Goal: Task Accomplishment & Management: Manage account settings

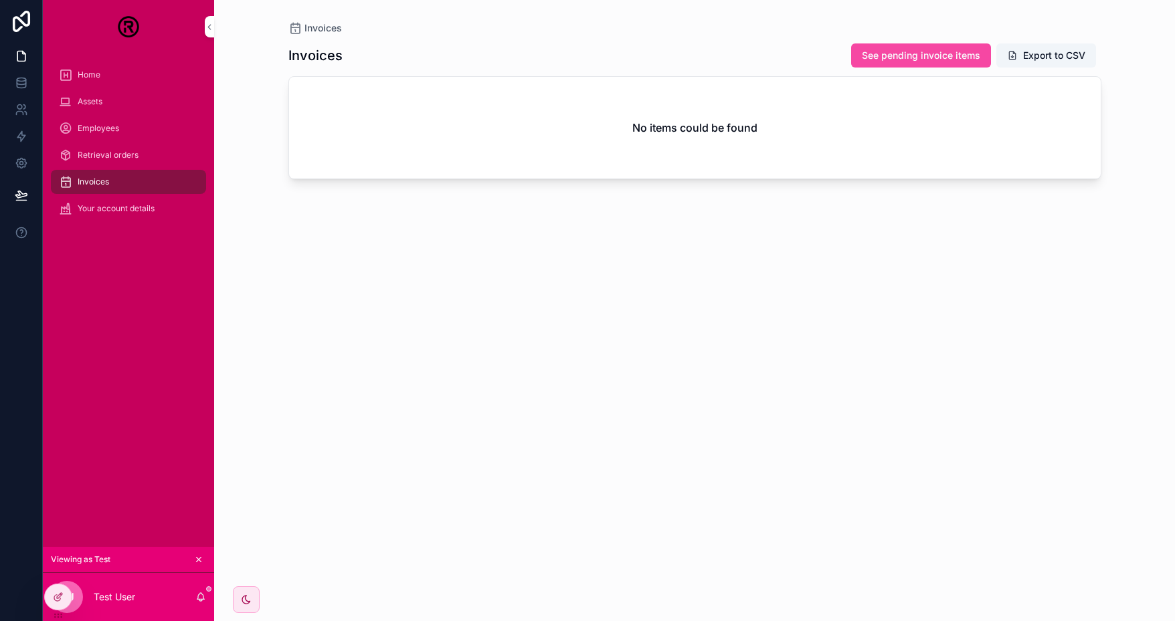
click at [917, 52] on span "See pending invoice items" at bounding box center [921, 55] width 118 height 13
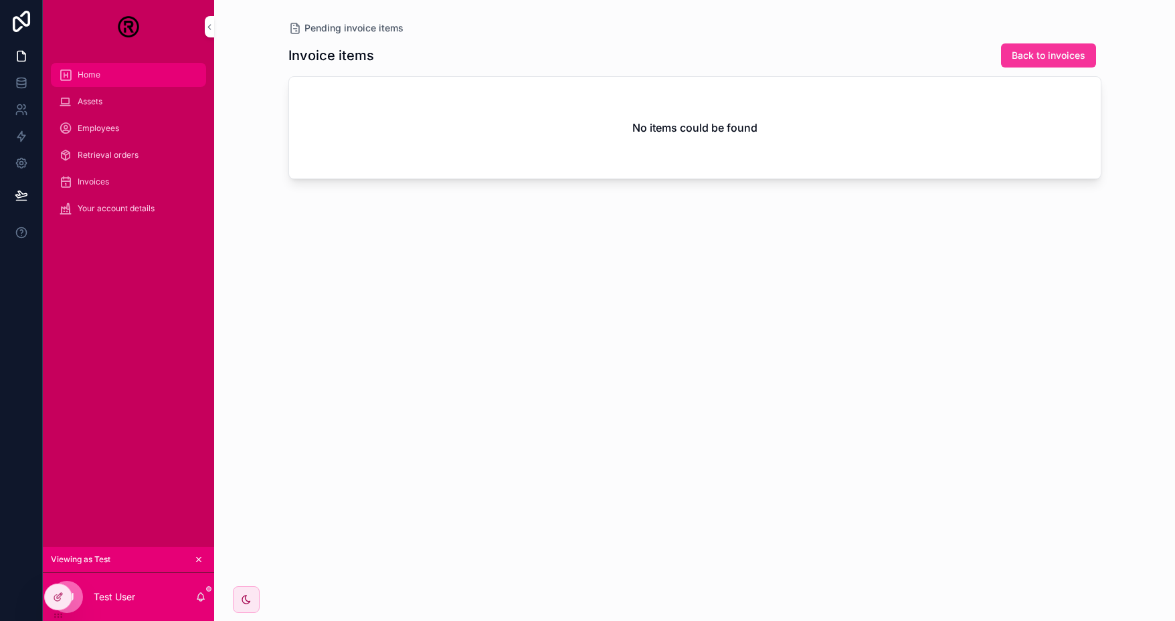
click at [104, 85] on div "Home" at bounding box center [128, 74] width 139 height 21
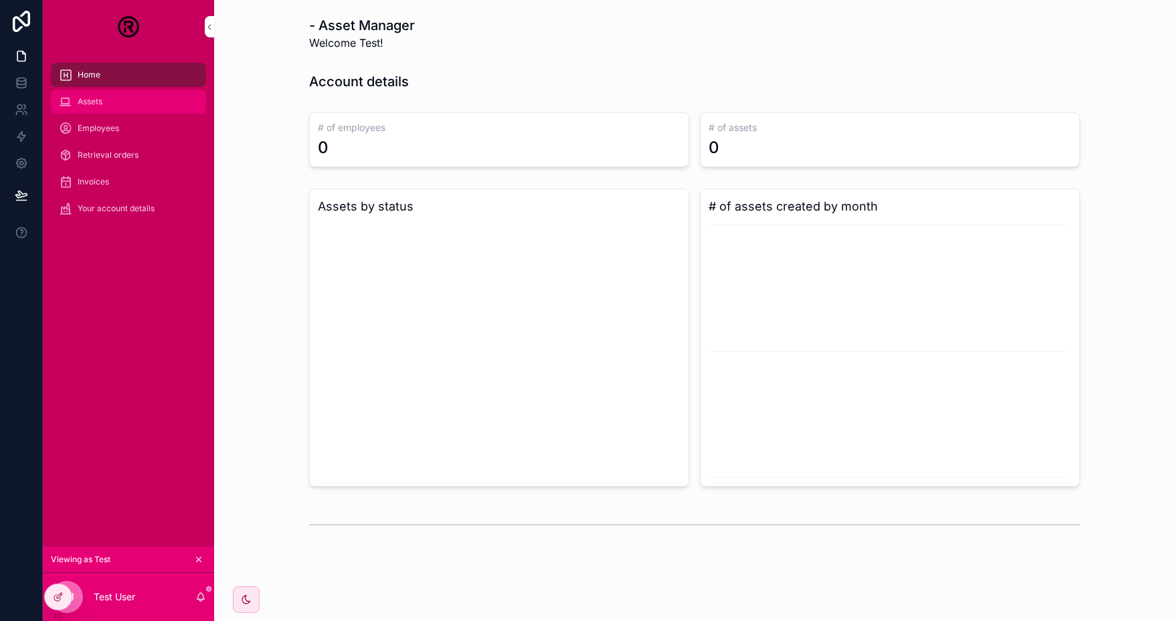
click at [96, 110] on div "Assets" at bounding box center [128, 101] width 139 height 21
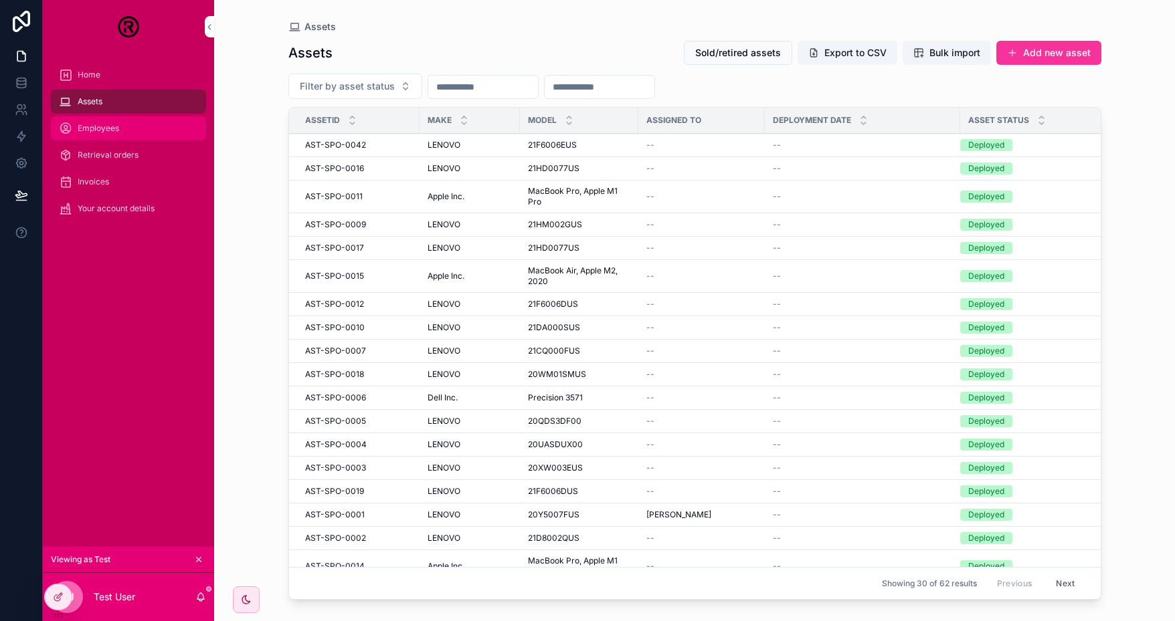
click at [105, 126] on span "Employees" at bounding box center [98, 128] width 41 height 11
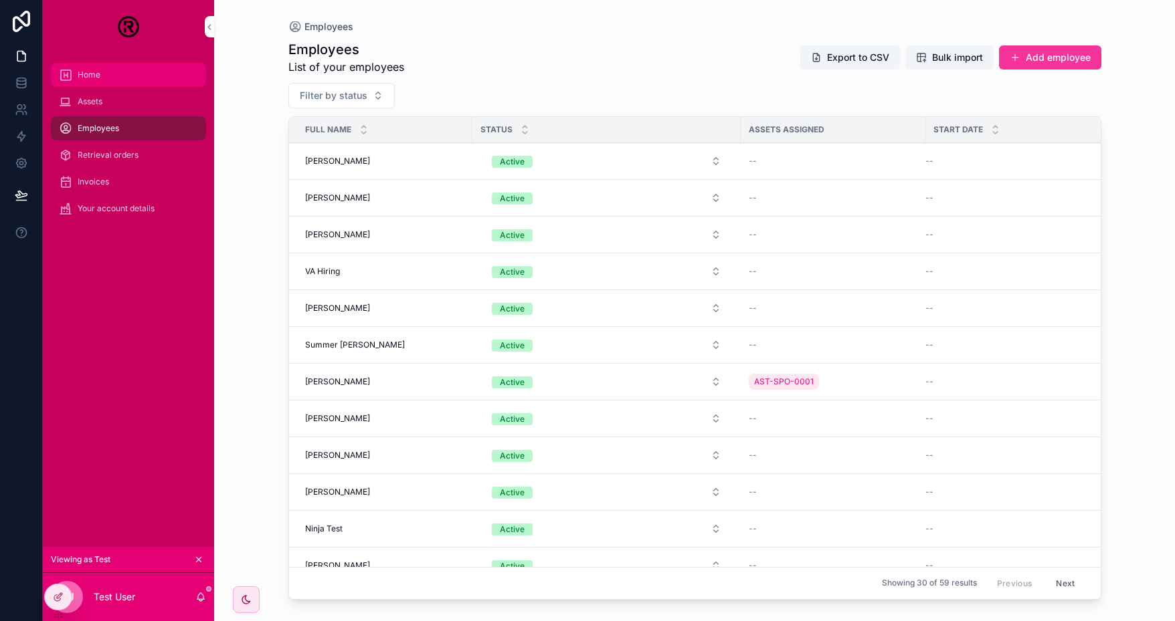
click at [106, 74] on div "Home" at bounding box center [128, 74] width 139 height 21
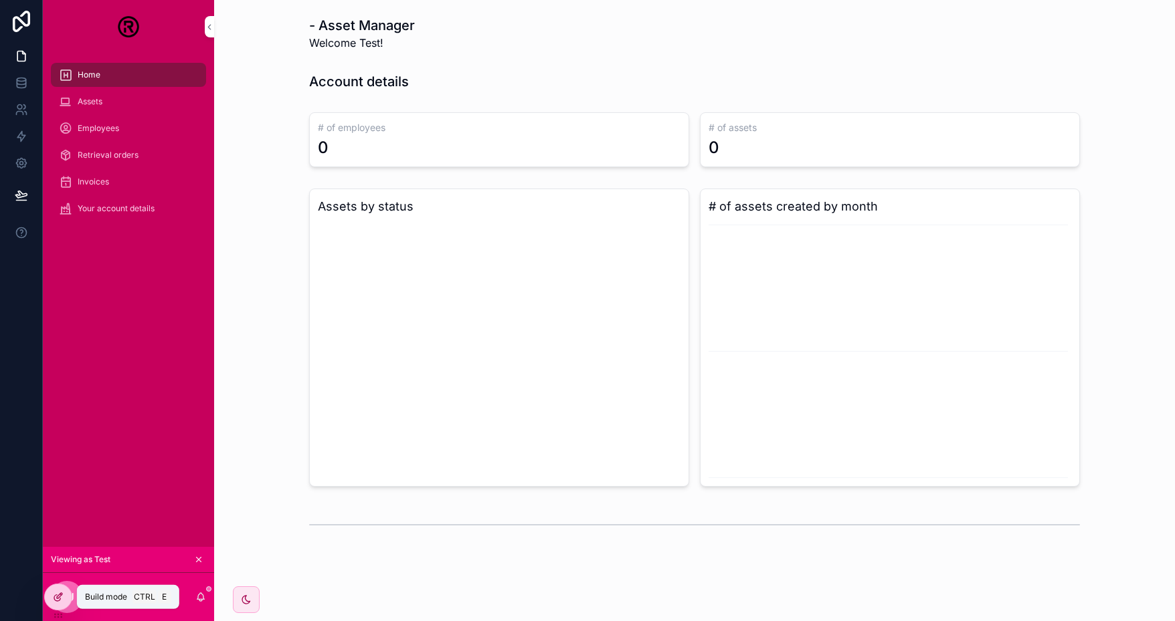
click at [54, 597] on icon at bounding box center [57, 598] width 6 height 6
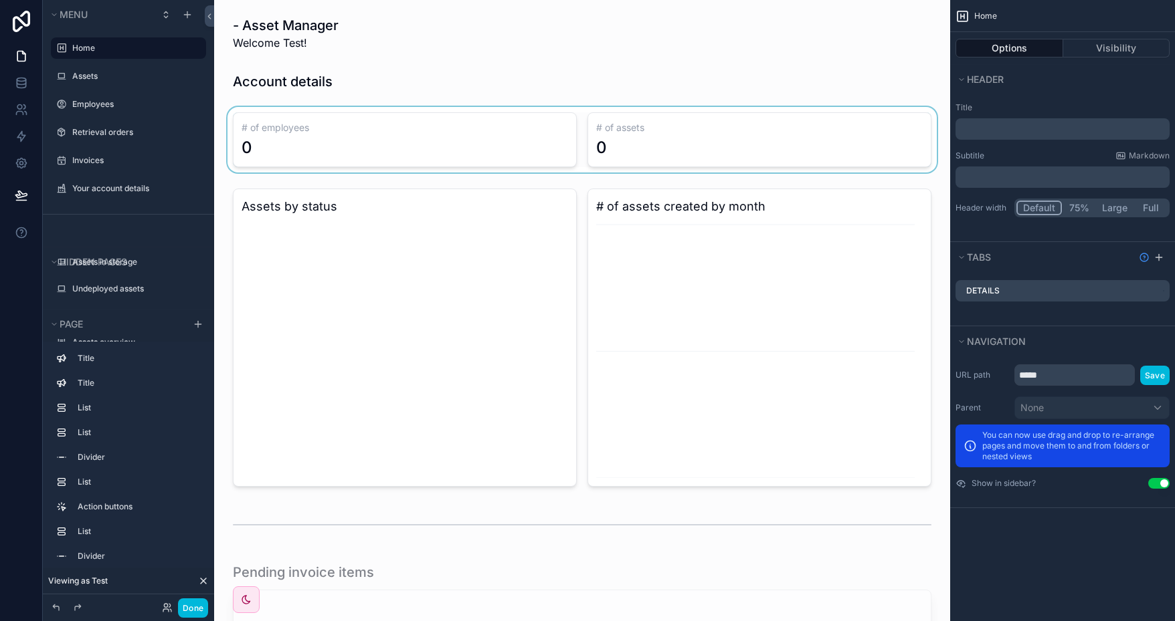
click at [452, 129] on div "scrollable content" at bounding box center [582, 140] width 714 height 66
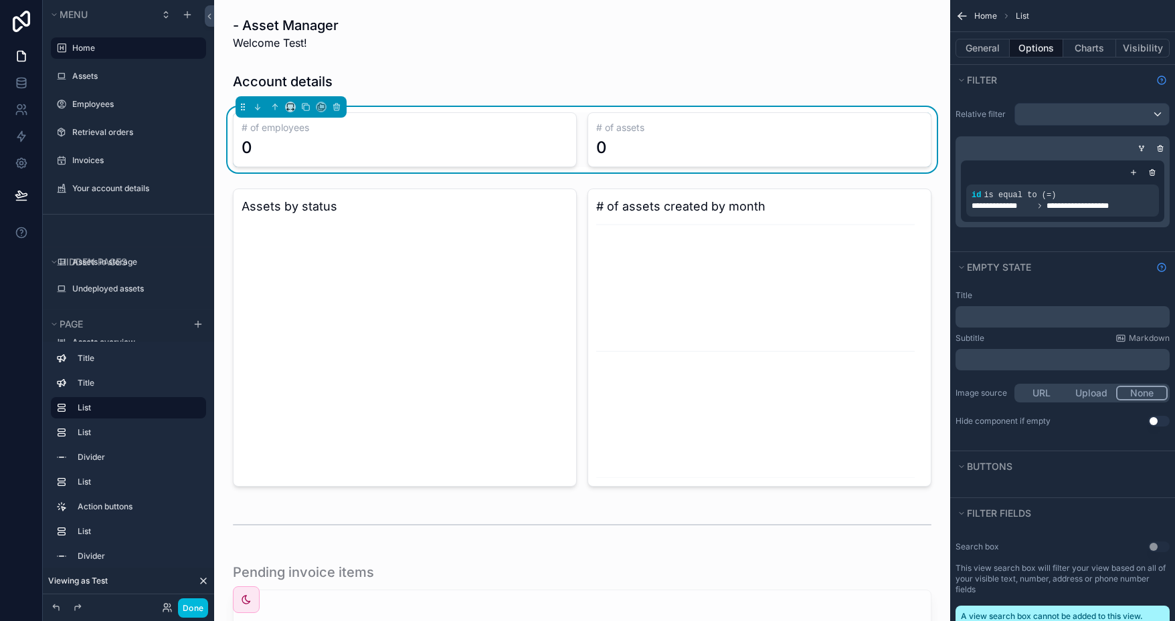
click at [0, 0] on icon "scrollable content" at bounding box center [0, 0] width 0 height 0
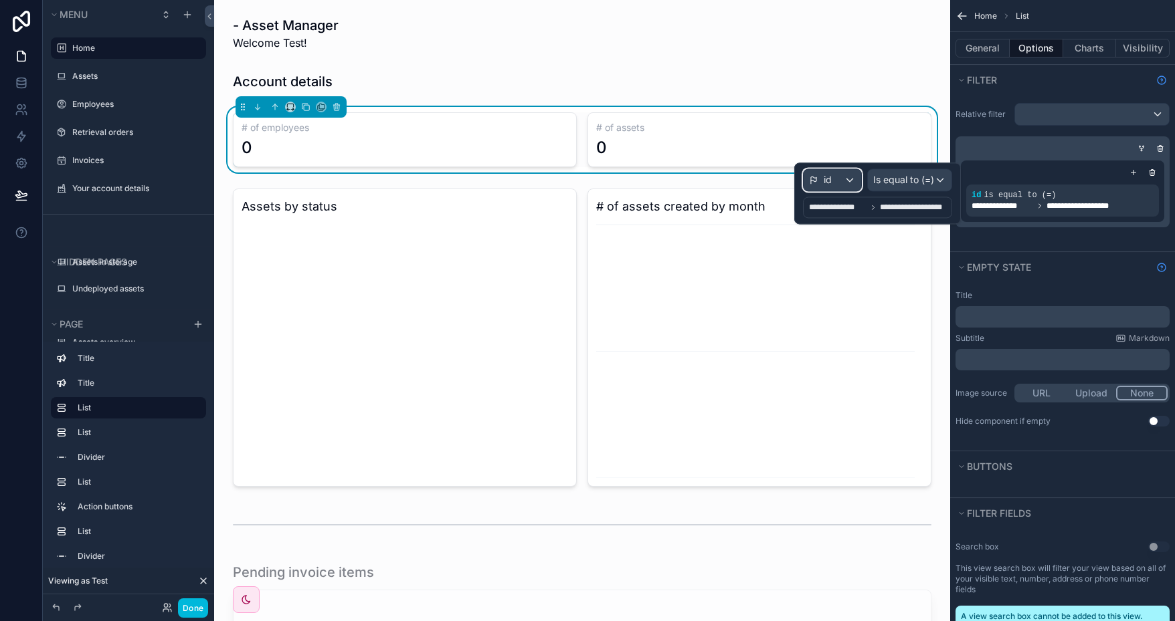
click at [847, 179] on div "id" at bounding box center [832, 179] width 58 height 21
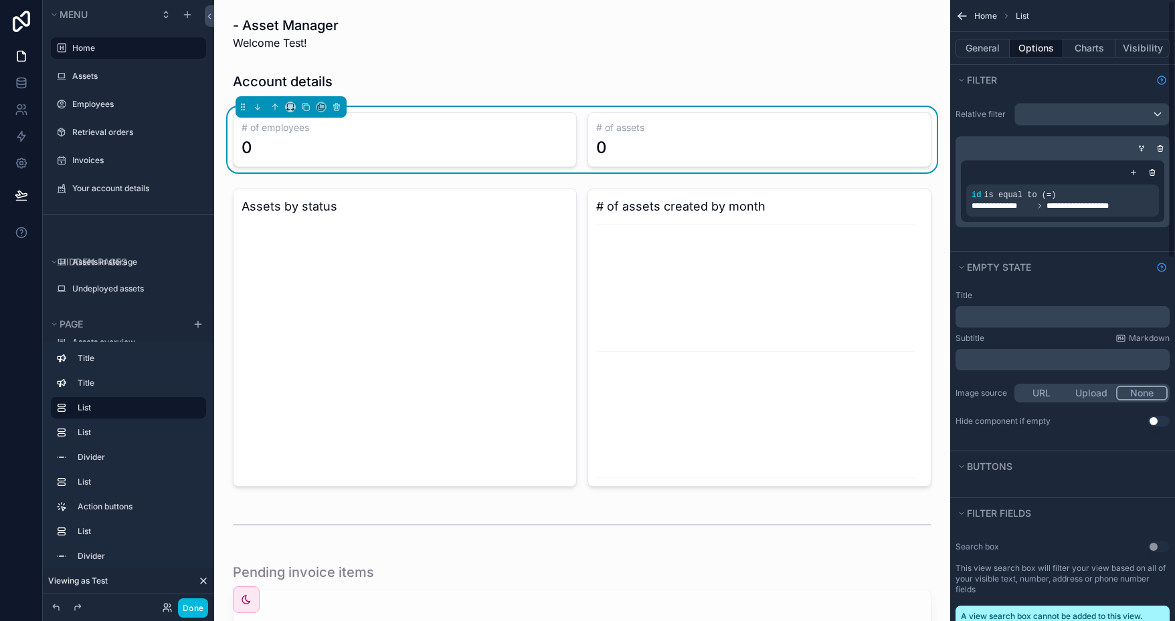
click at [1155, 173] on icon "scrollable content" at bounding box center [1152, 173] width 8 height 8
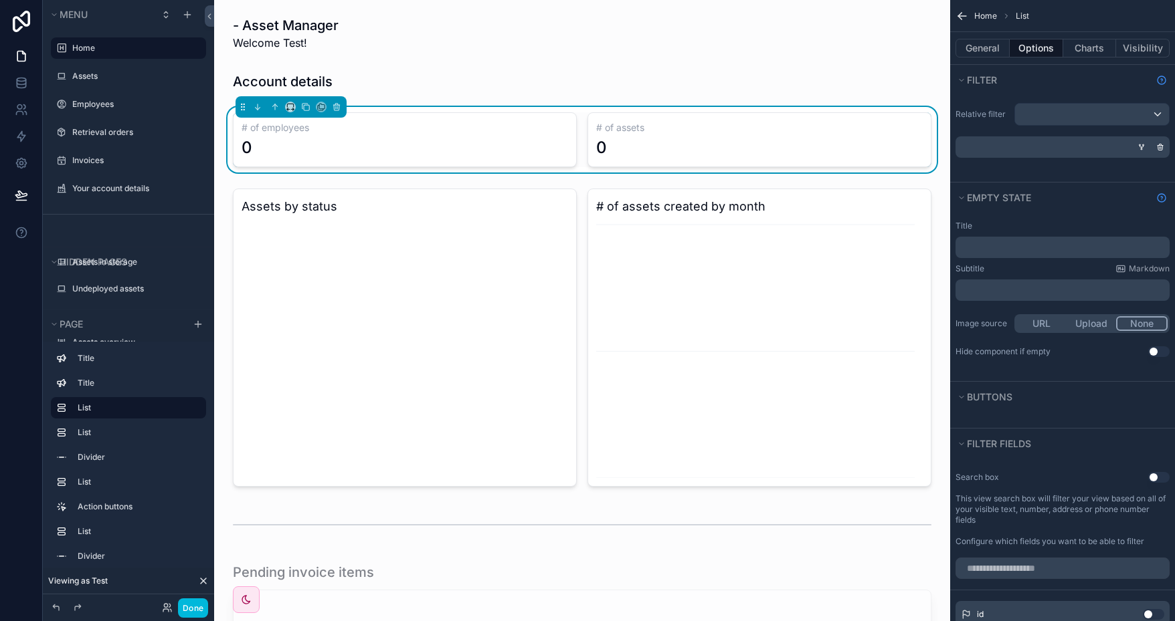
click at [402, 144] on div "0" at bounding box center [405, 147] width 326 height 21
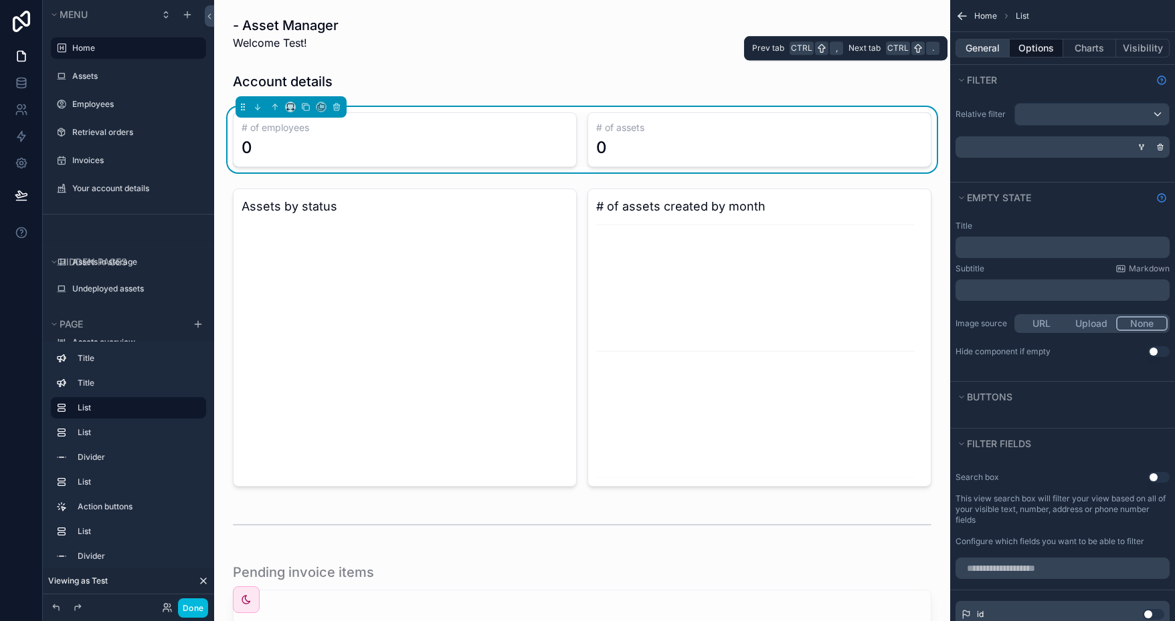
click at [992, 47] on button "General" at bounding box center [982, 48] width 54 height 19
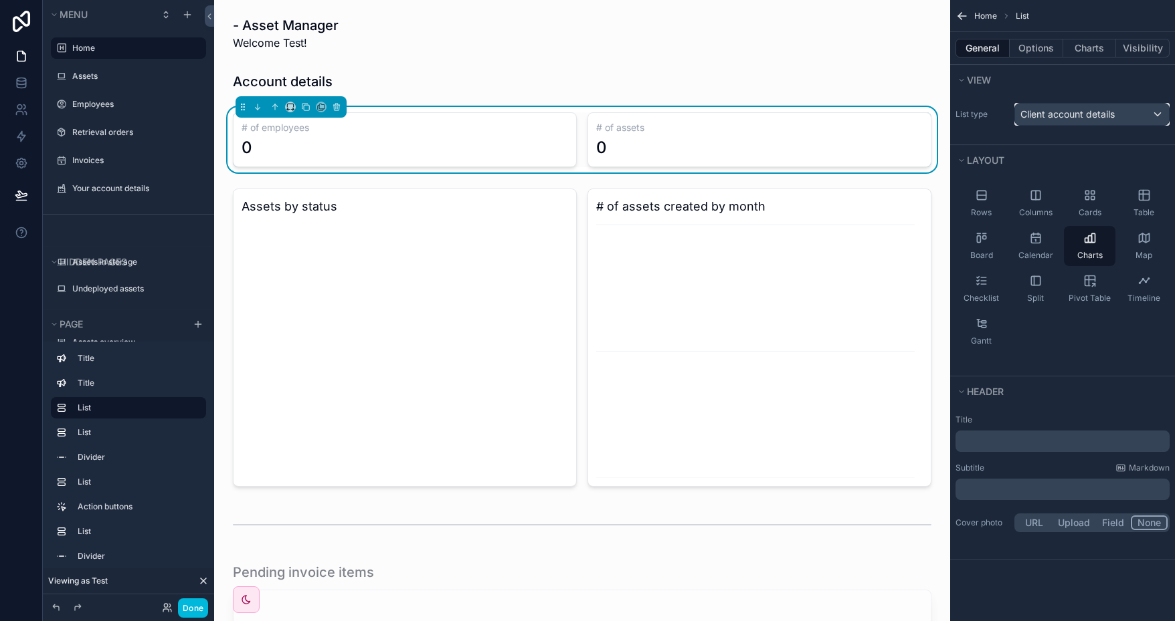
click at [1099, 115] on span "Client account details" at bounding box center [1067, 114] width 94 height 13
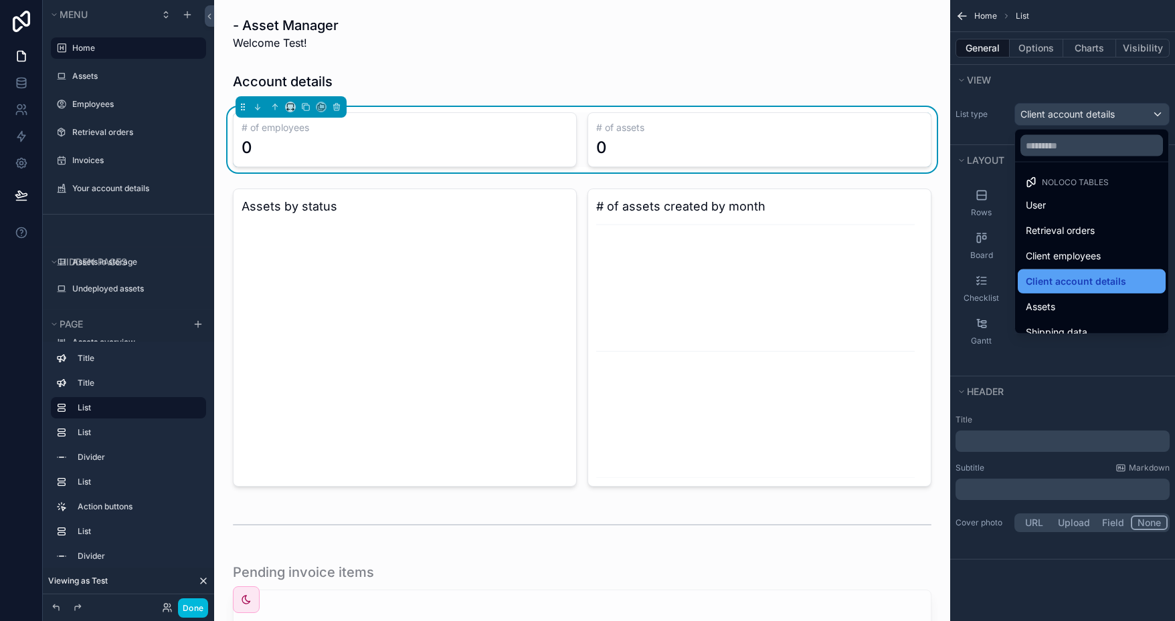
click at [1082, 284] on span "Client account details" at bounding box center [1076, 282] width 100 height 16
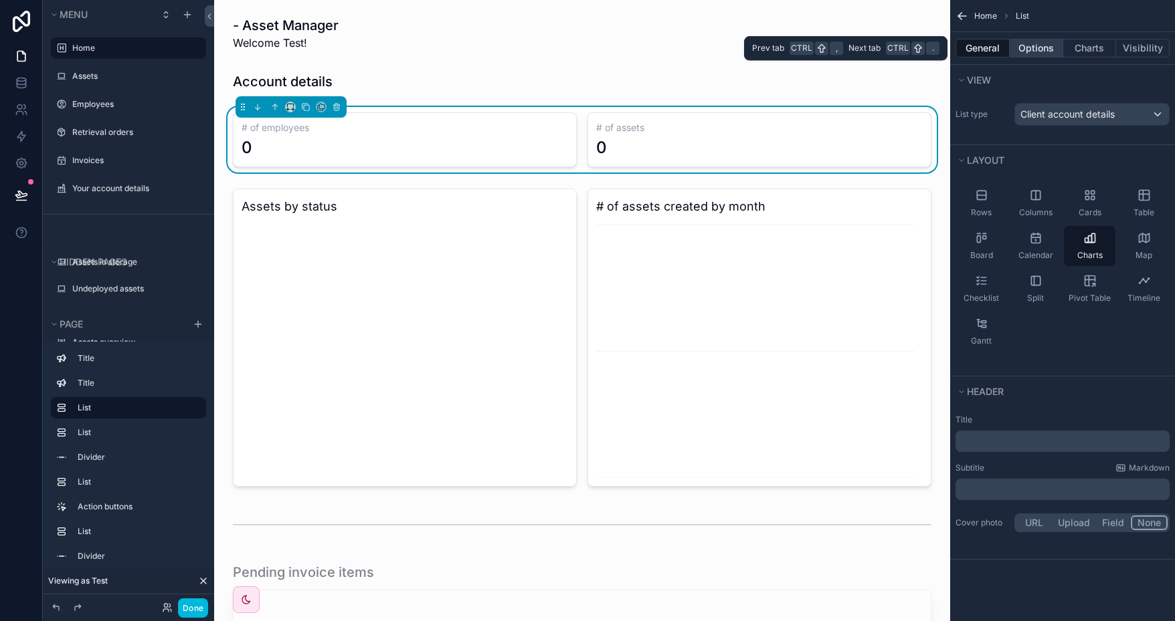
click at [1040, 49] on button "Options" at bounding box center [1037, 48] width 54 height 19
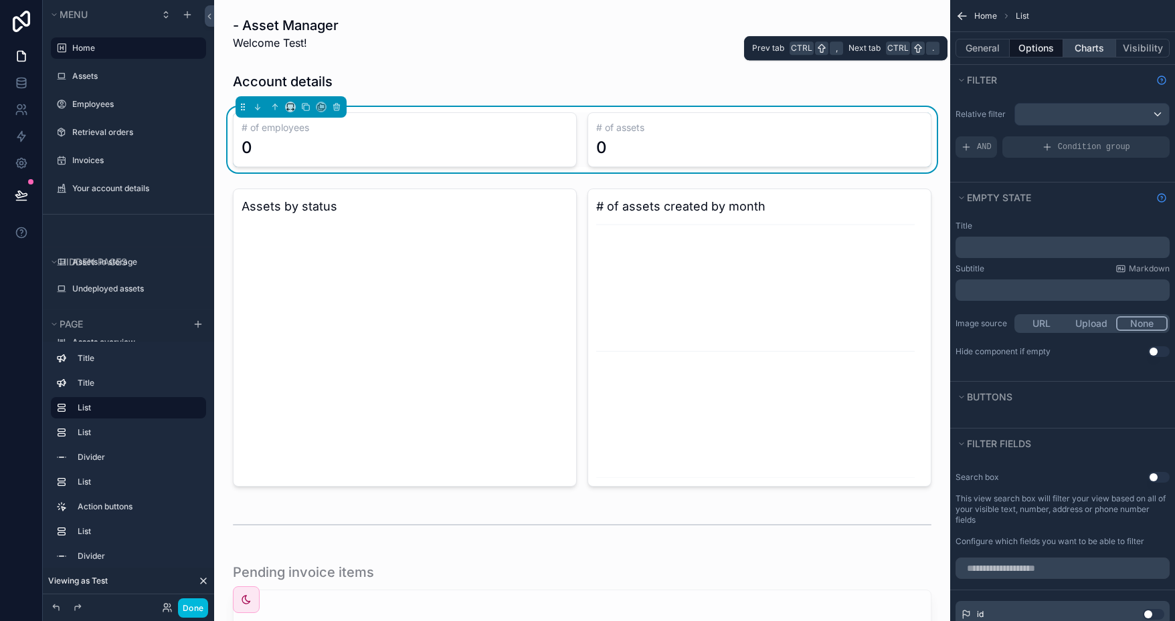
click at [1096, 47] on button "Charts" at bounding box center [1090, 48] width 54 height 19
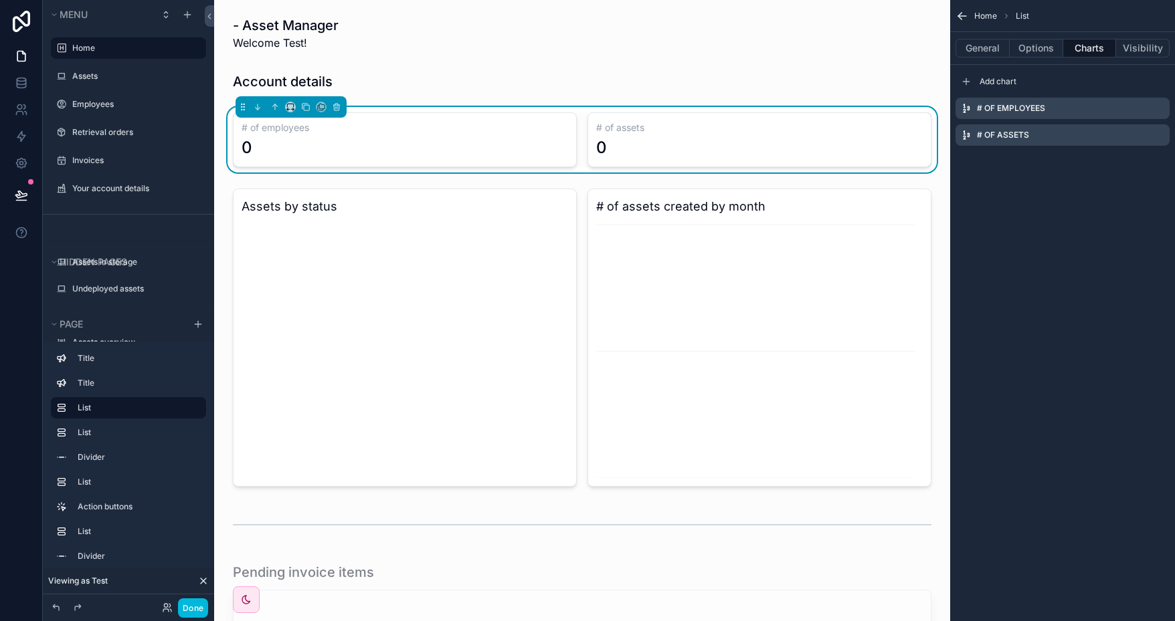
click at [0, 0] on icon "scrollable content" at bounding box center [0, 0] width 0 height 0
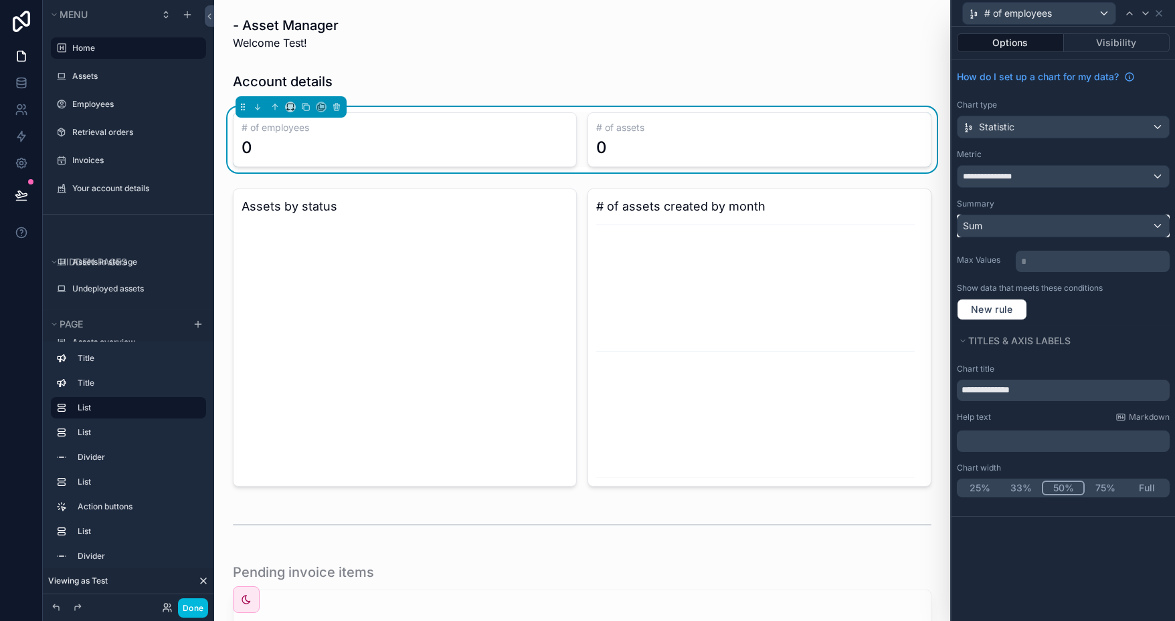
click at [1068, 226] on div "Sum" at bounding box center [1062, 225] width 211 height 21
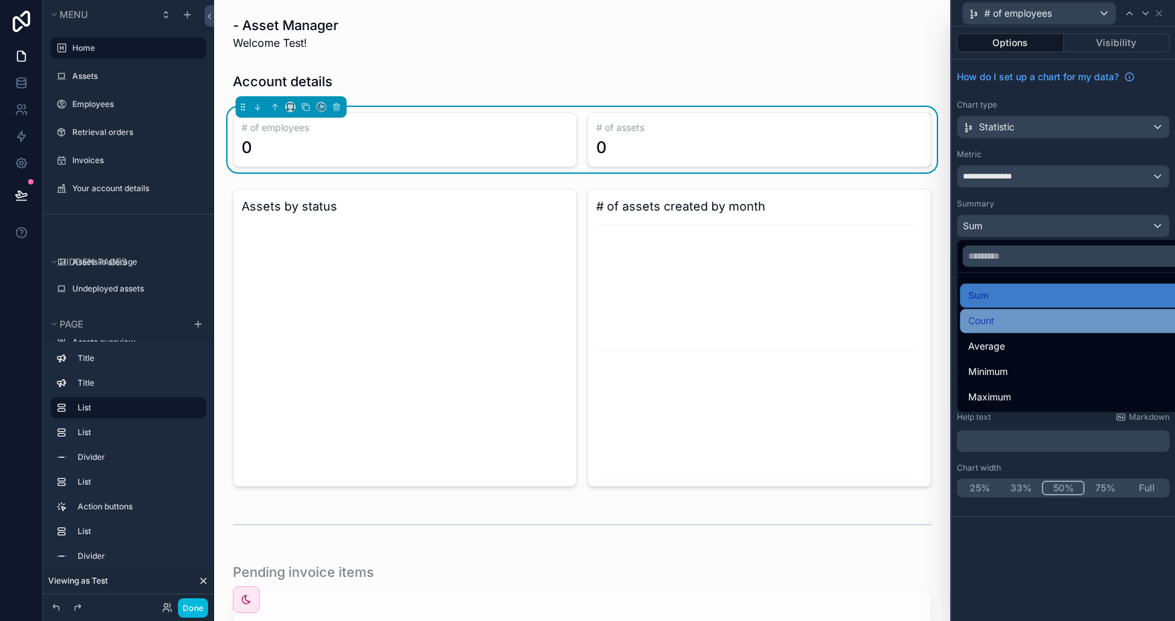
click at [1028, 324] on div "Count" at bounding box center [1078, 321] width 221 height 16
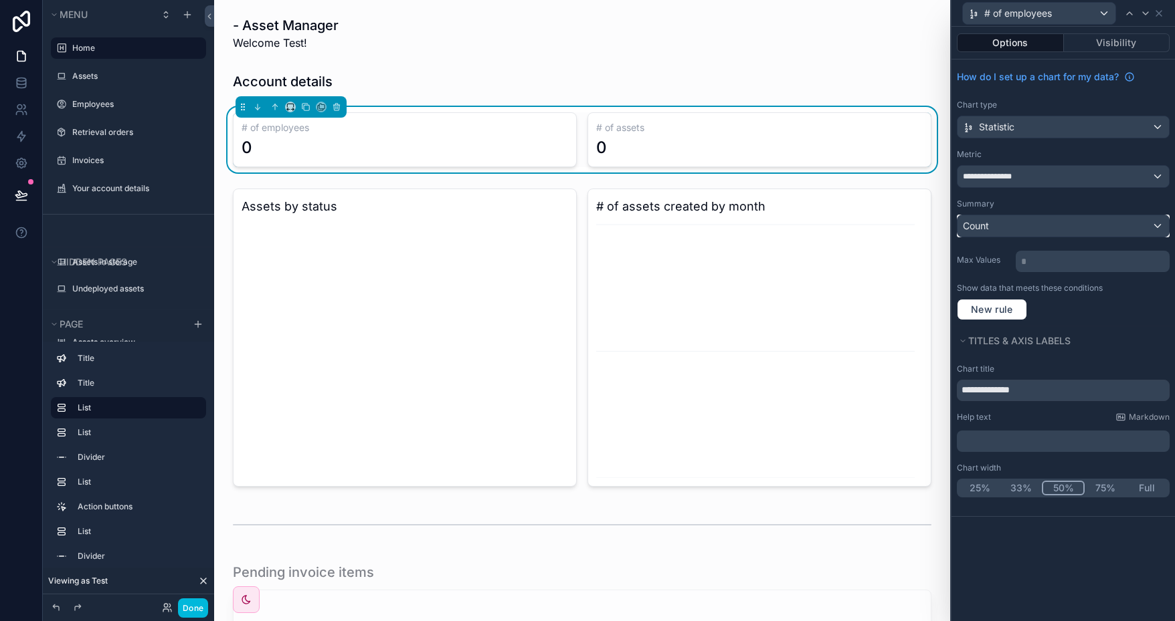
click at [1032, 225] on div "Count" at bounding box center [1062, 225] width 211 height 21
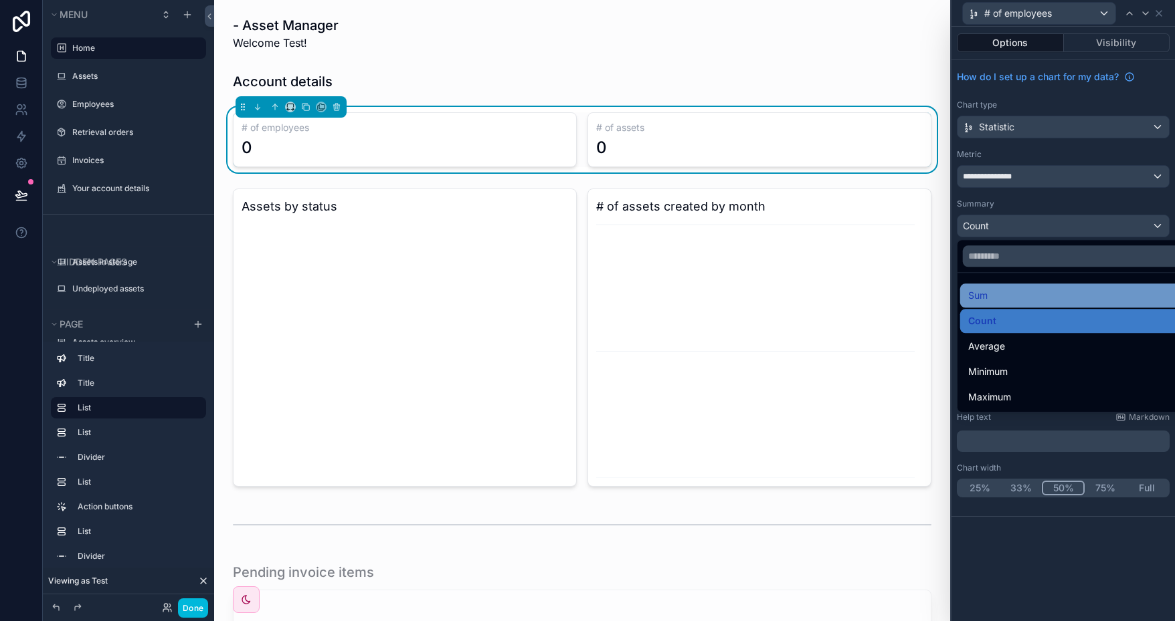
click at [1012, 298] on div "Sum" at bounding box center [1078, 296] width 221 height 16
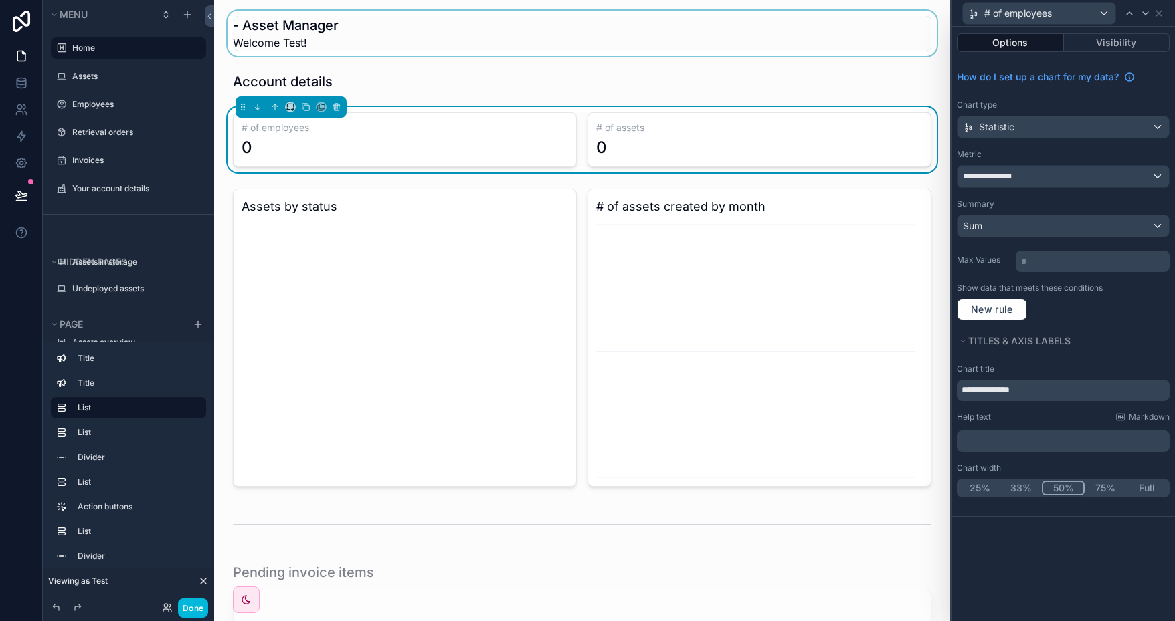
click at [537, 42] on div "scrollable content" at bounding box center [582, 33] width 714 height 45
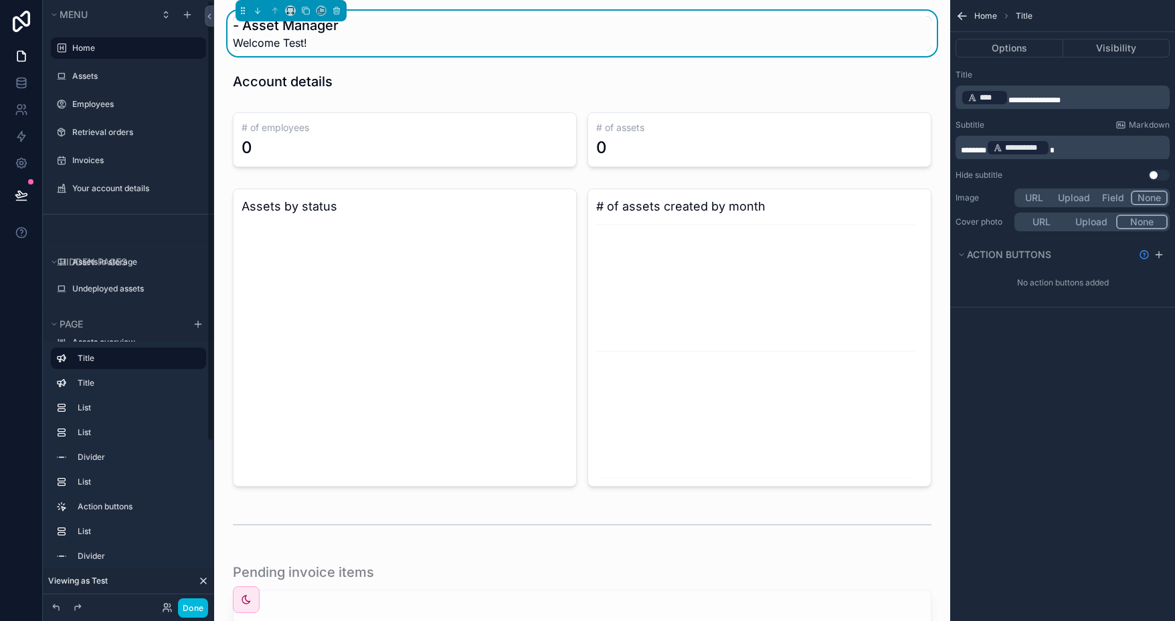
click at [203, 609] on button "Done" at bounding box center [193, 608] width 30 height 19
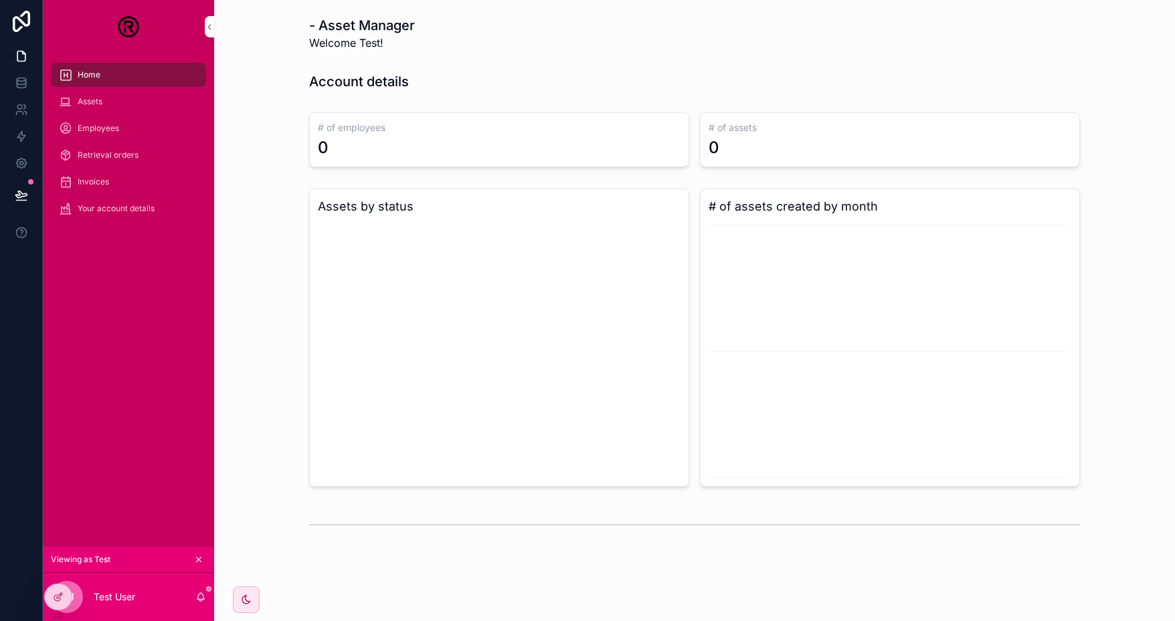
click at [0, 0] on div at bounding box center [0, 0] width 0 height 0
click at [0, 0] on icon at bounding box center [0, 0] width 0 height 0
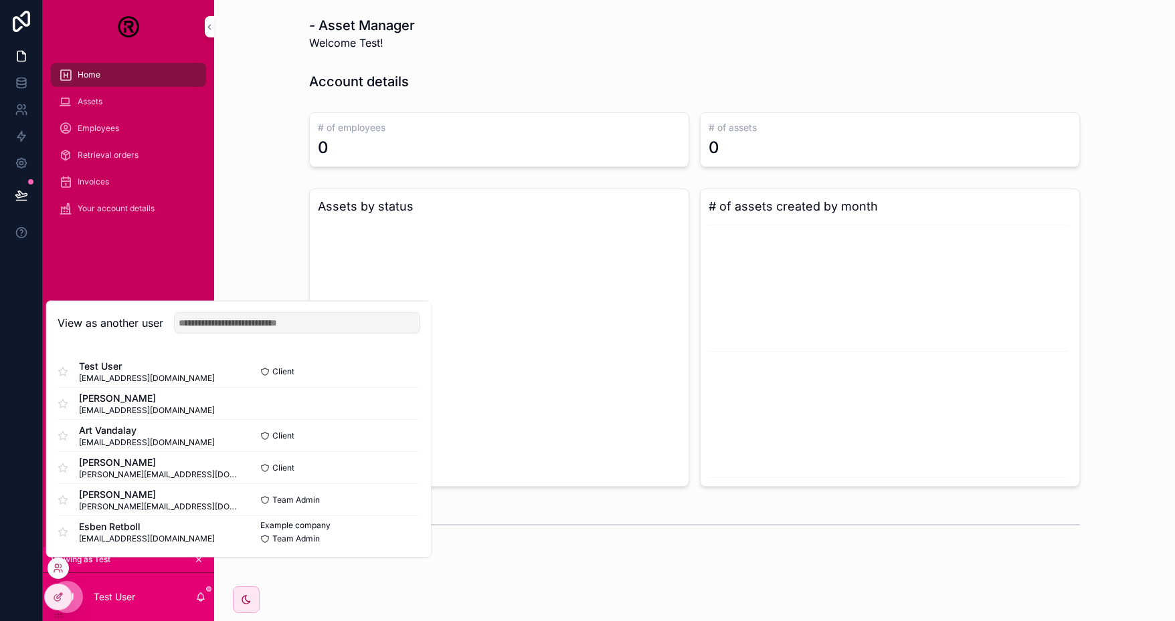
click at [0, 0] on button "Select" at bounding box center [0, 0] width 0 height 0
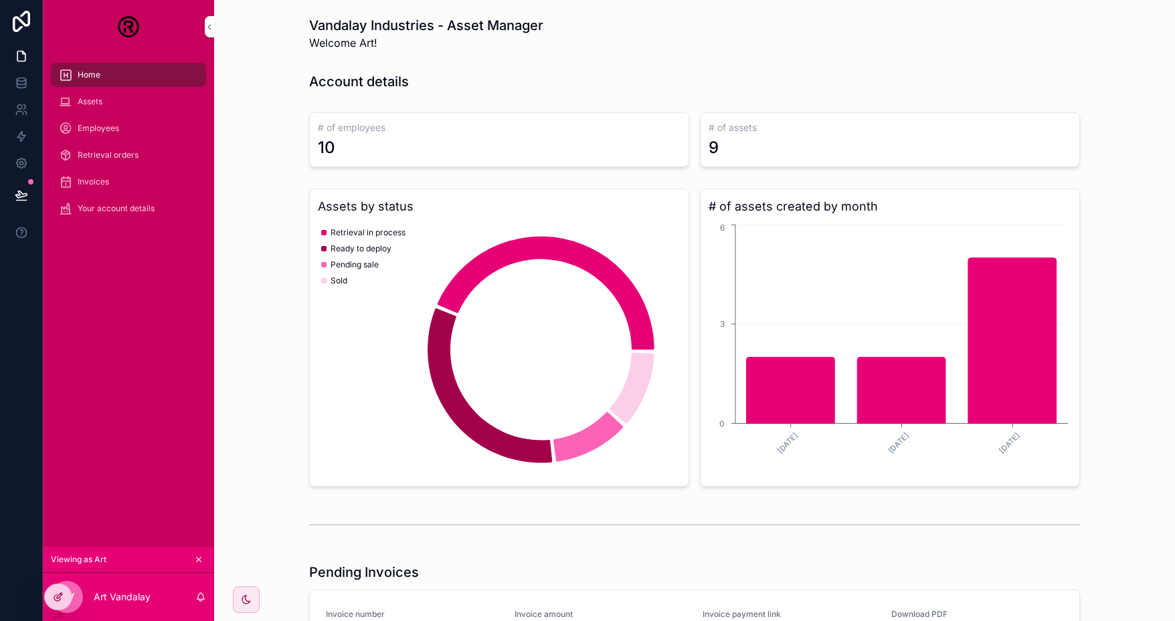
click at [52, 597] on div at bounding box center [58, 597] width 27 height 25
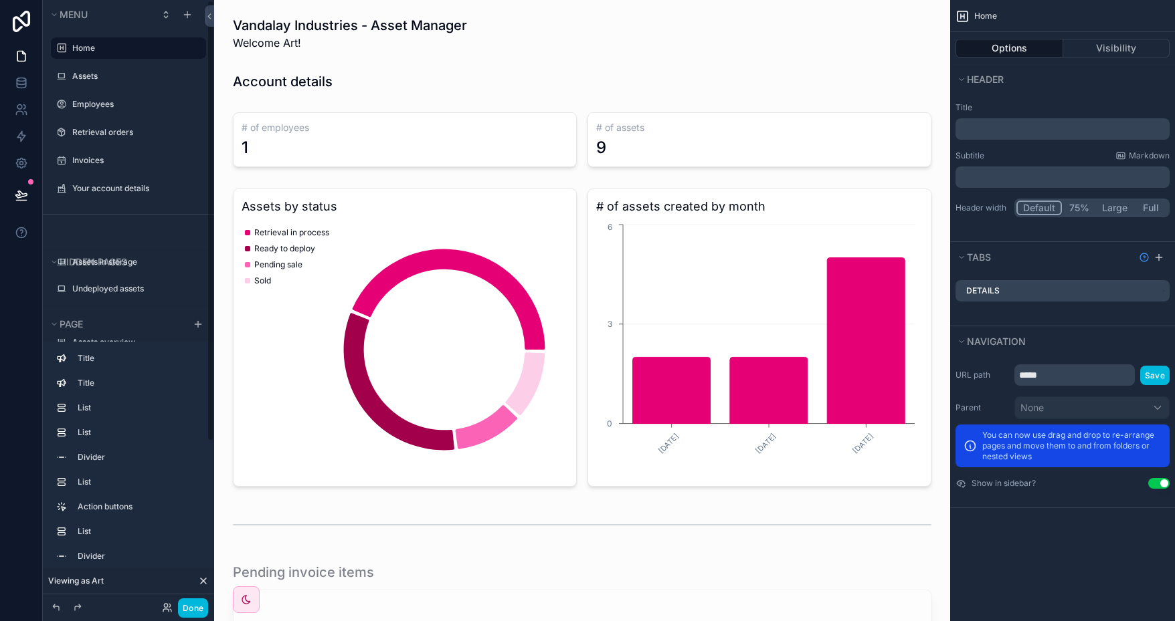
click at [197, 611] on button "Done" at bounding box center [193, 608] width 30 height 19
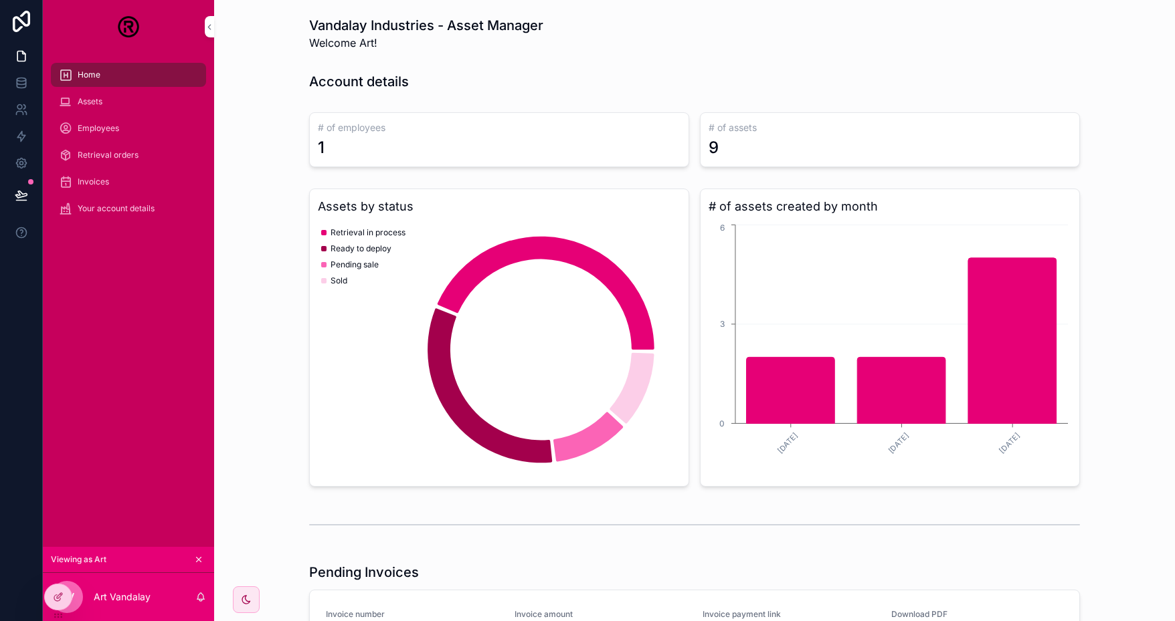
click at [0, 0] on icon at bounding box center [0, 0] width 0 height 0
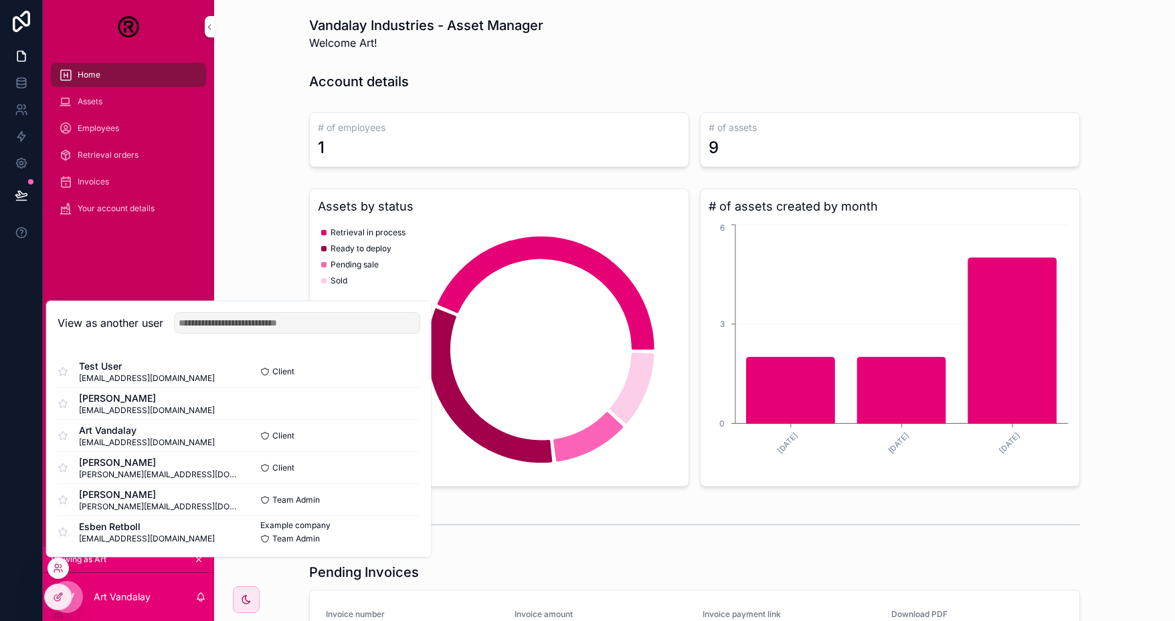
click at [0, 0] on button "Select" at bounding box center [0, 0] width 0 height 0
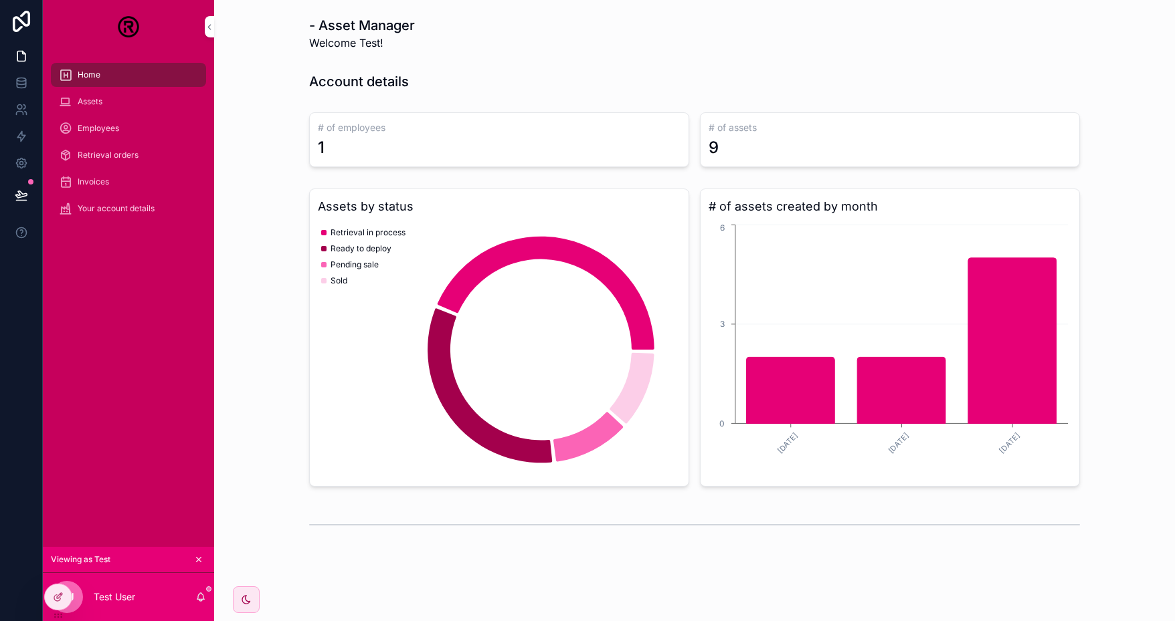
click at [565, 94] on div "Account details" at bounding box center [694, 81] width 939 height 29
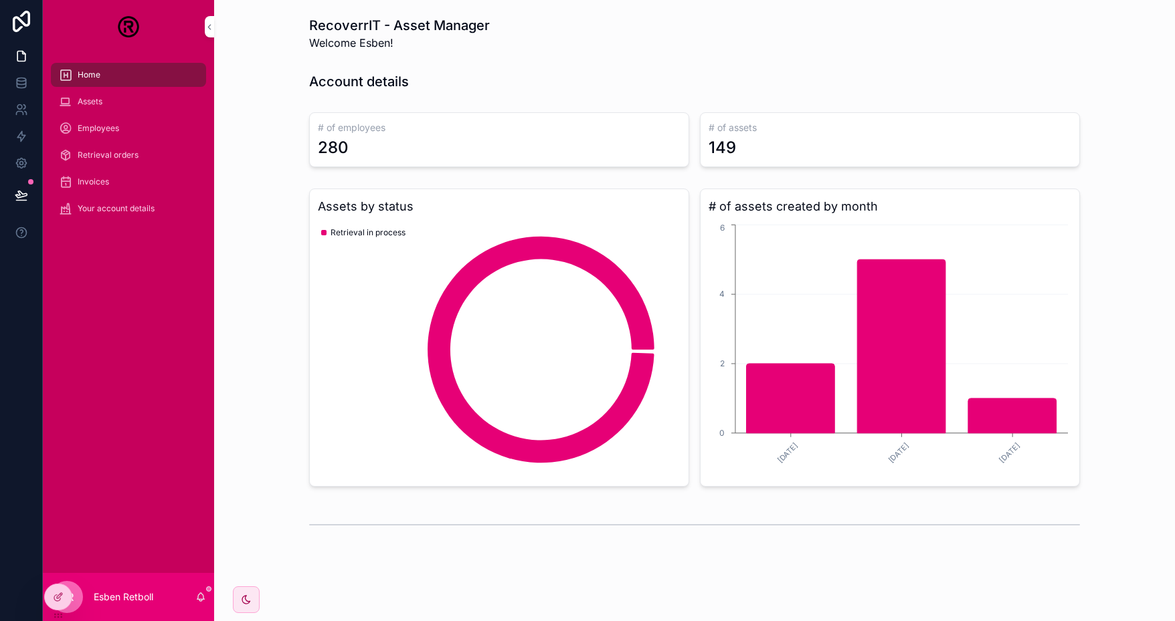
click at [0, 0] on icon at bounding box center [0, 0] width 0 height 0
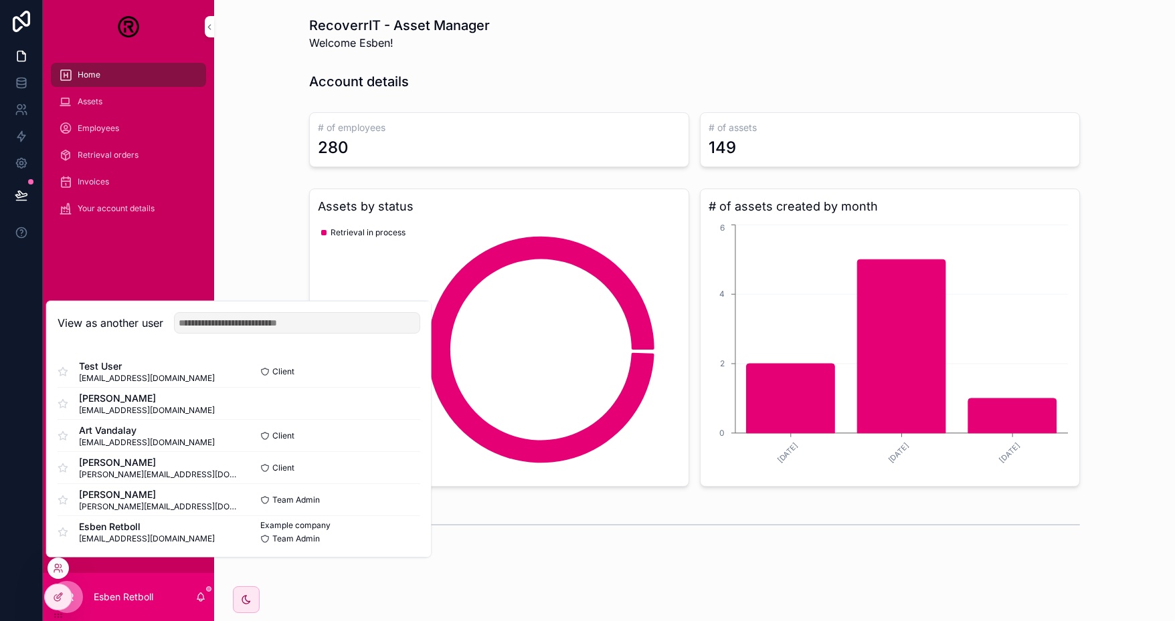
click at [0, 0] on button "Select" at bounding box center [0, 0] width 0 height 0
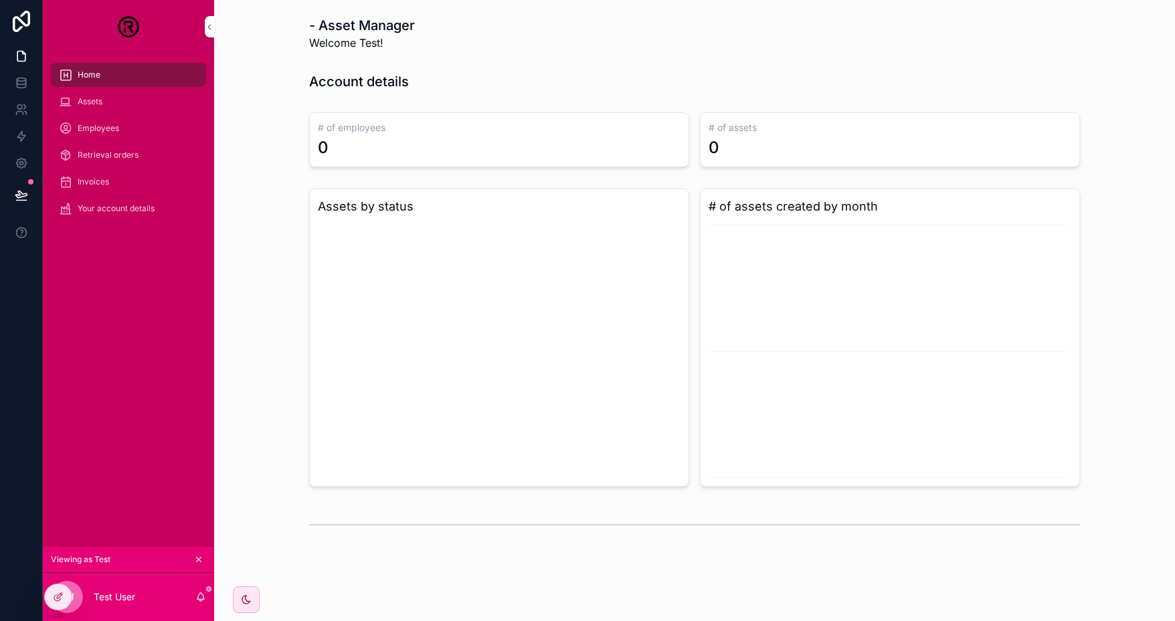
click at [404, 26] on h1 "- Asset Manager" at bounding box center [362, 25] width 106 height 19
click at [53, 595] on icon at bounding box center [58, 597] width 11 height 11
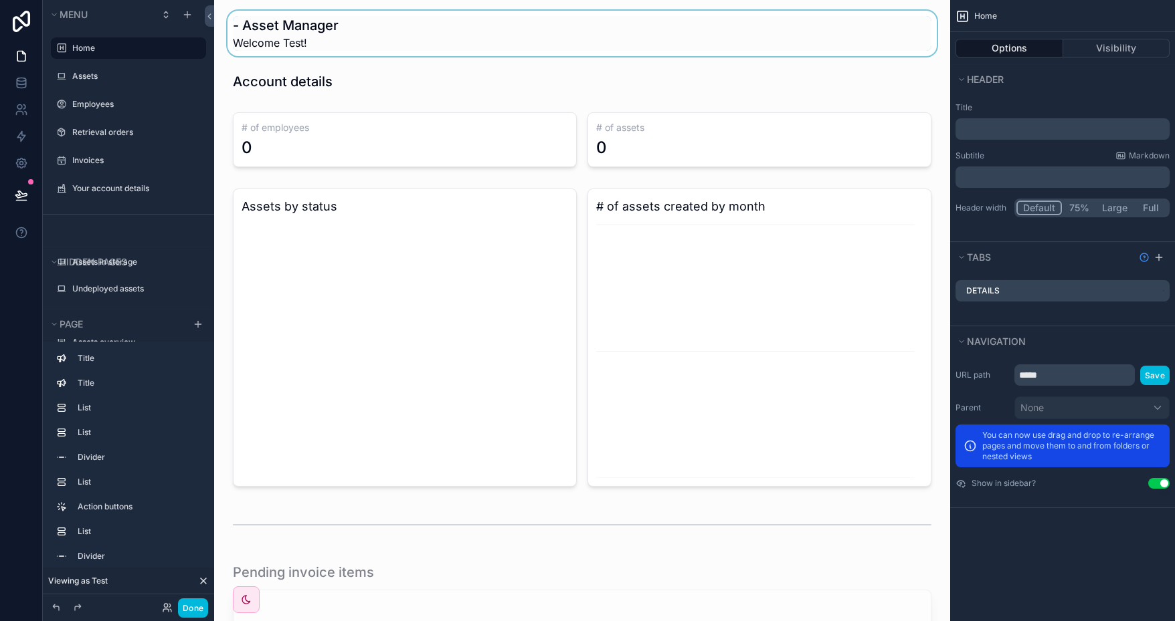
click at [459, 45] on div "scrollable content" at bounding box center [582, 33] width 714 height 45
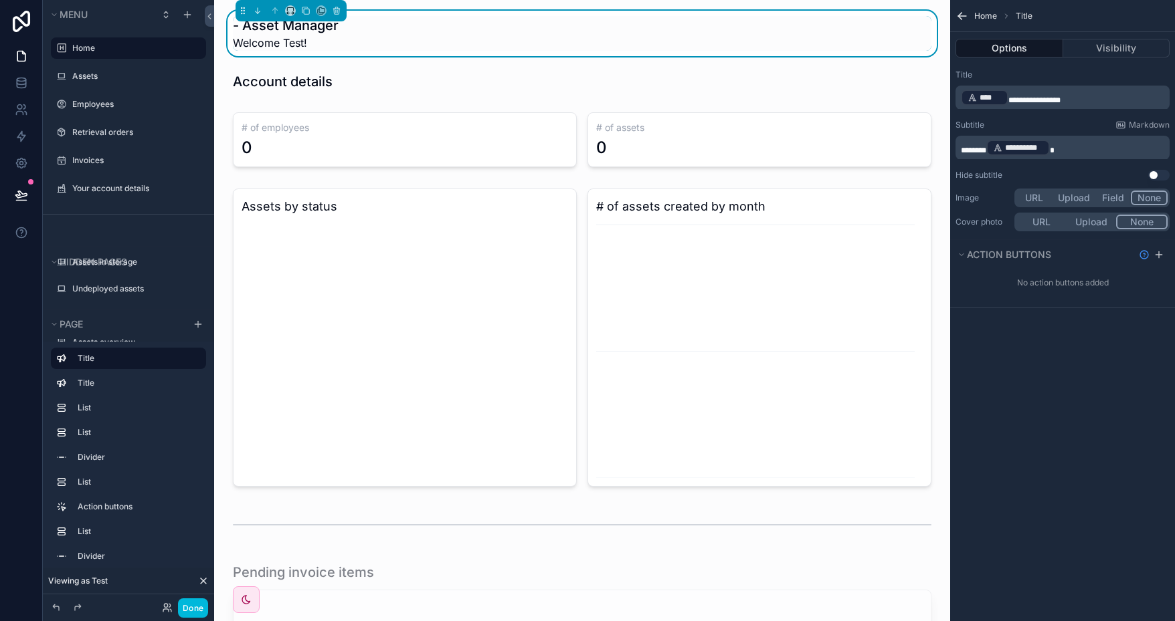
click at [984, 100] on span "****" at bounding box center [990, 97] width 22 height 11
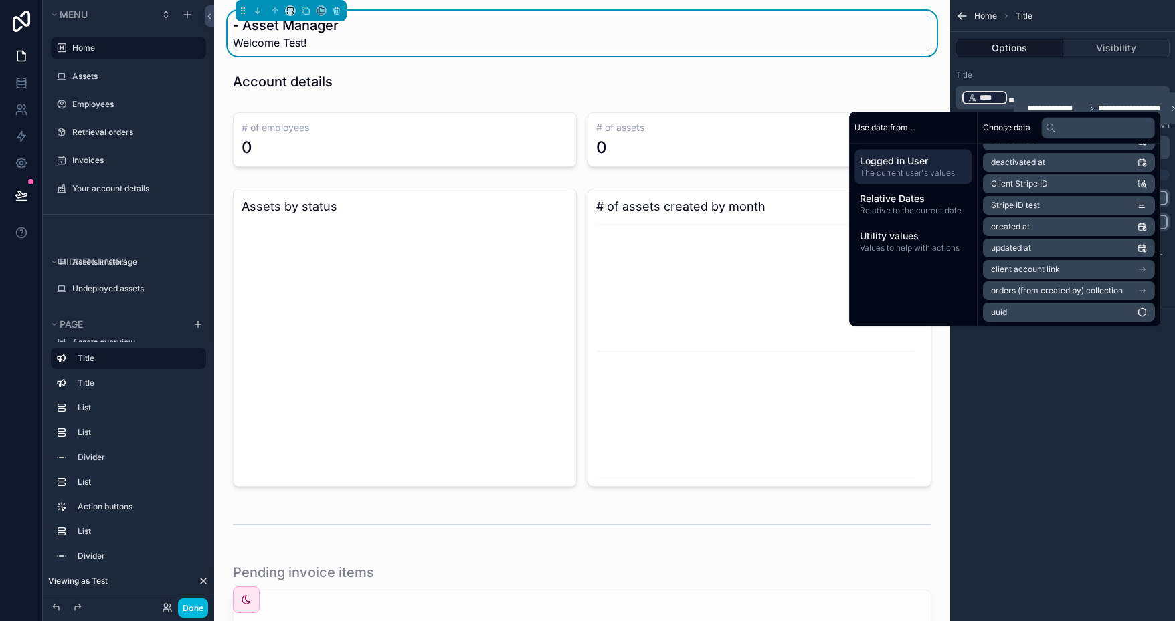
scroll to position [233, 0]
click at [30, 80] on link at bounding box center [21, 83] width 42 height 27
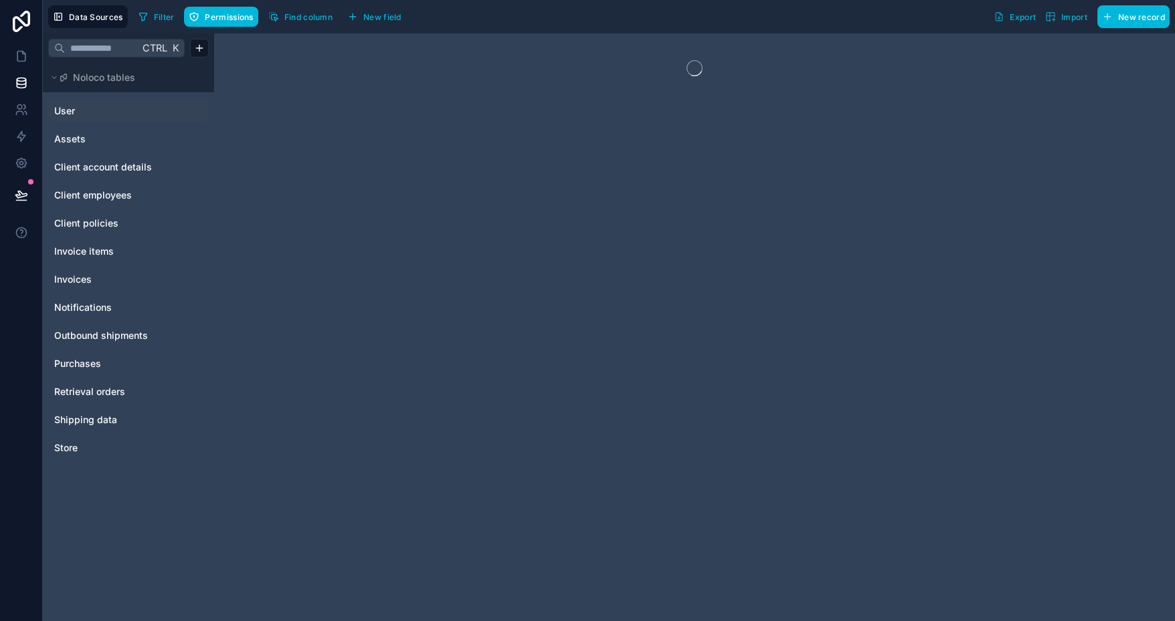
click at [81, 111] on link "User" at bounding box center [108, 110] width 108 height 13
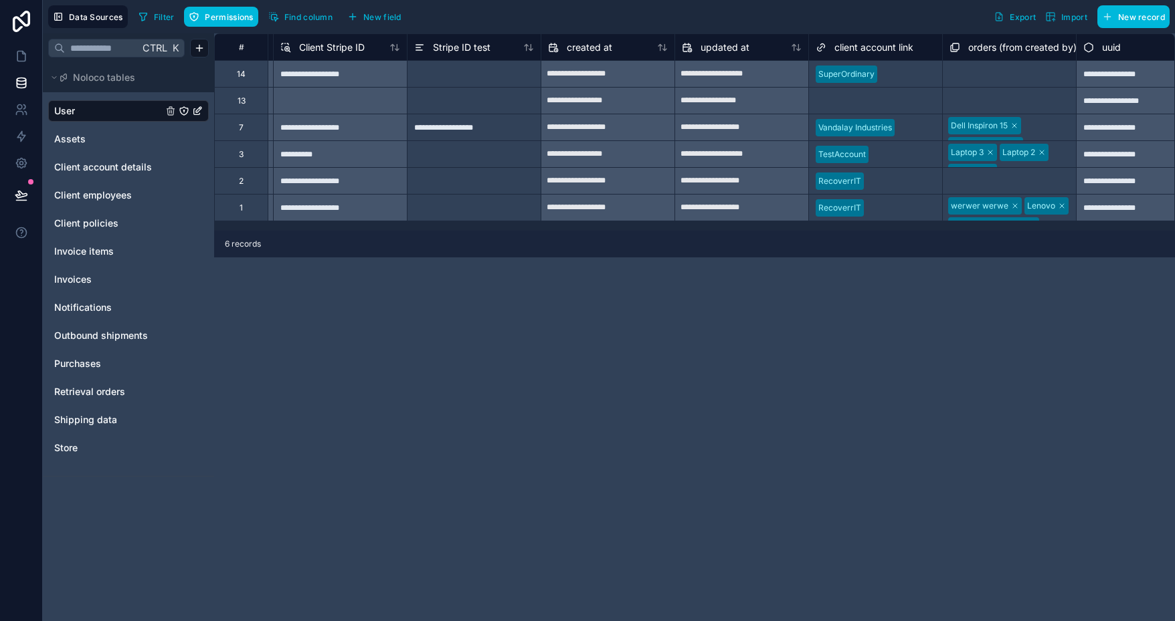
scroll to position [0, 1353]
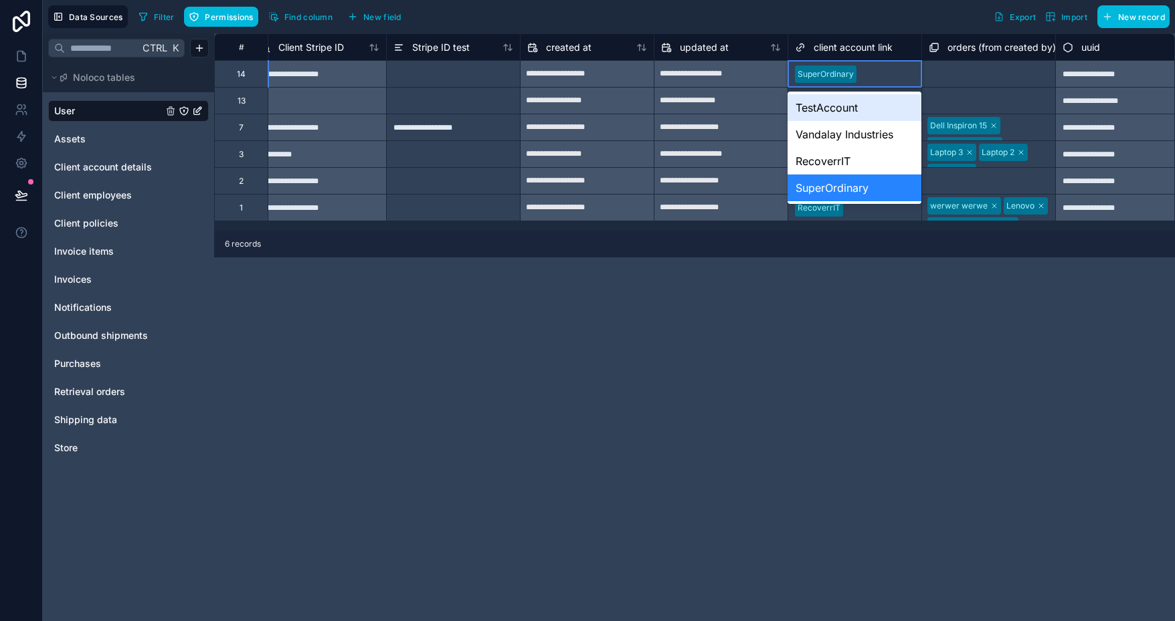
click at [812, 27] on div "Filter Permissions Find column New field Export Import New record" at bounding box center [651, 16] width 1036 height 23
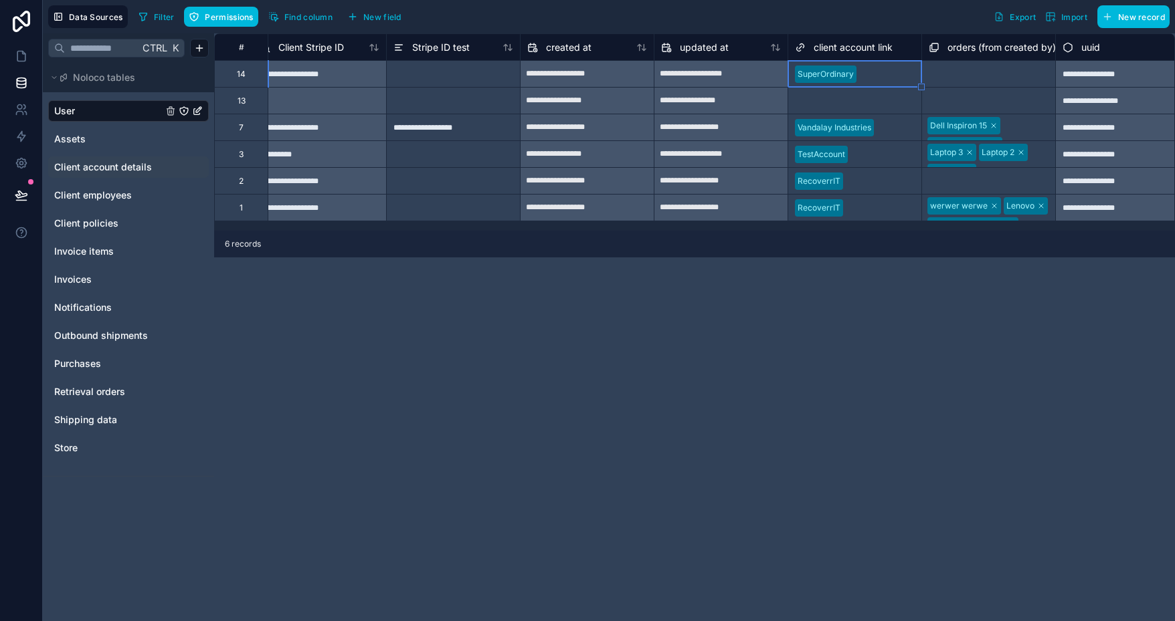
click at [116, 169] on span "Client account details" at bounding box center [103, 167] width 98 height 13
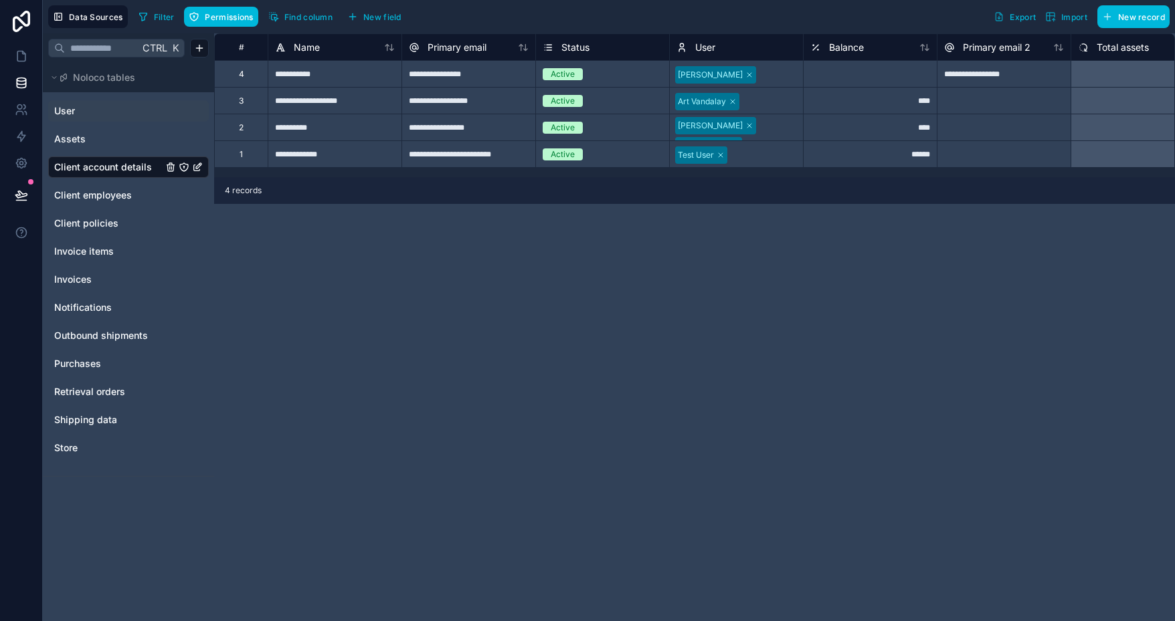
click at [761, 132] on div "Alex Garrett Esben Retboll" at bounding box center [736, 127] width 133 height 26
click at [781, 198] on div "4 records" at bounding box center [694, 190] width 961 height 27
click at [766, 155] on div at bounding box center [763, 155] width 65 height 13
click at [766, 156] on div at bounding box center [764, 155] width 62 height 13
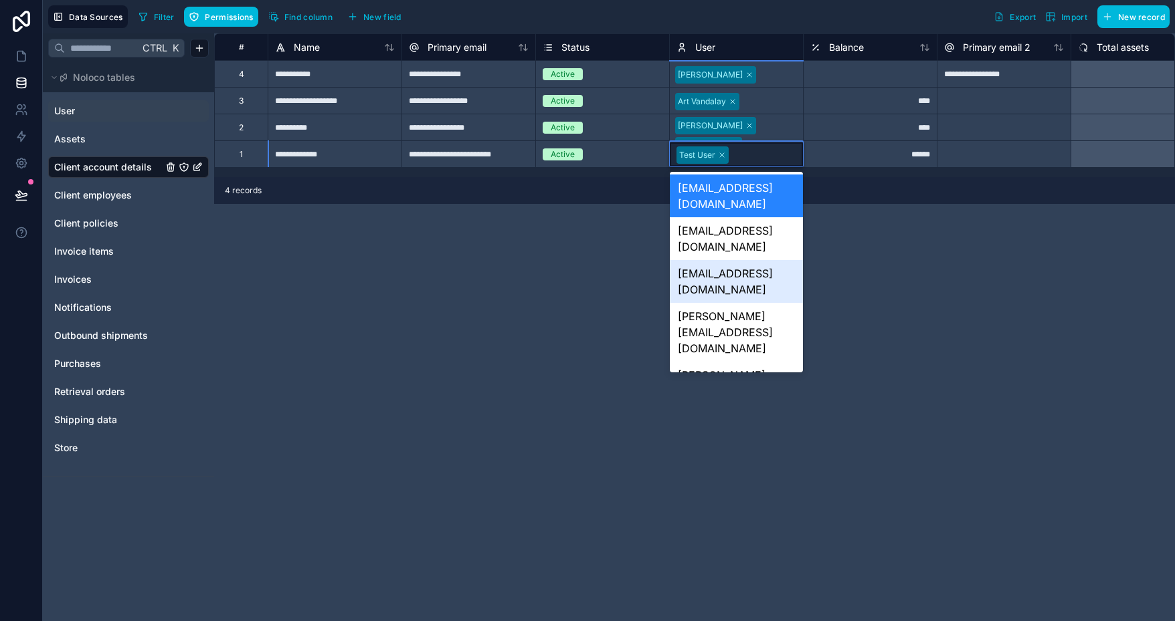
click at [916, 286] on div "**********" at bounding box center [694, 327] width 961 height 588
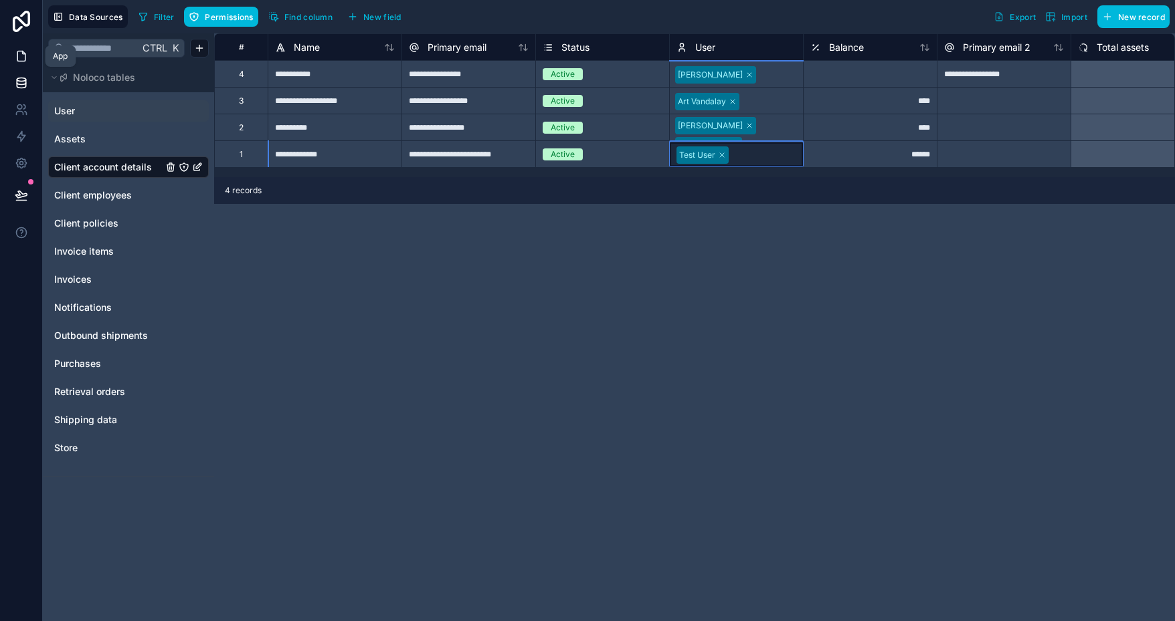
click at [27, 51] on link at bounding box center [21, 56] width 42 height 27
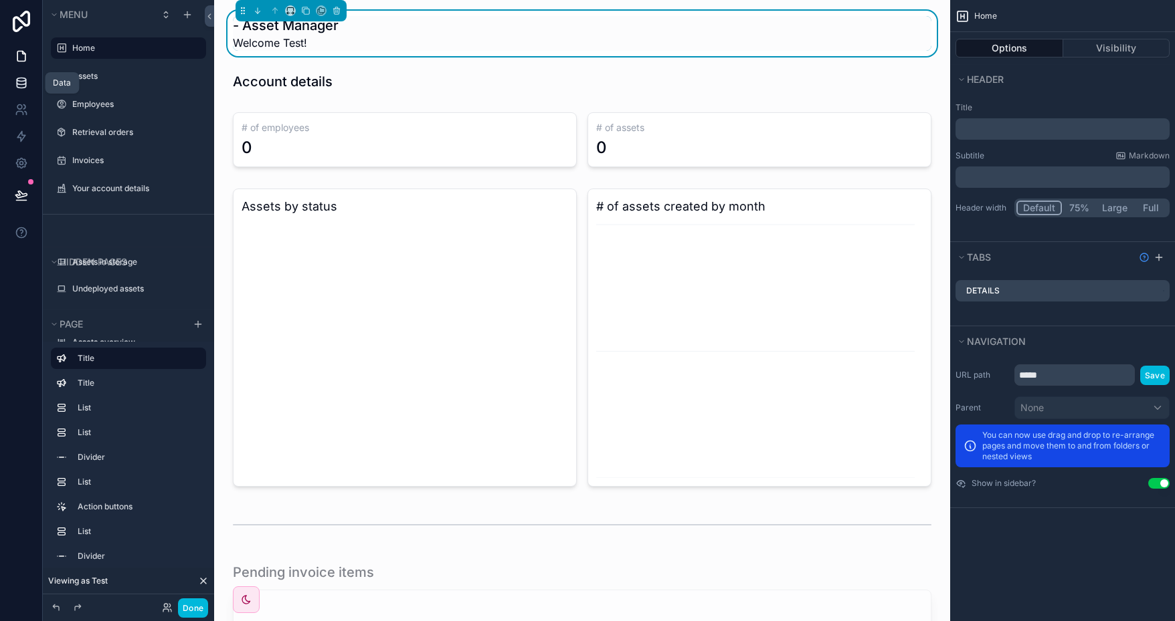
click at [27, 84] on link at bounding box center [21, 83] width 42 height 27
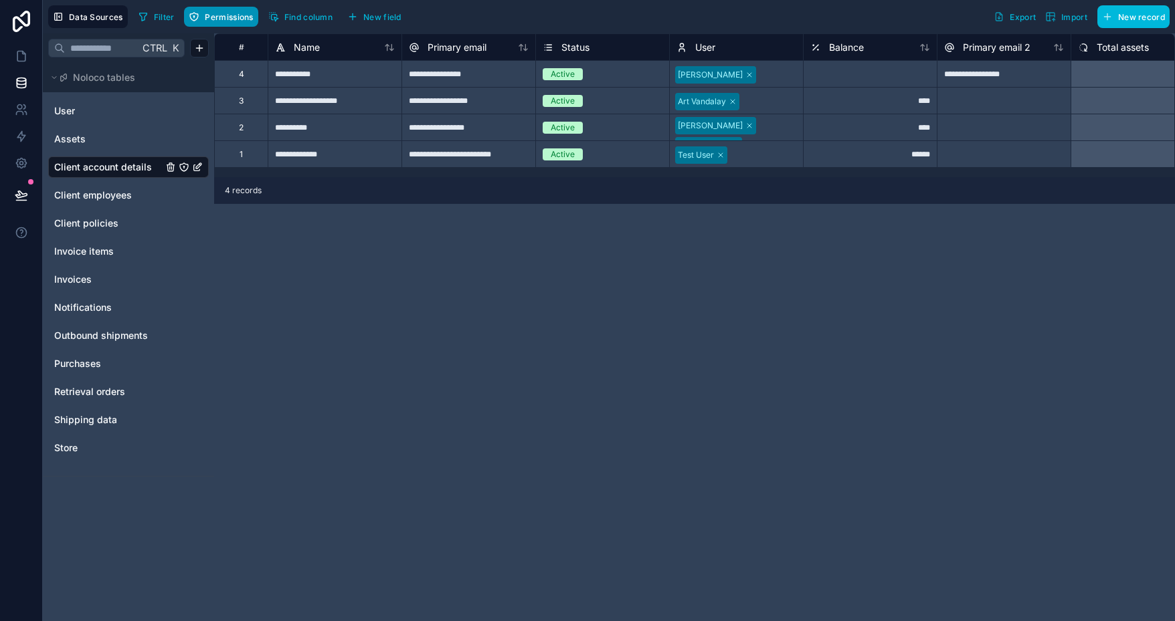
click at [233, 17] on span "Permissions" at bounding box center [229, 17] width 48 height 10
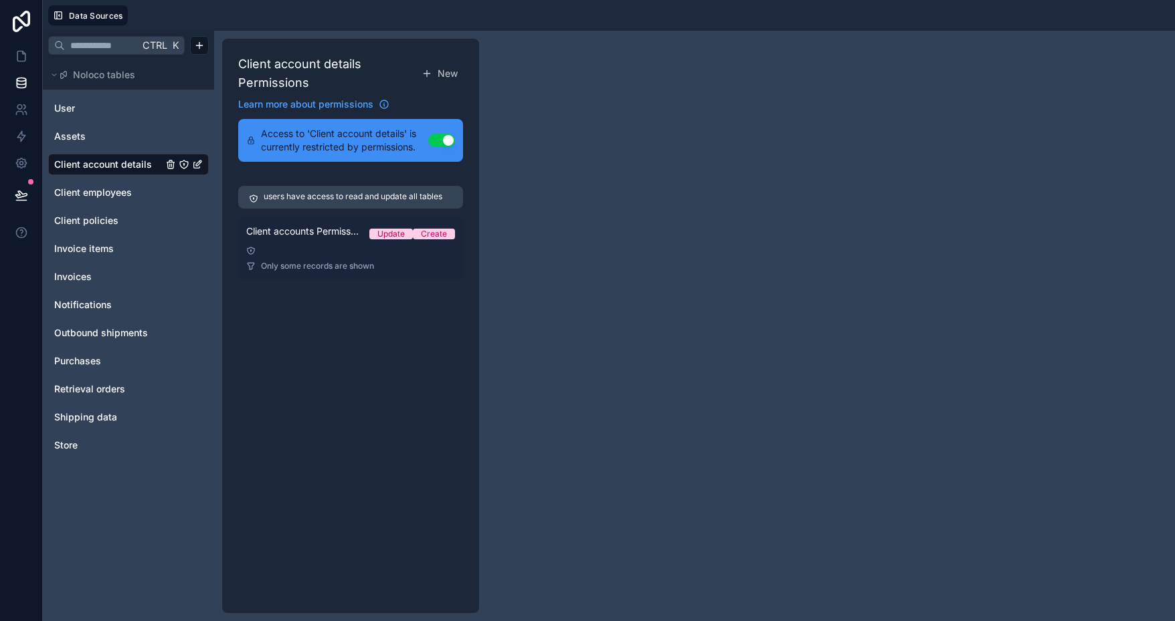
click at [313, 249] on div at bounding box center [350, 250] width 209 height 9
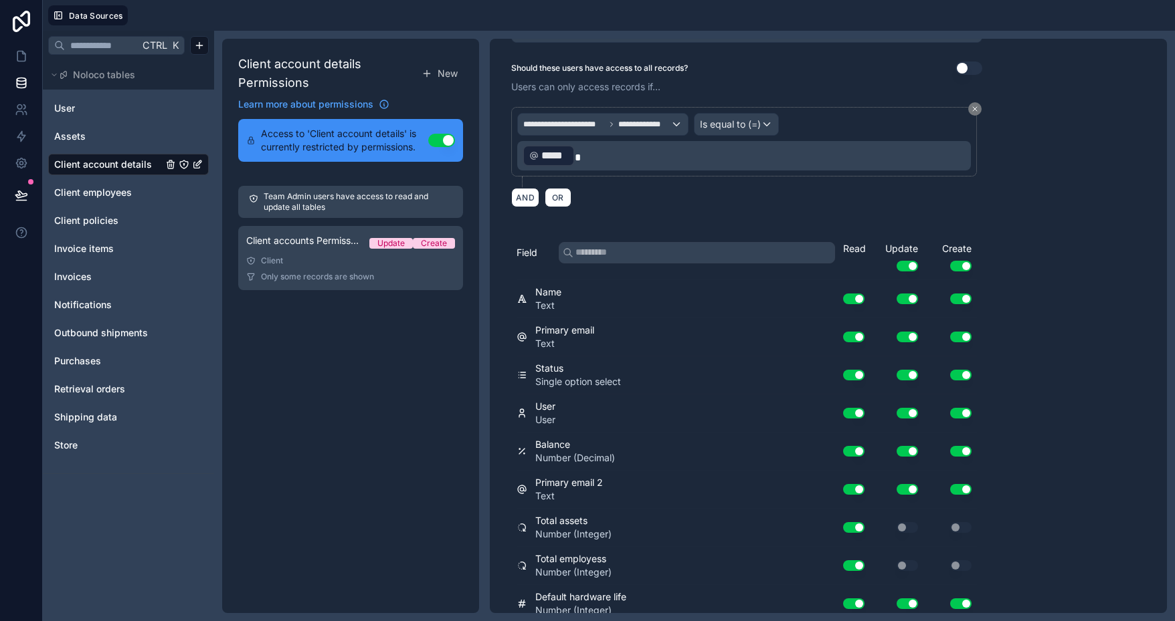
scroll to position [89, 0]
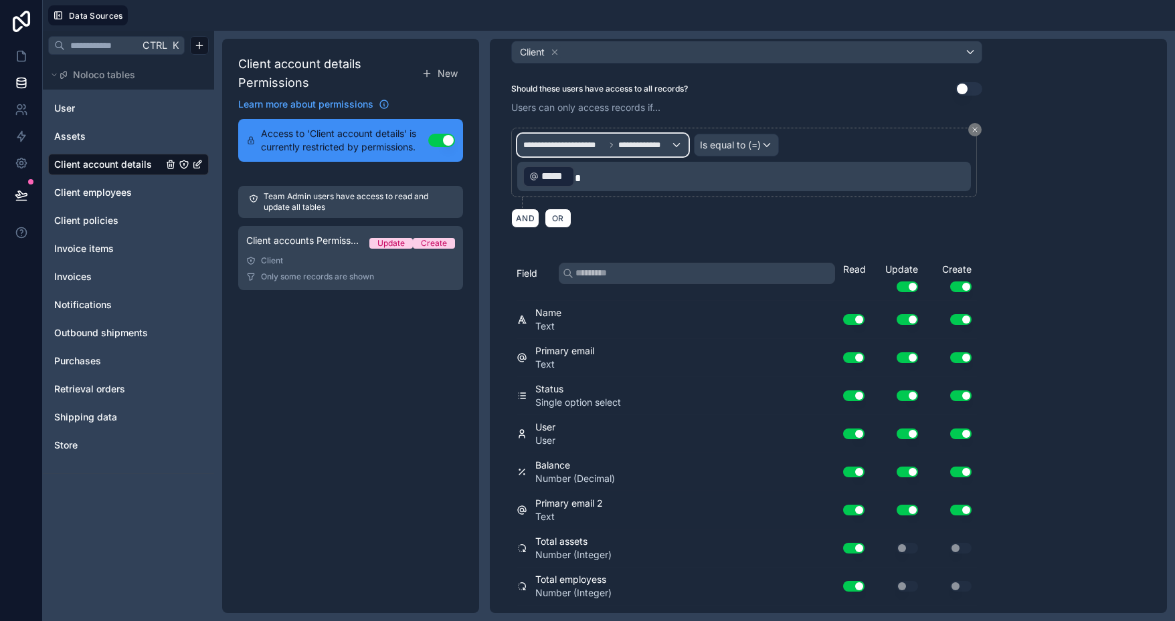
click at [672, 141] on div "**********" at bounding box center [603, 144] width 170 height 21
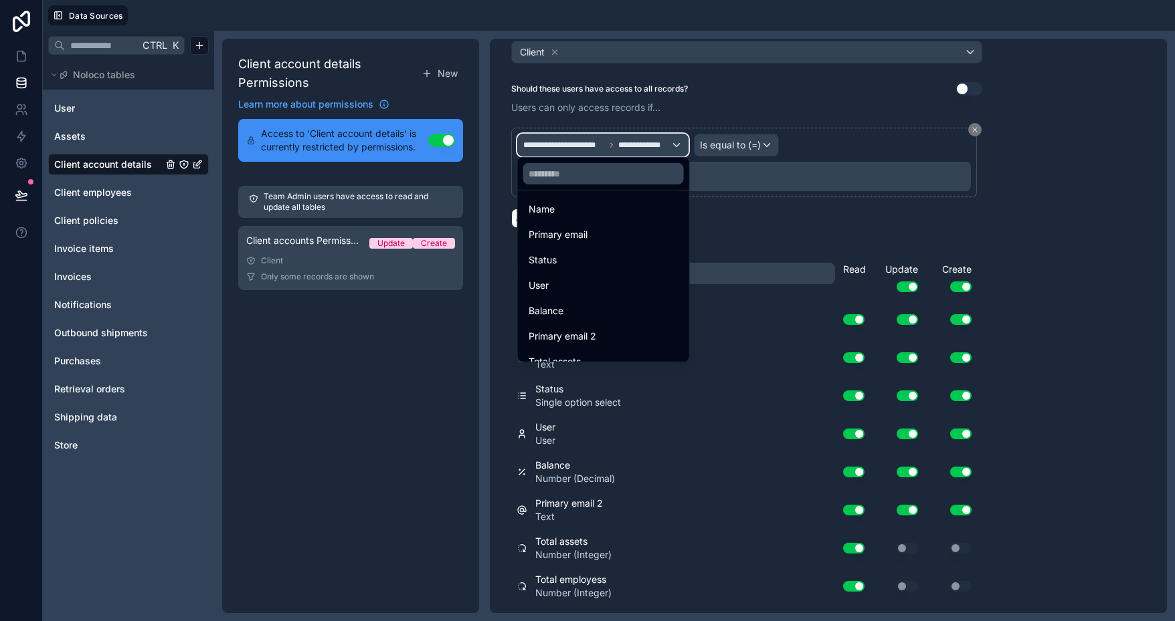
scroll to position [134, 0]
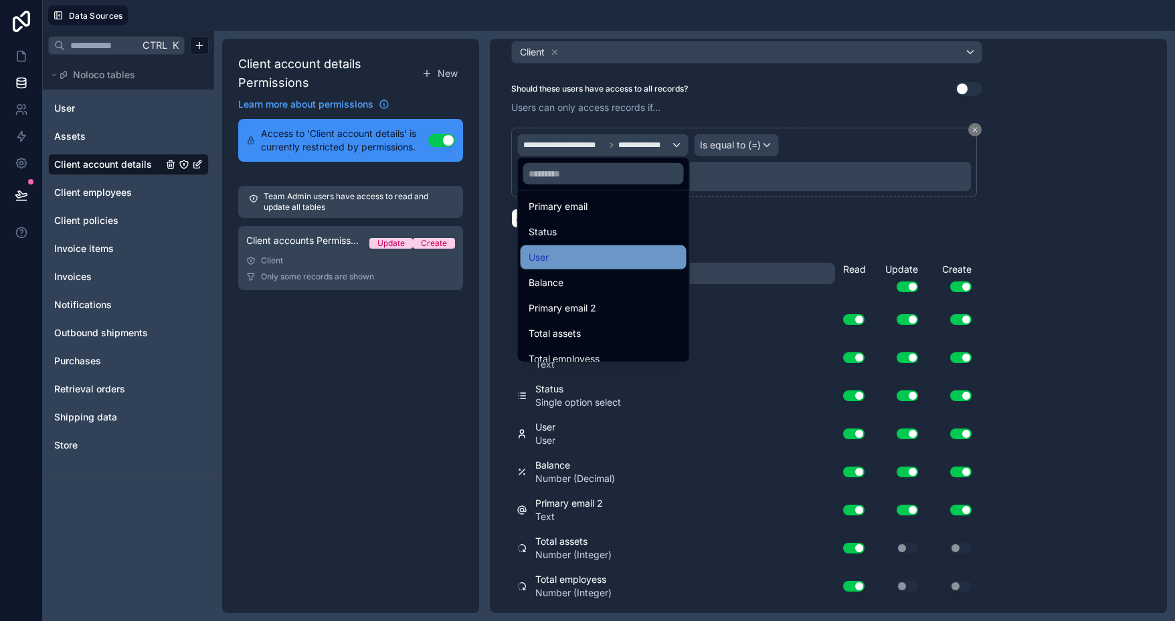
click at [624, 250] on div "User" at bounding box center [603, 258] width 150 height 16
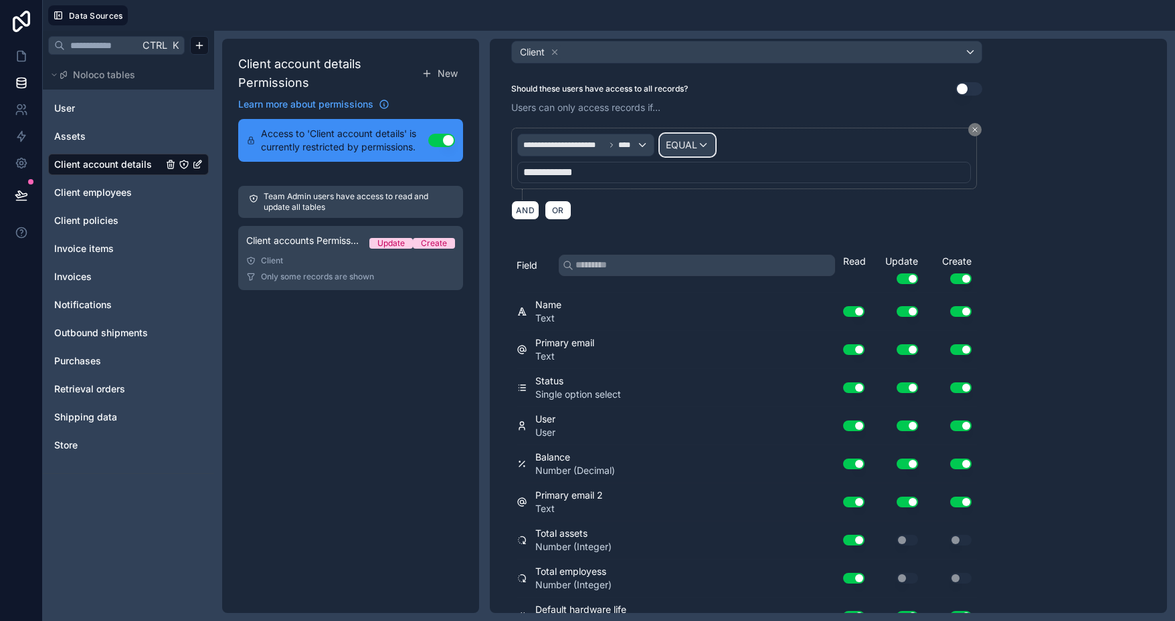
click at [702, 142] on div "EQUAL" at bounding box center [687, 144] width 54 height 21
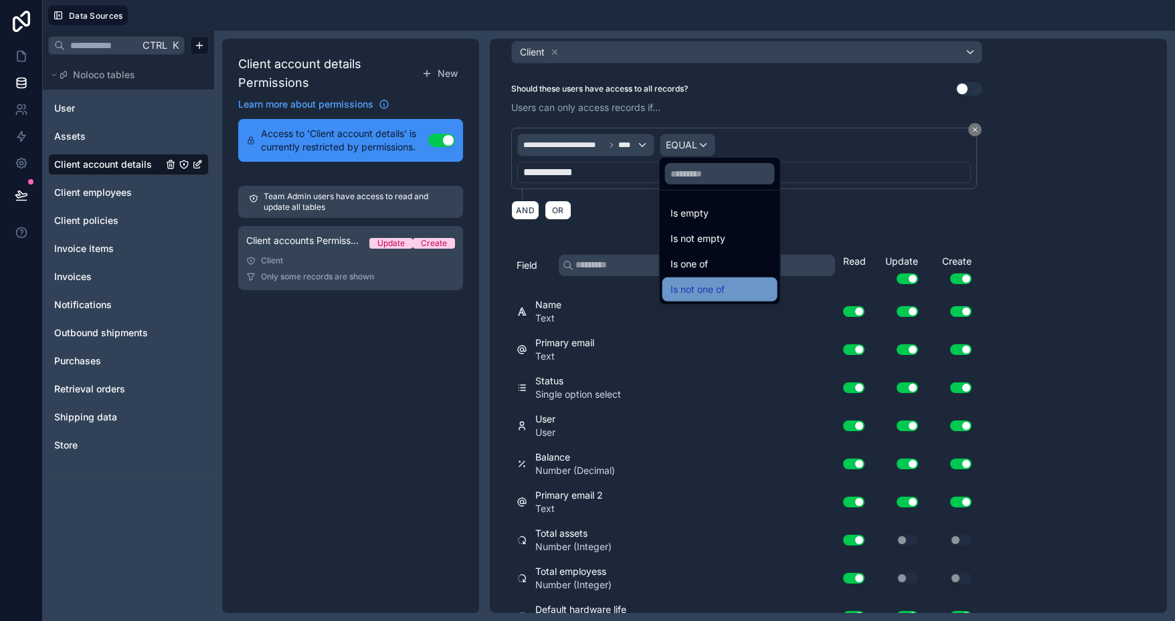
click at [732, 282] on div "Is not one of" at bounding box center [719, 290] width 99 height 16
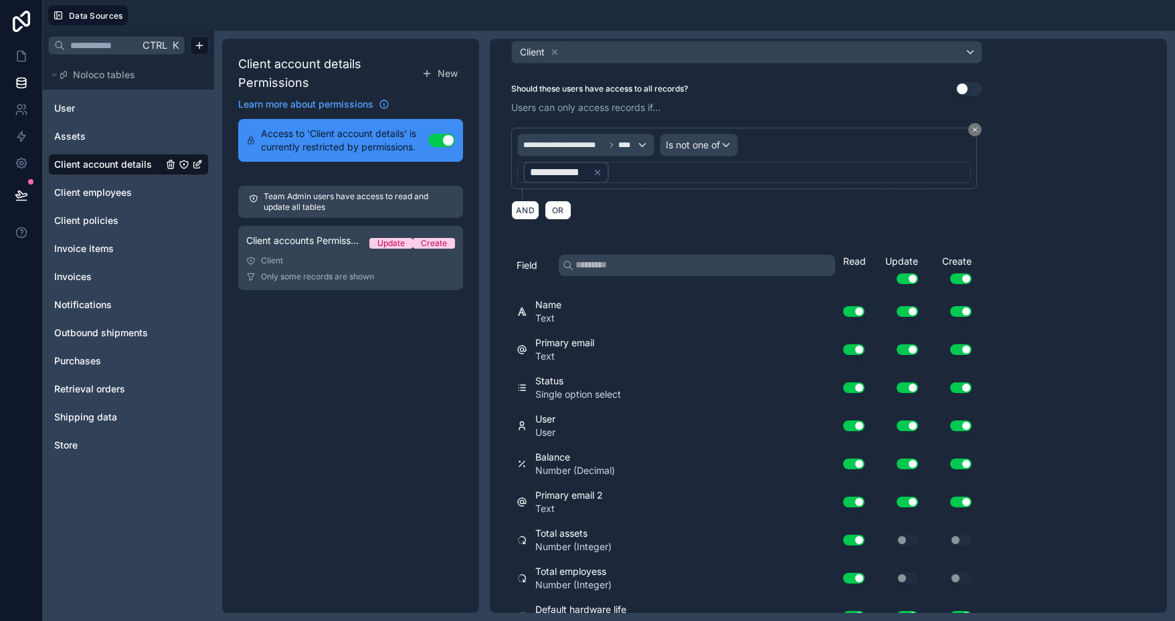
click at [597, 171] on icon at bounding box center [597, 172] width 9 height 9
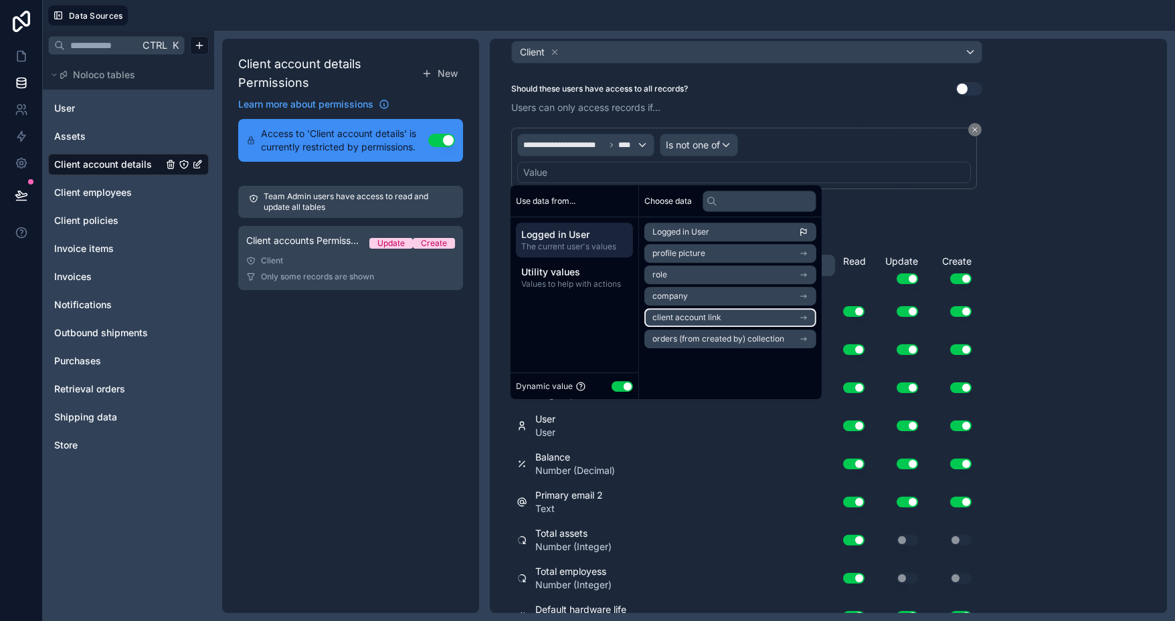
click at [723, 318] on li "client account link" at bounding box center [730, 317] width 172 height 19
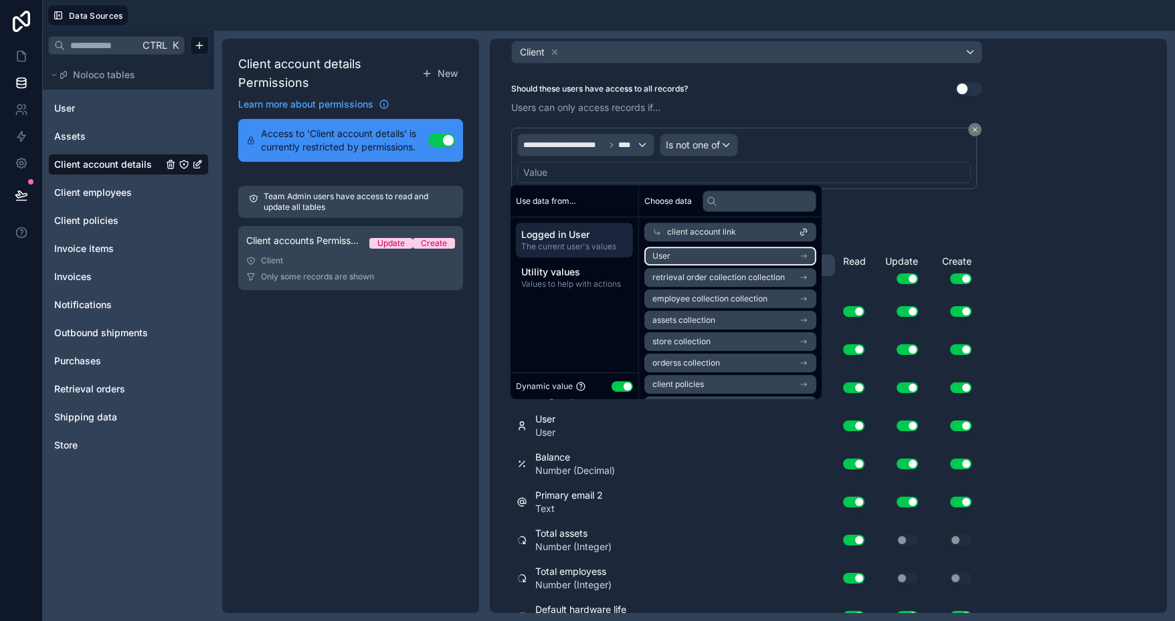
click at [710, 254] on li "User" at bounding box center [730, 256] width 172 height 19
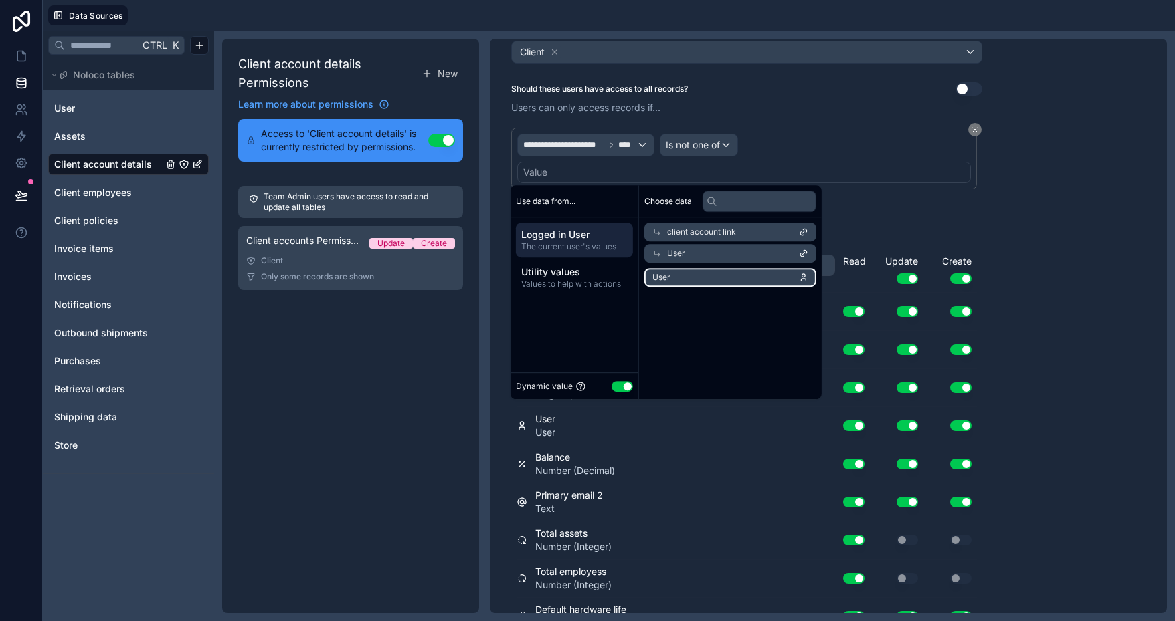
click at [731, 276] on li "User" at bounding box center [730, 277] width 172 height 19
click at [975, 219] on div "**********" at bounding box center [746, 174] width 471 height 108
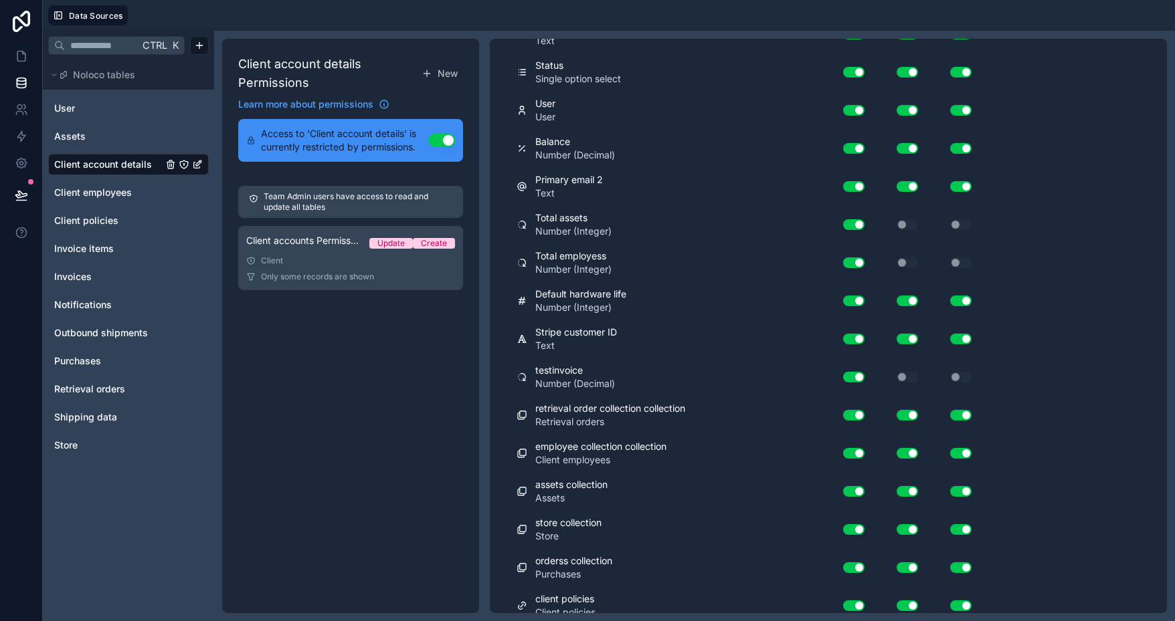
scroll to position [482, 0]
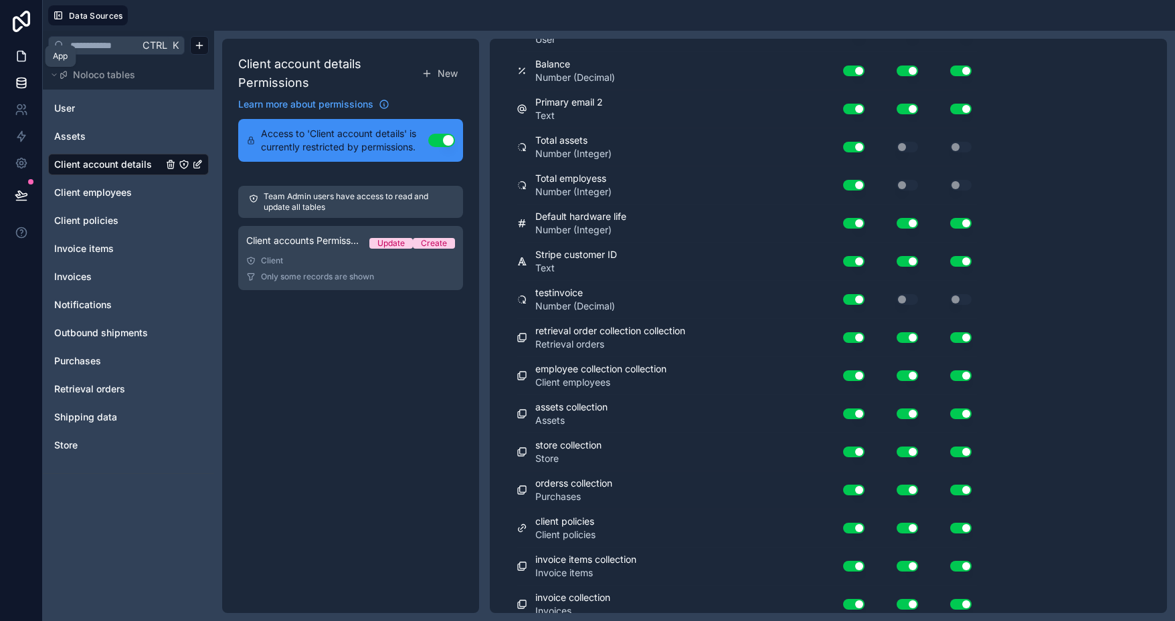
click at [23, 58] on icon at bounding box center [21, 56] width 13 height 13
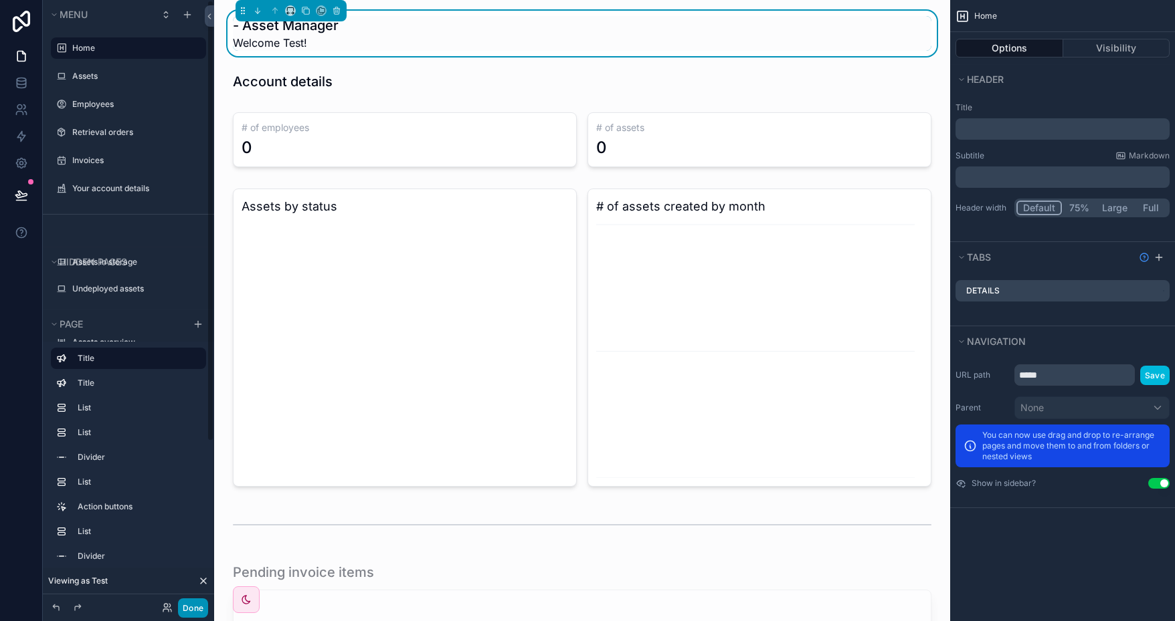
click at [196, 607] on button "Done" at bounding box center [193, 608] width 30 height 19
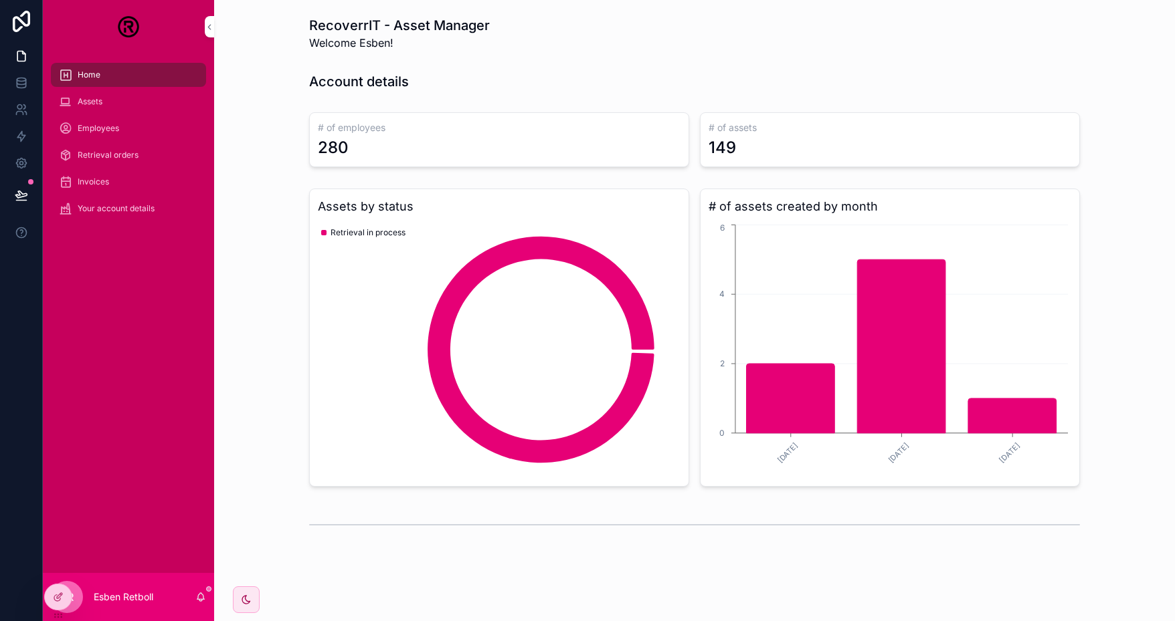
click at [0, 0] on div at bounding box center [0, 0] width 0 height 0
click at [0, 0] on icon at bounding box center [0, 0] width 0 height 0
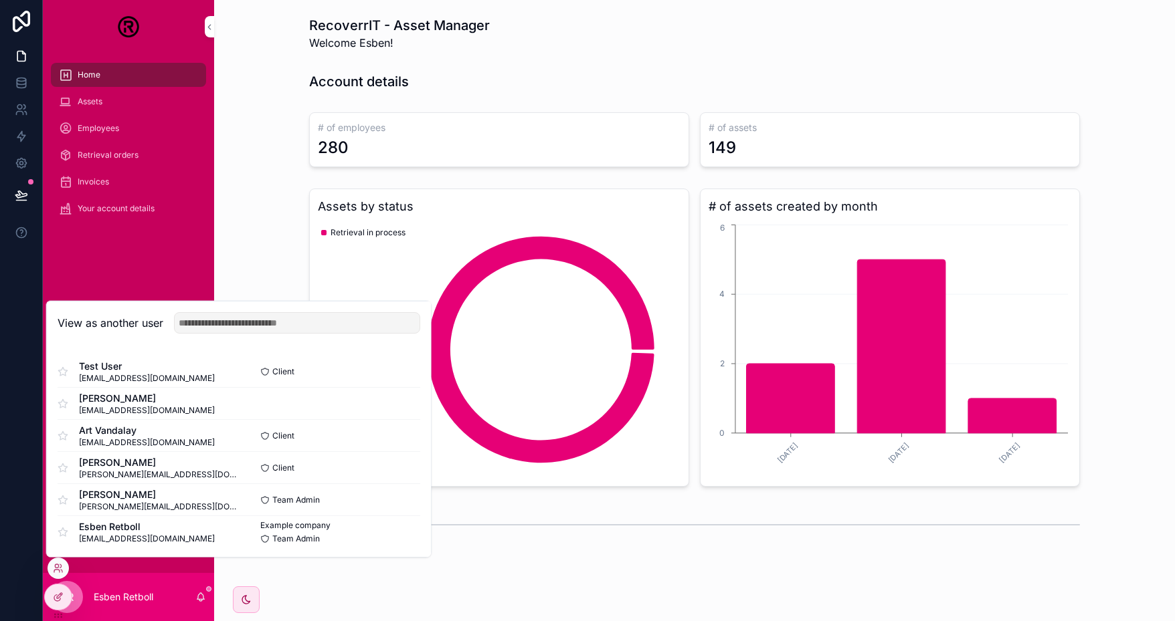
click at [0, 0] on button "Select" at bounding box center [0, 0] width 0 height 0
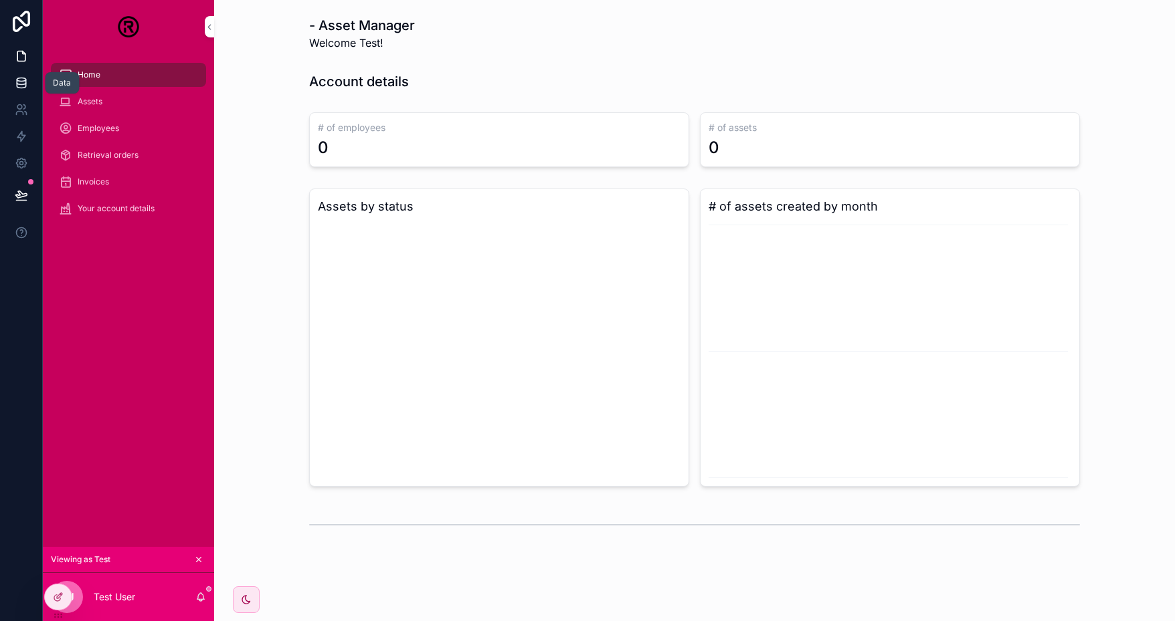
click at [20, 91] on link at bounding box center [21, 83] width 42 height 27
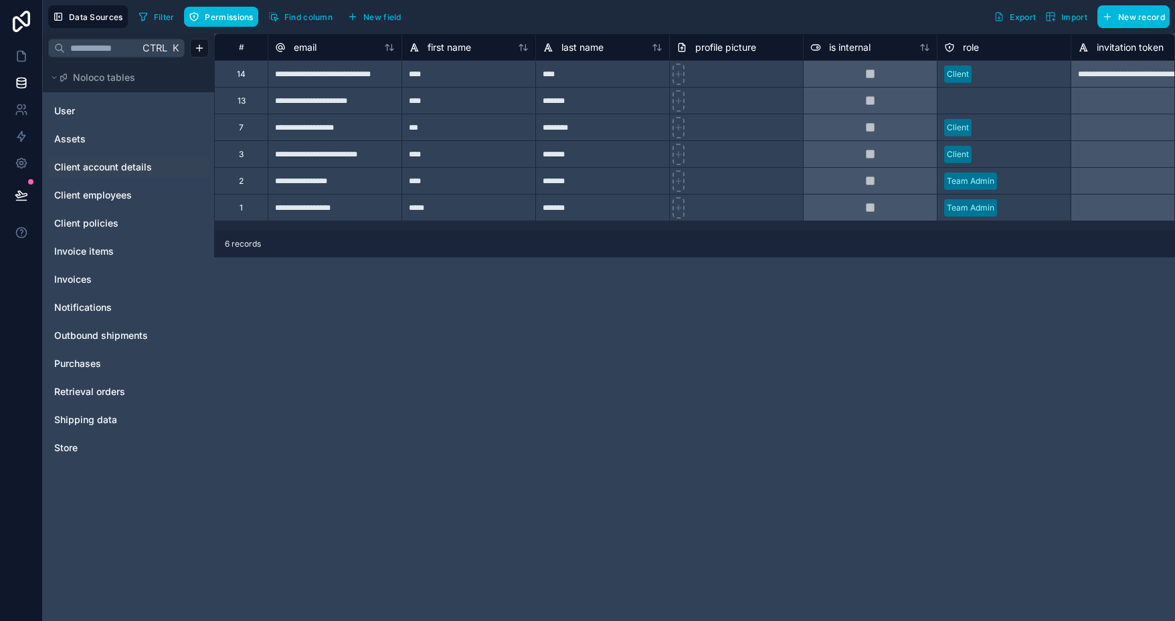
click at [126, 163] on span "Client account details" at bounding box center [103, 167] width 98 height 13
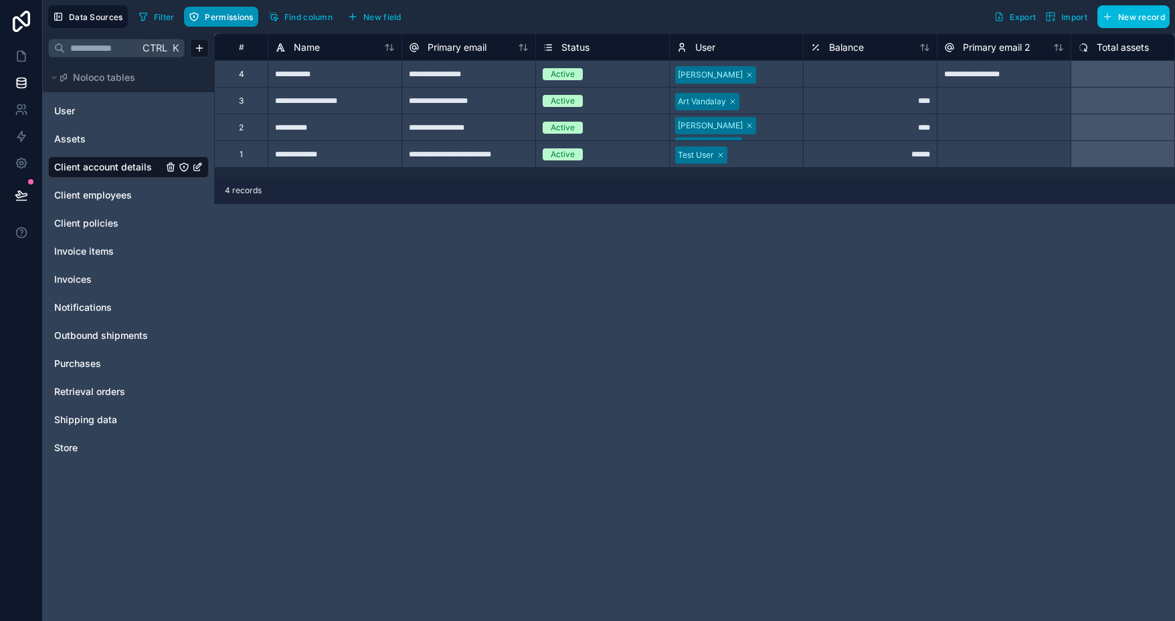
click at [212, 17] on span "Permissions" at bounding box center [229, 17] width 48 height 10
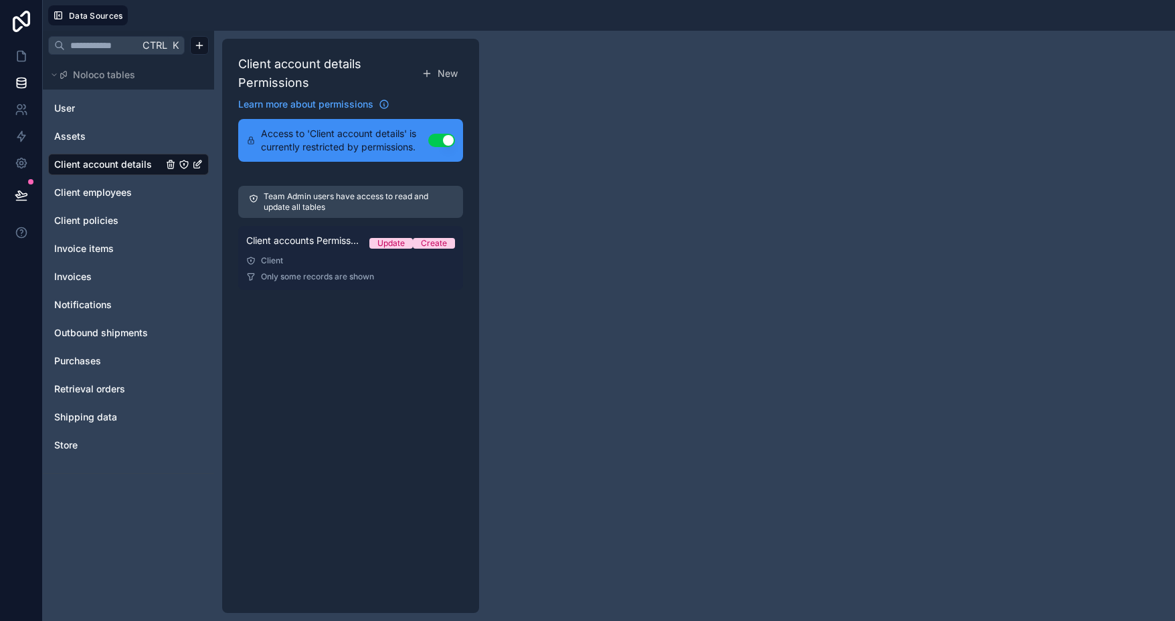
click at [338, 252] on link "Client accounts Permission 1 Update Create Client Only some records are shown" at bounding box center [350, 258] width 225 height 64
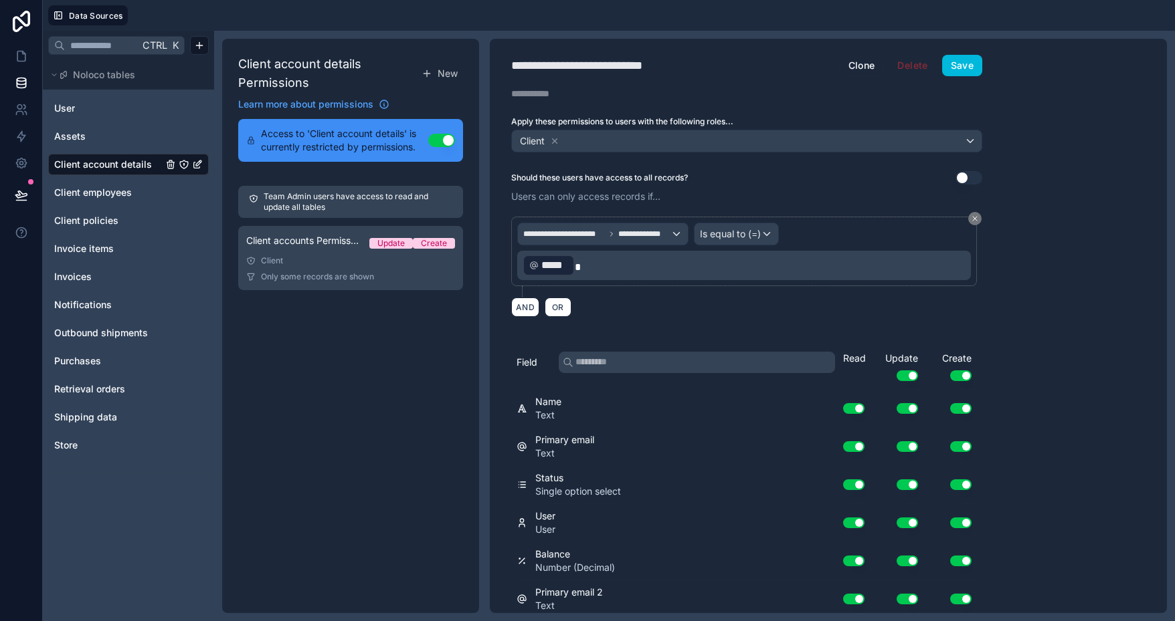
click at [96, 161] on span "Client account details" at bounding box center [103, 164] width 98 height 13
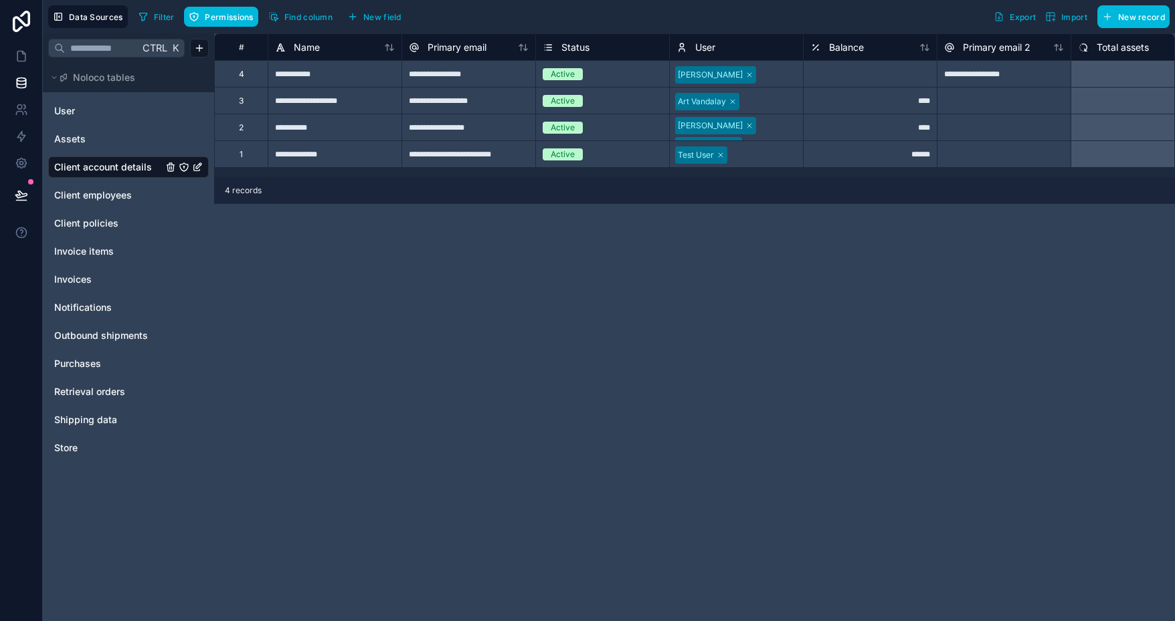
click at [110, 169] on span "Client account details" at bounding box center [103, 167] width 98 height 13
click at [227, 19] on span "Permissions" at bounding box center [229, 17] width 48 height 10
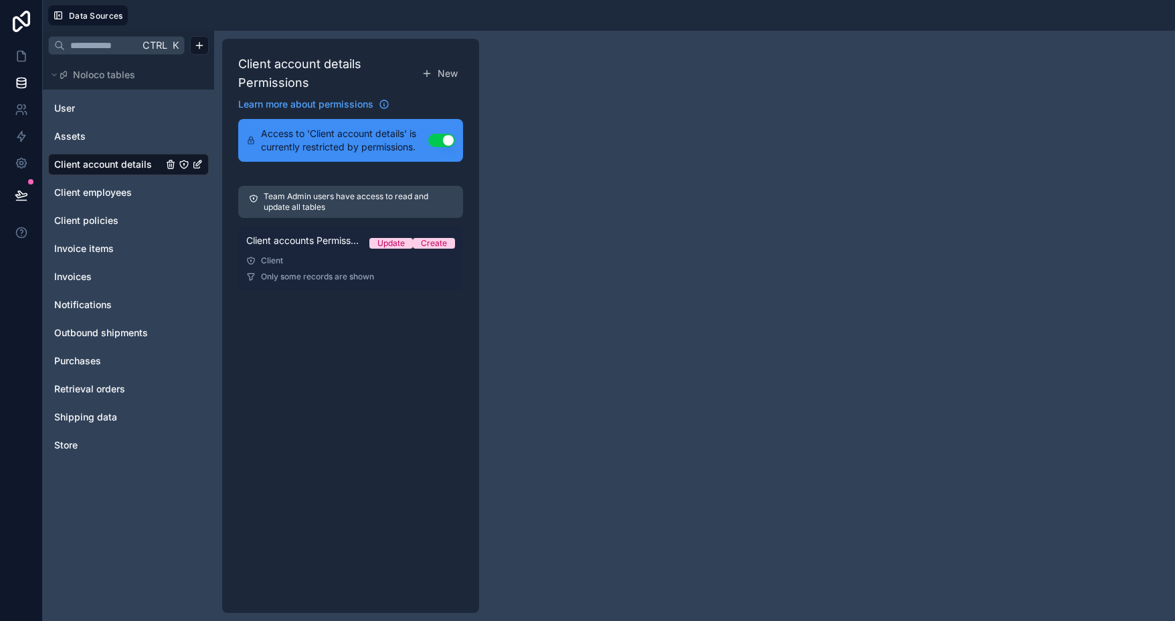
click at [318, 262] on div "Client" at bounding box center [350, 261] width 209 height 11
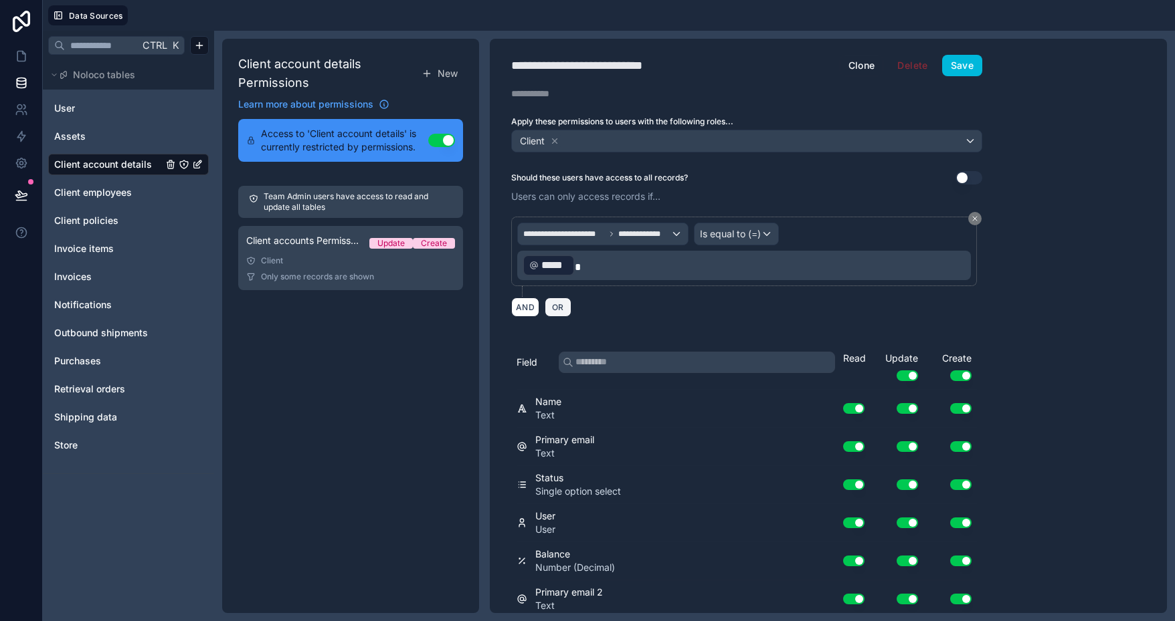
click at [557, 303] on span "OR" at bounding box center [557, 307] width 17 height 10
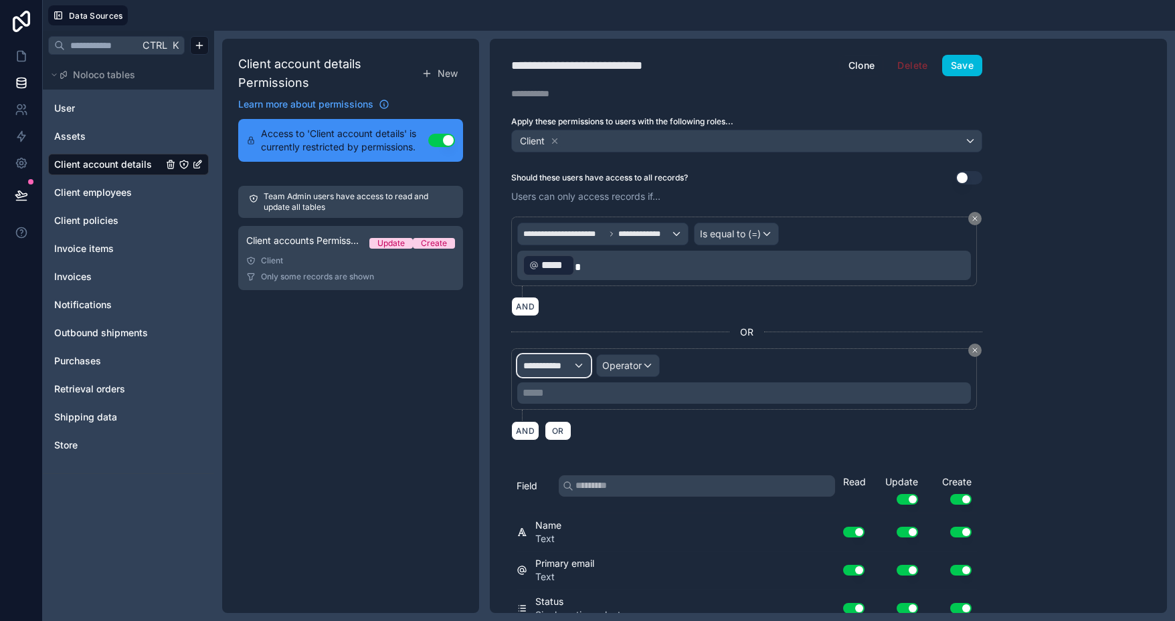
click at [561, 359] on span "**********" at bounding box center [548, 365] width 50 height 13
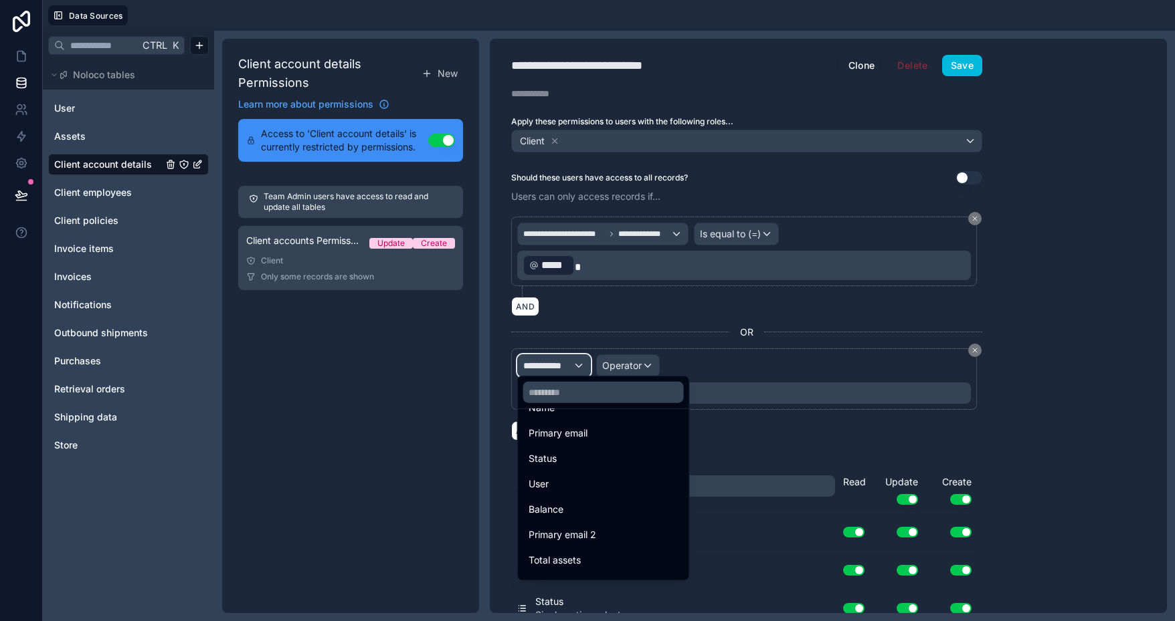
scroll to position [67, 0]
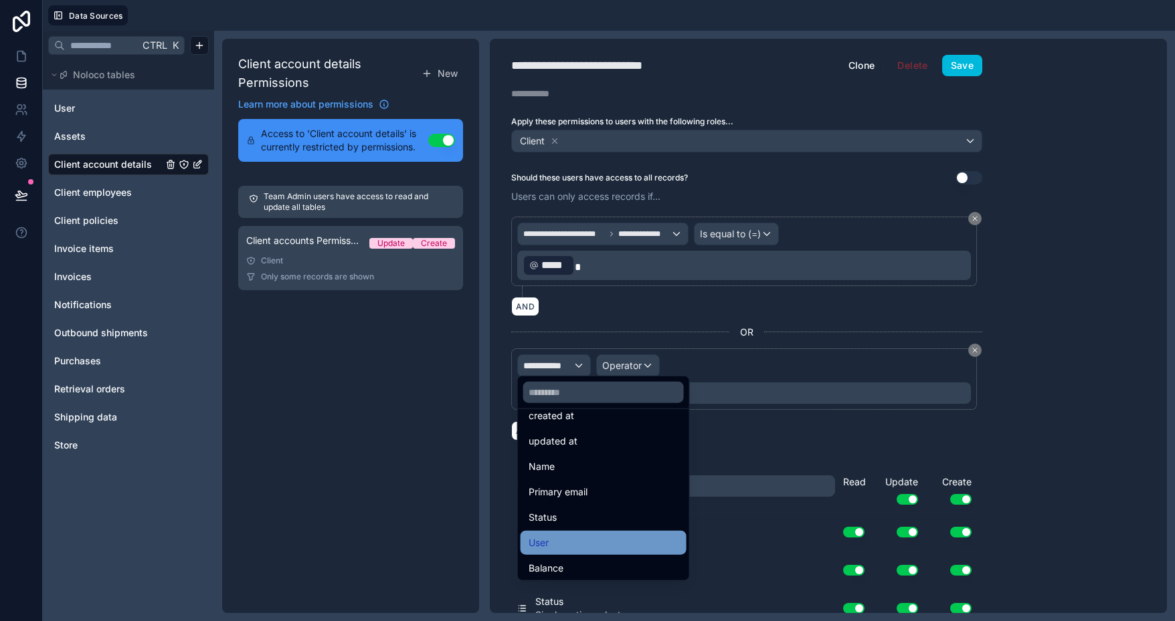
click at [594, 537] on div "User" at bounding box center [603, 543] width 150 height 16
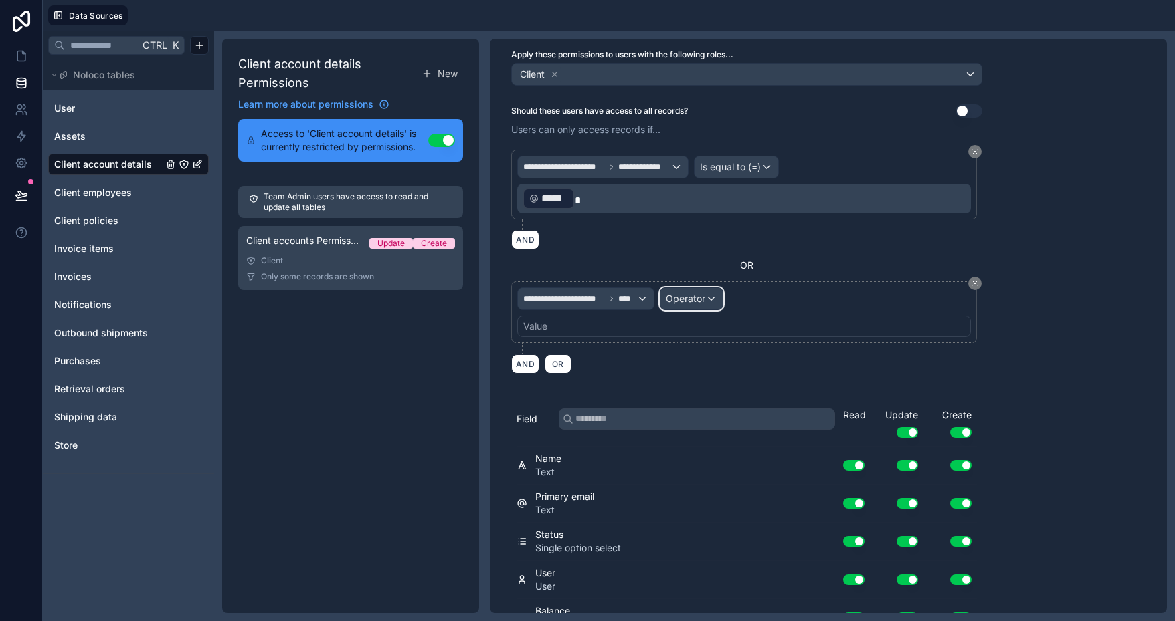
click at [688, 299] on span "Operator" at bounding box center [685, 298] width 39 height 11
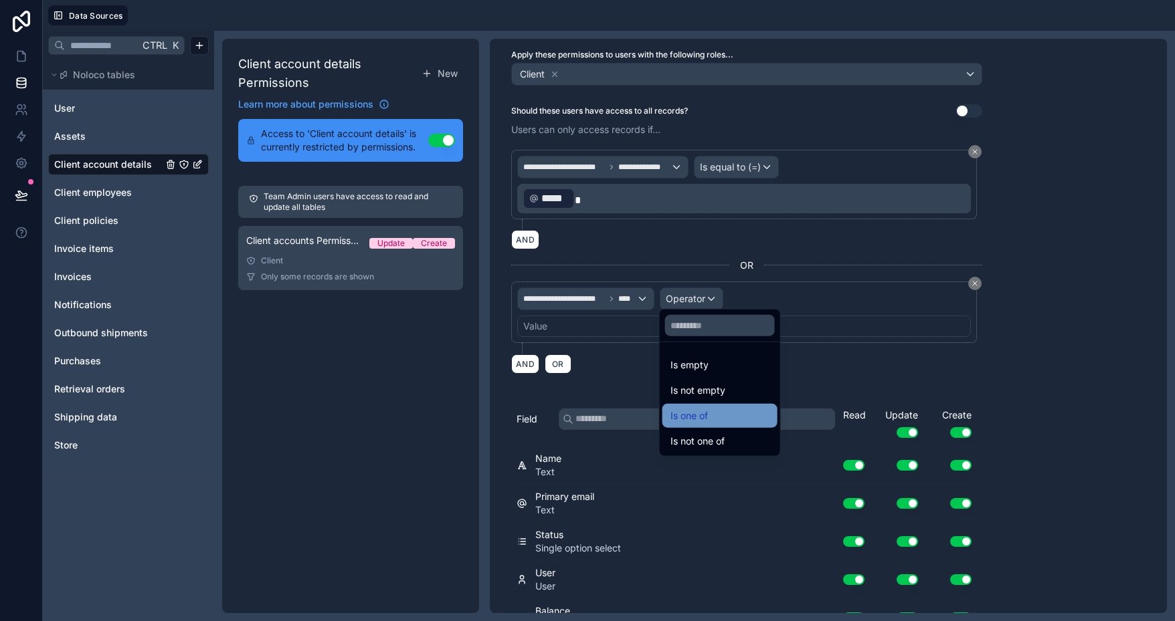
click at [707, 423] on div "Is one of" at bounding box center [719, 416] width 115 height 24
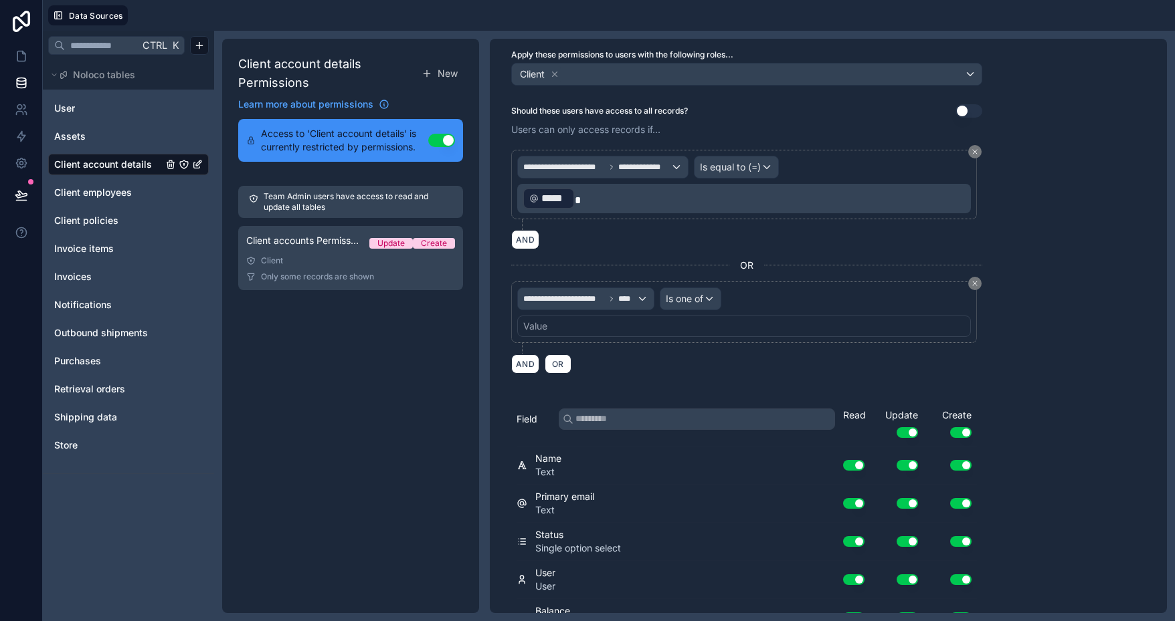
click at [589, 323] on div "Value" at bounding box center [744, 326] width 454 height 21
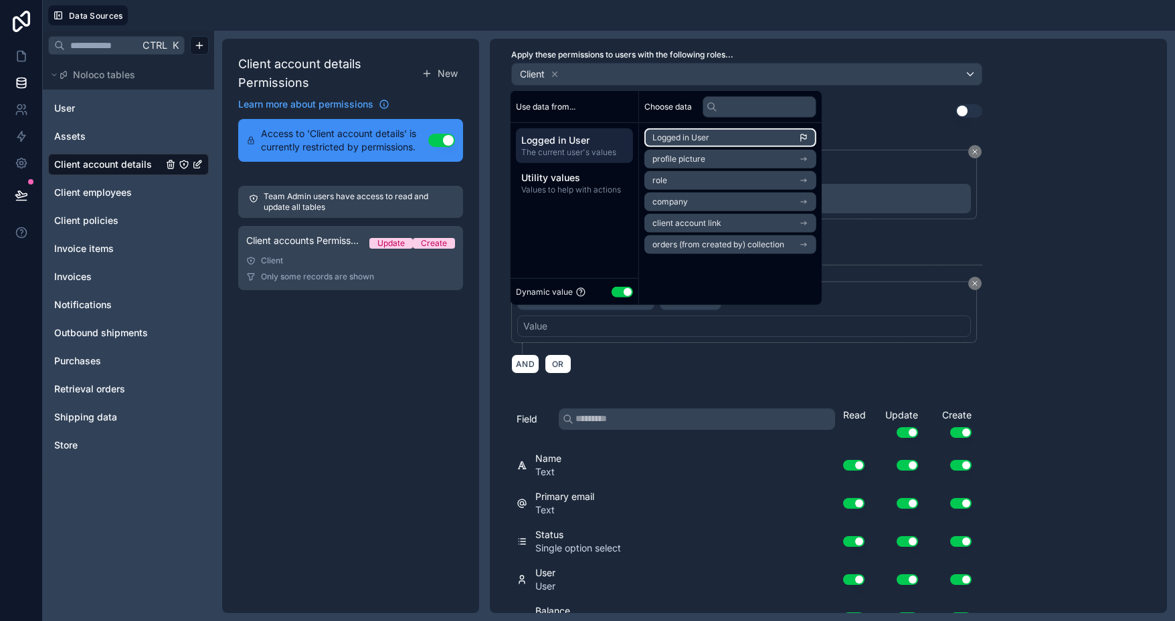
click at [689, 138] on span "Logged in User" at bounding box center [680, 137] width 57 height 11
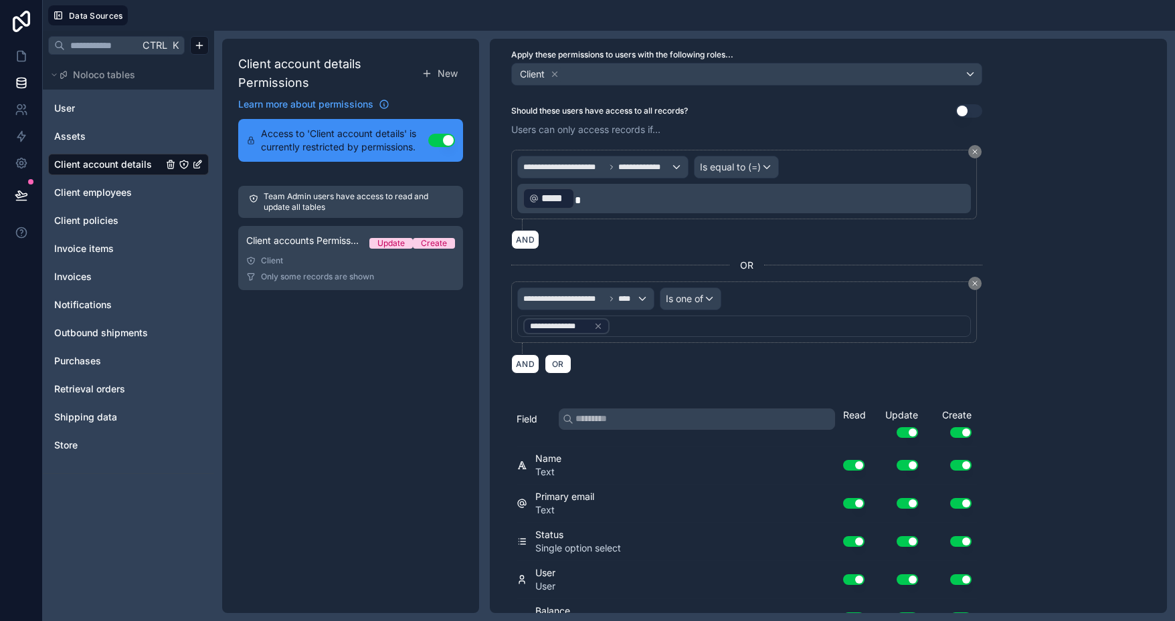
click at [1072, 283] on div "**********" at bounding box center [828, 326] width 677 height 575
click at [528, 238] on button "AND" at bounding box center [525, 239] width 28 height 19
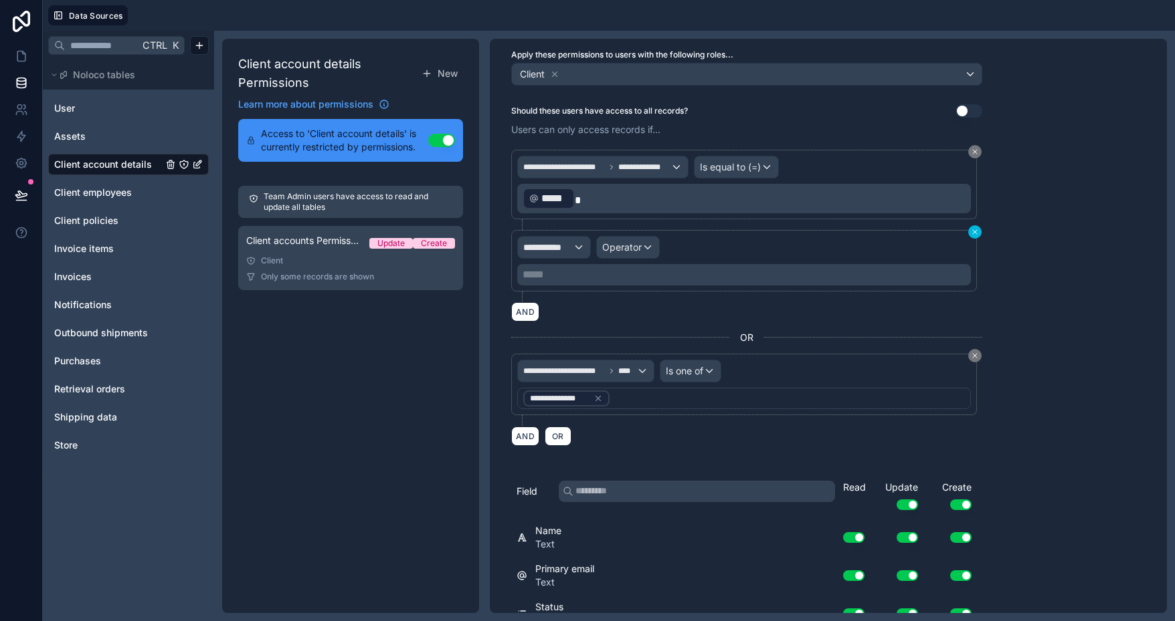
click at [974, 232] on button at bounding box center [974, 231] width 13 height 13
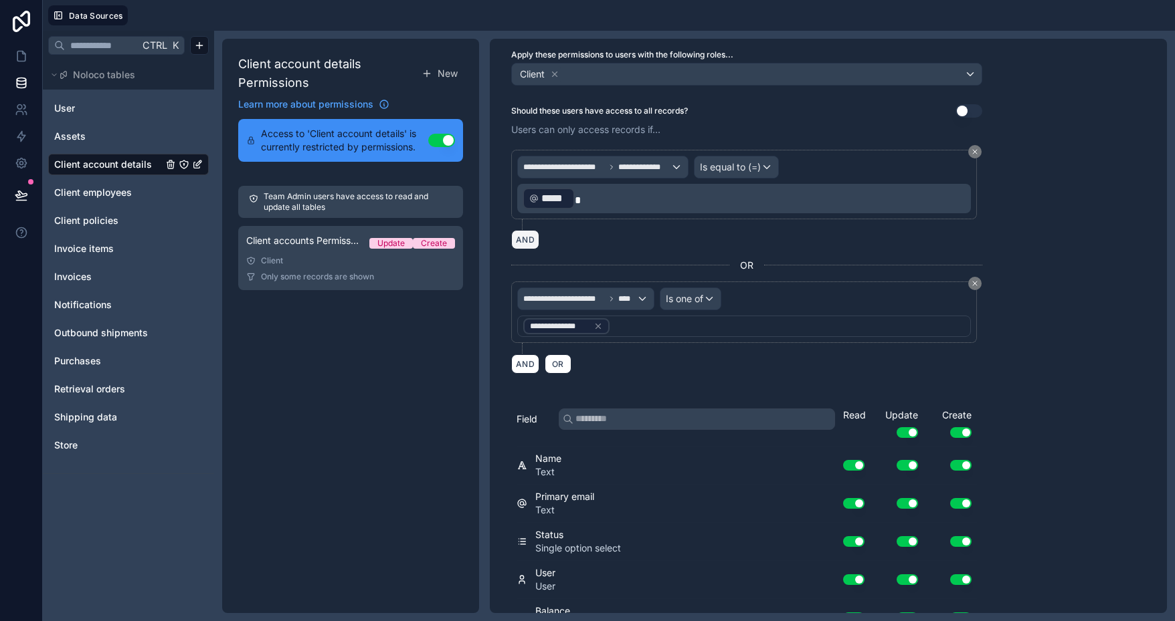
click at [528, 239] on button "AND" at bounding box center [525, 239] width 28 height 19
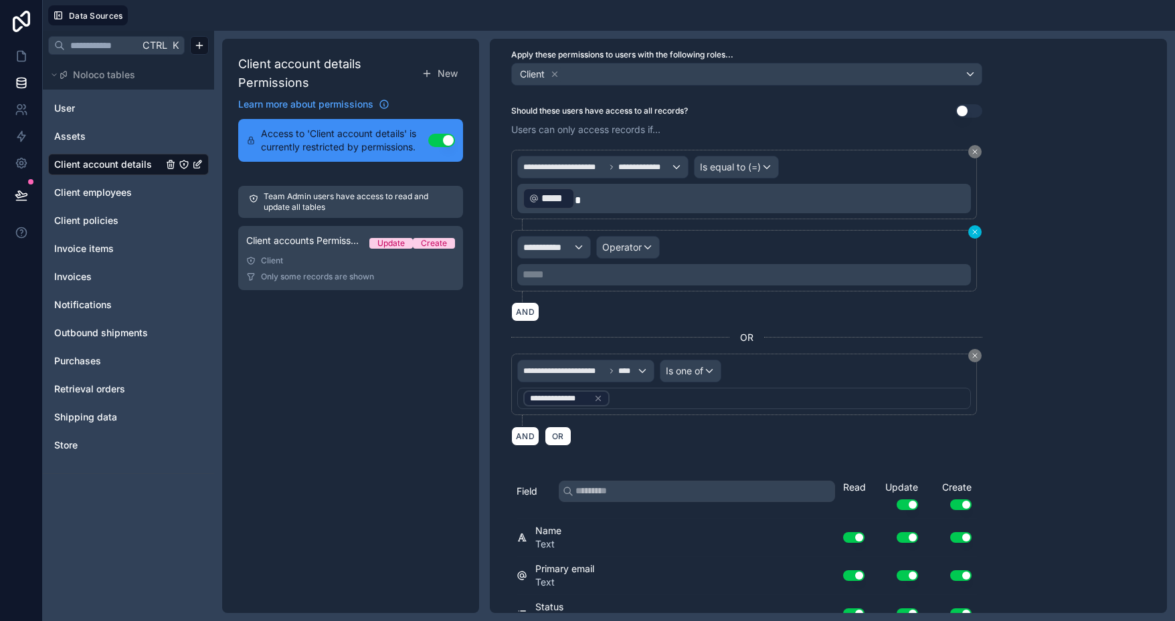
click at [975, 221] on div "**********" at bounding box center [746, 298] width 471 height 312
click at [976, 231] on icon at bounding box center [975, 232] width 8 height 8
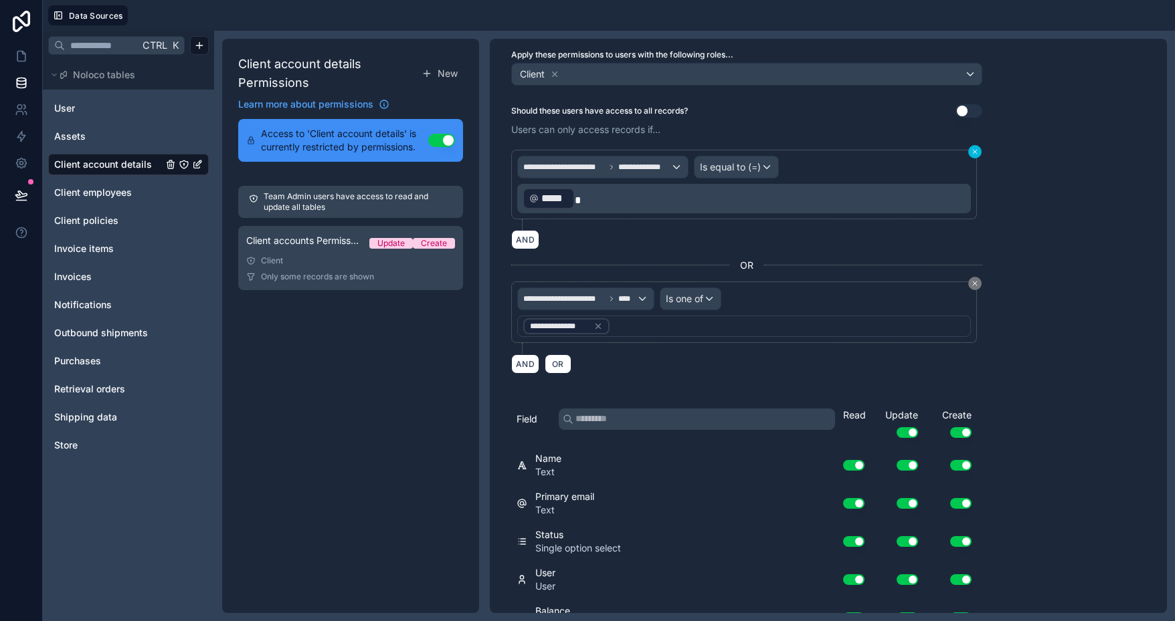
click at [975, 150] on icon at bounding box center [975, 152] width 4 height 4
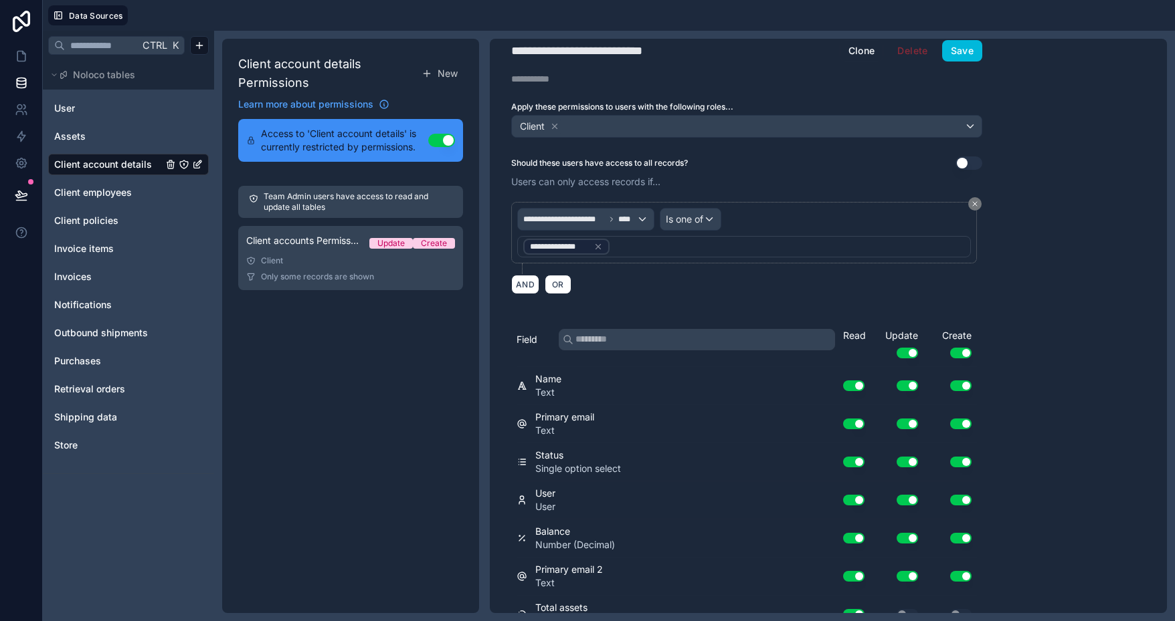
scroll to position [0, 0]
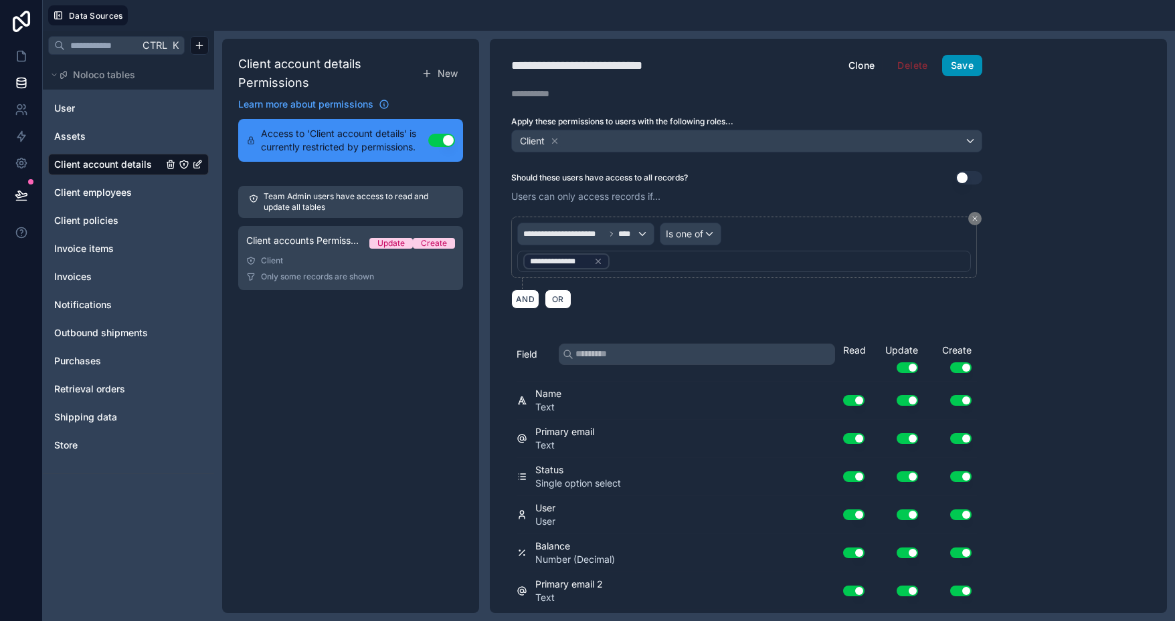
click at [955, 64] on button "Save" at bounding box center [962, 65] width 40 height 21
click at [20, 60] on icon at bounding box center [21, 56] width 13 height 13
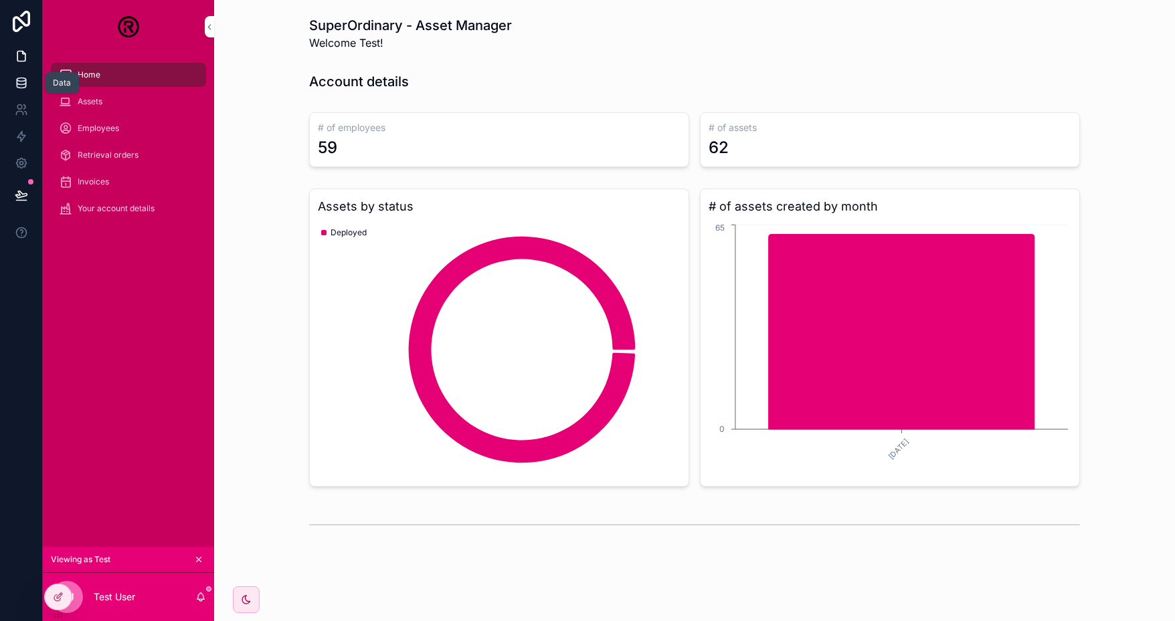
click at [26, 80] on icon at bounding box center [21, 82] width 13 height 13
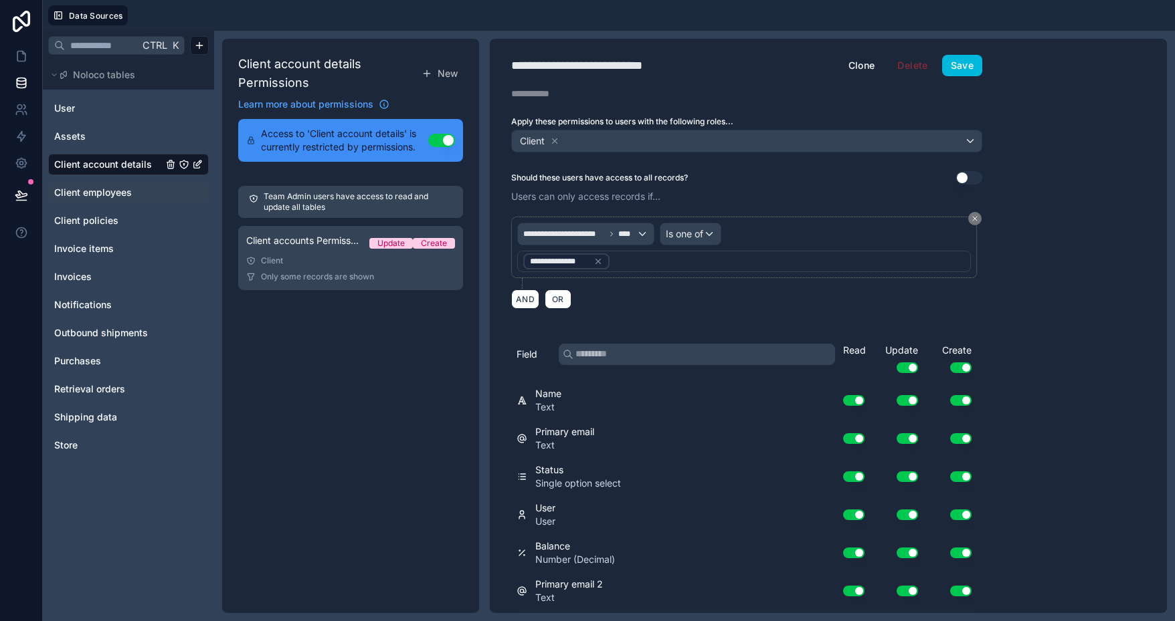
click at [94, 190] on span "Client employees" at bounding box center [93, 192] width 78 height 13
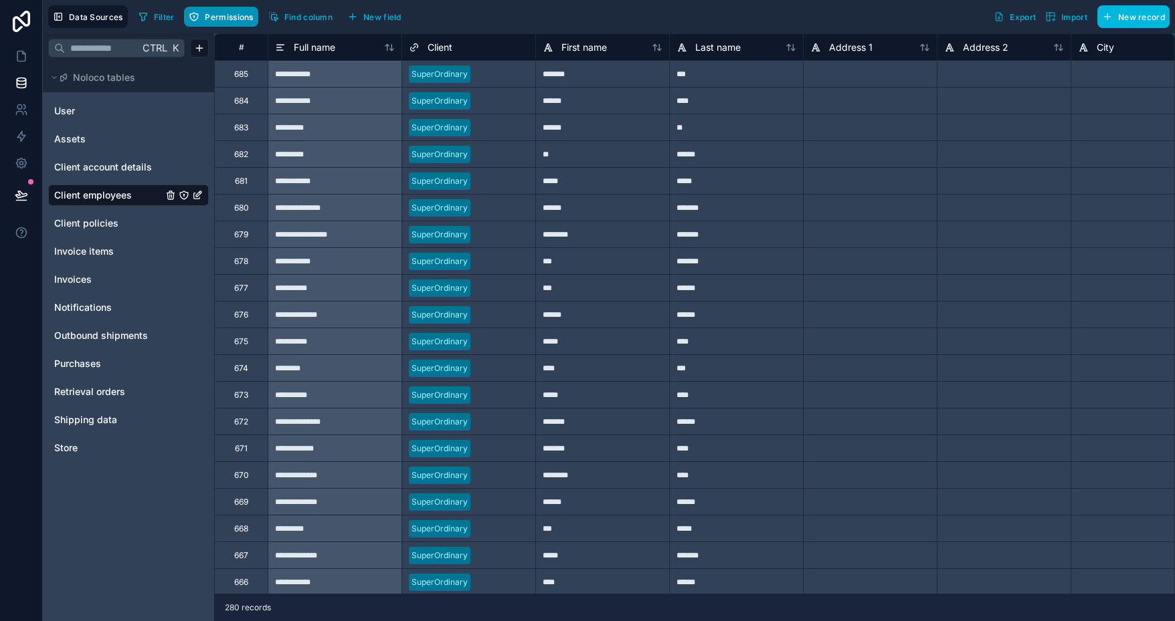
click at [240, 15] on span "Permissions" at bounding box center [229, 17] width 48 height 10
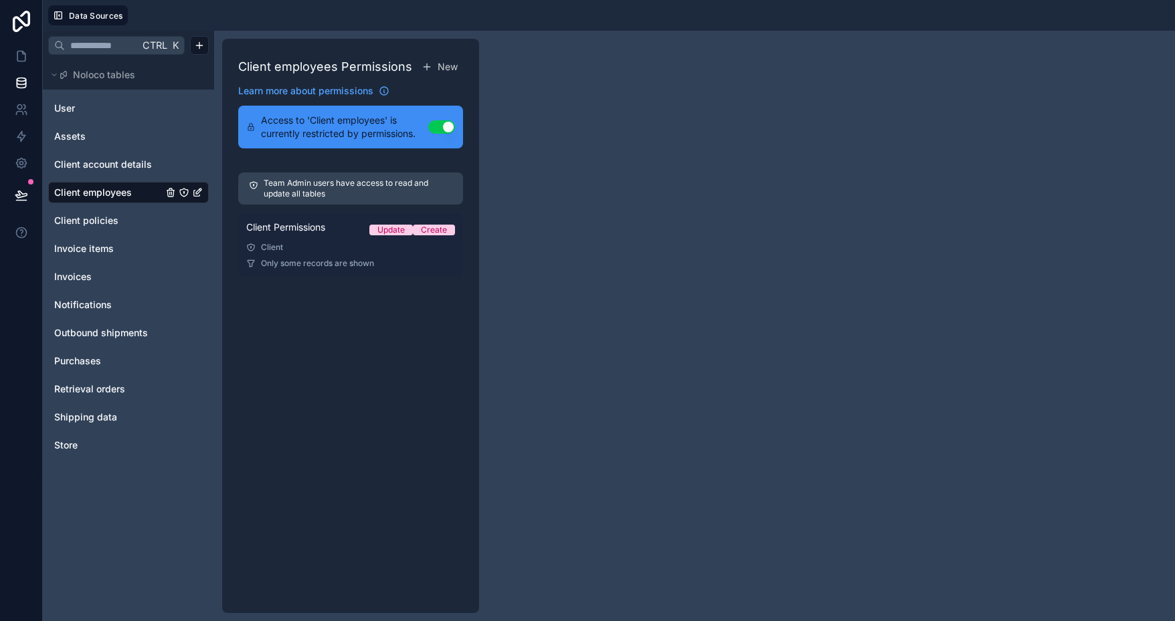
click at [320, 249] on div "Client" at bounding box center [350, 247] width 209 height 11
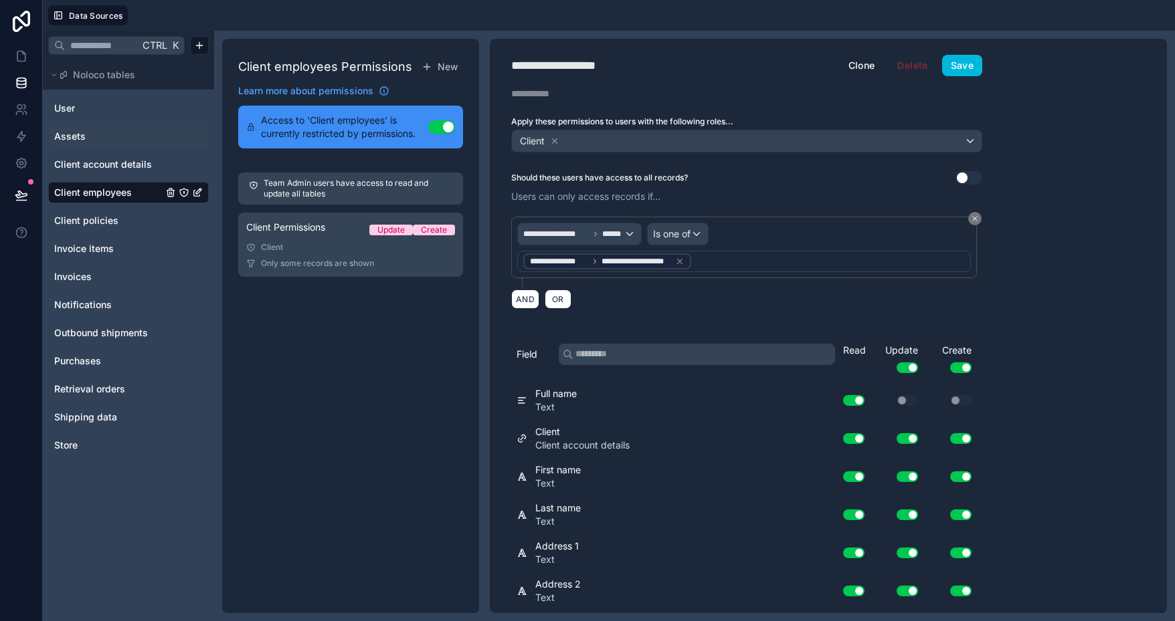
click at [82, 134] on span "Assets" at bounding box center [69, 136] width 31 height 13
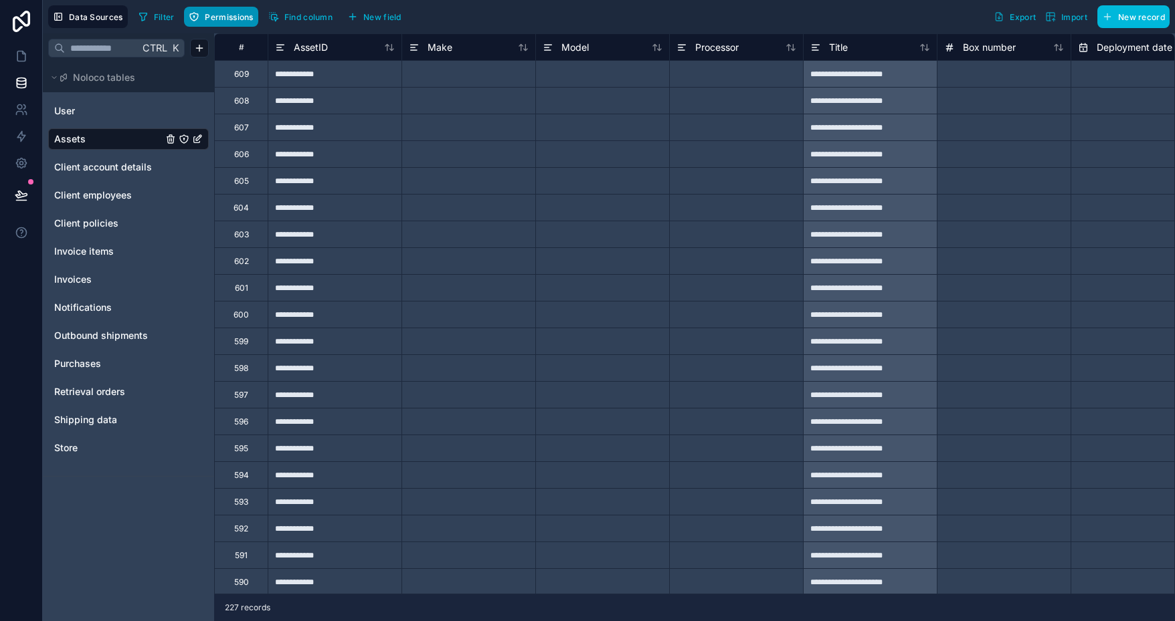
click at [226, 14] on span "Permissions" at bounding box center [229, 17] width 48 height 10
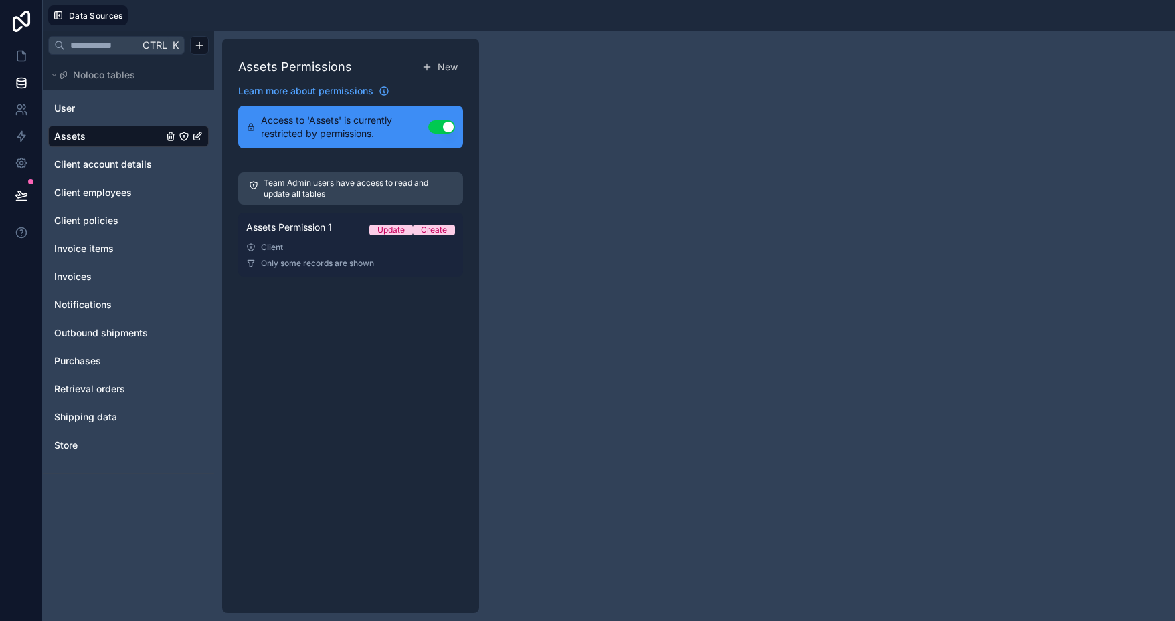
click at [304, 259] on span "Only some records are shown" at bounding box center [317, 263] width 113 height 11
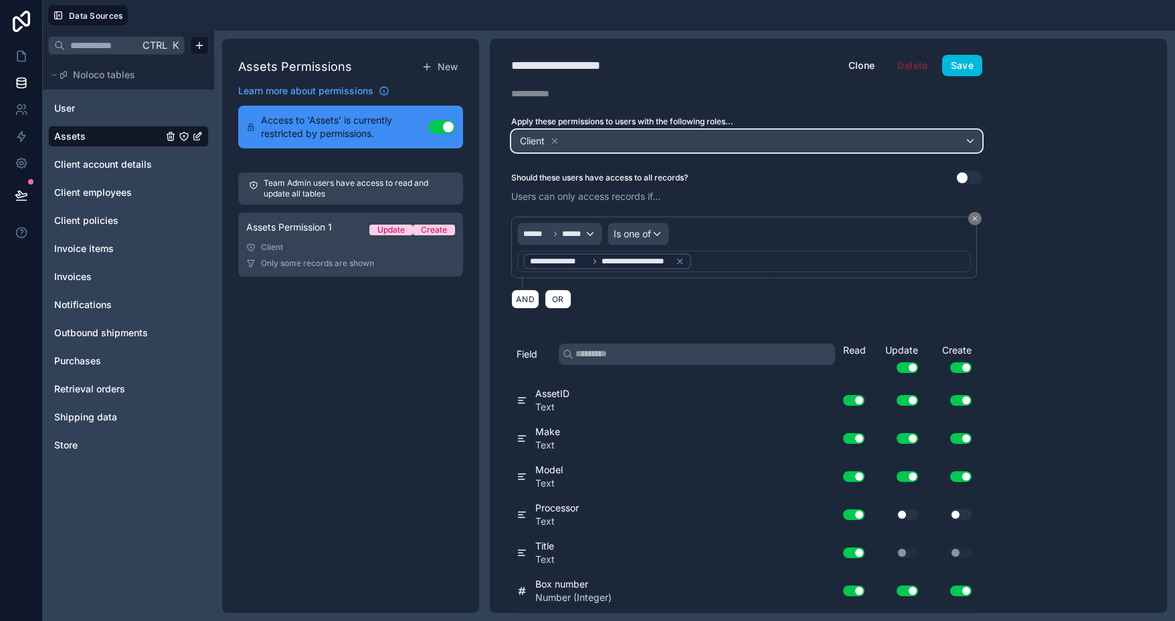
click at [670, 142] on div "Client" at bounding box center [747, 140] width 470 height 21
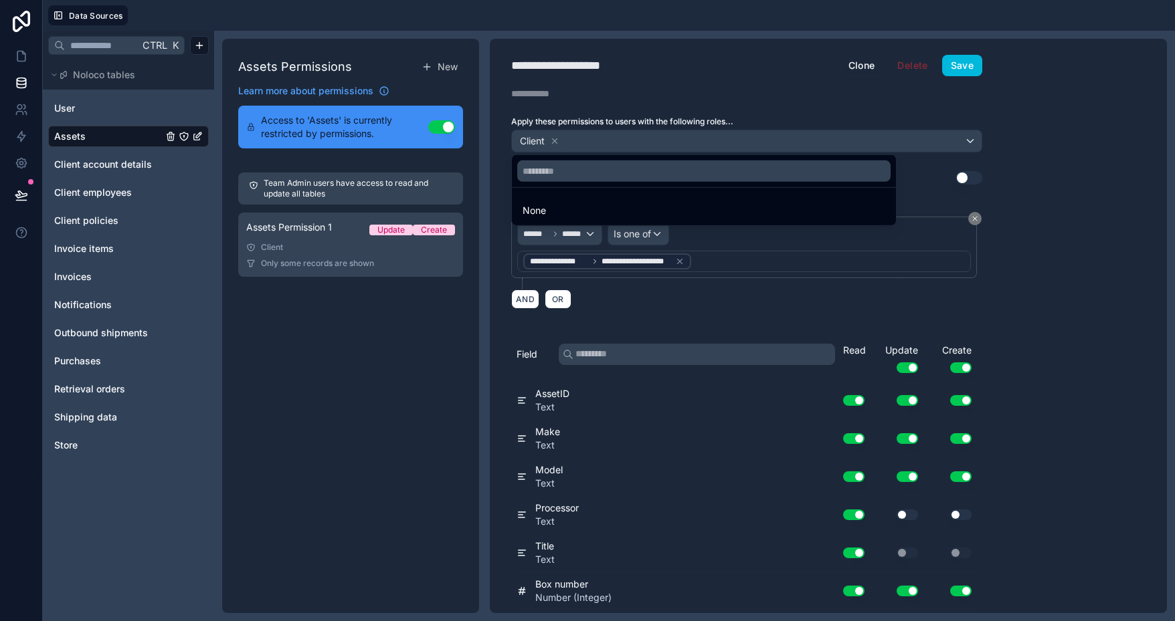
click at [698, 112] on div at bounding box center [587, 310] width 1175 height 621
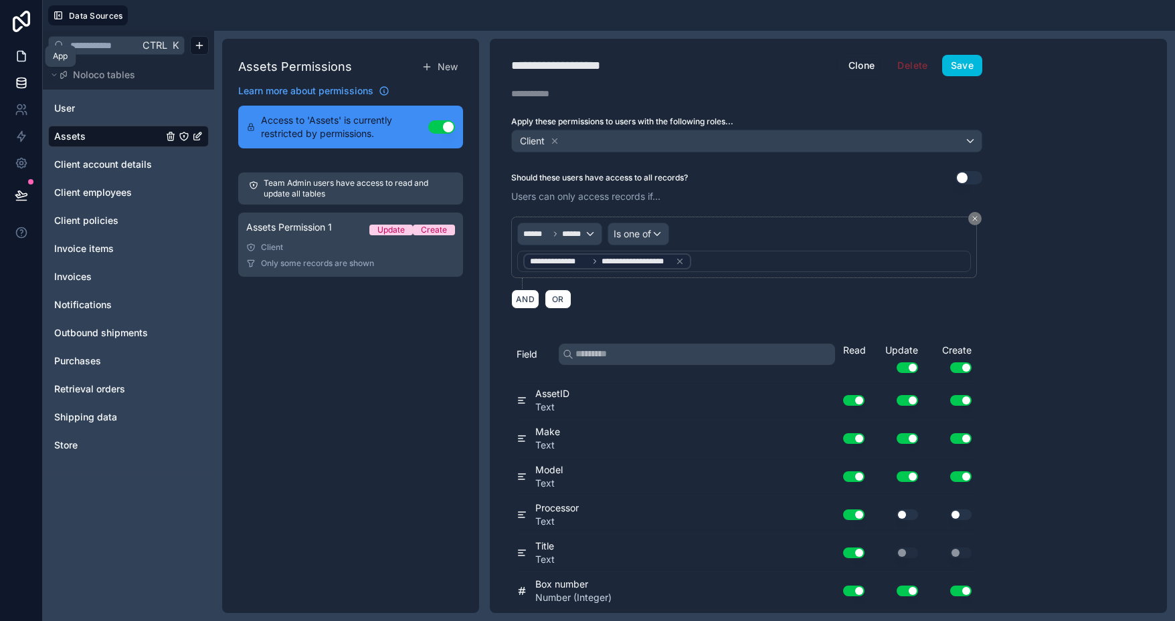
click at [24, 53] on icon at bounding box center [21, 57] width 8 height 10
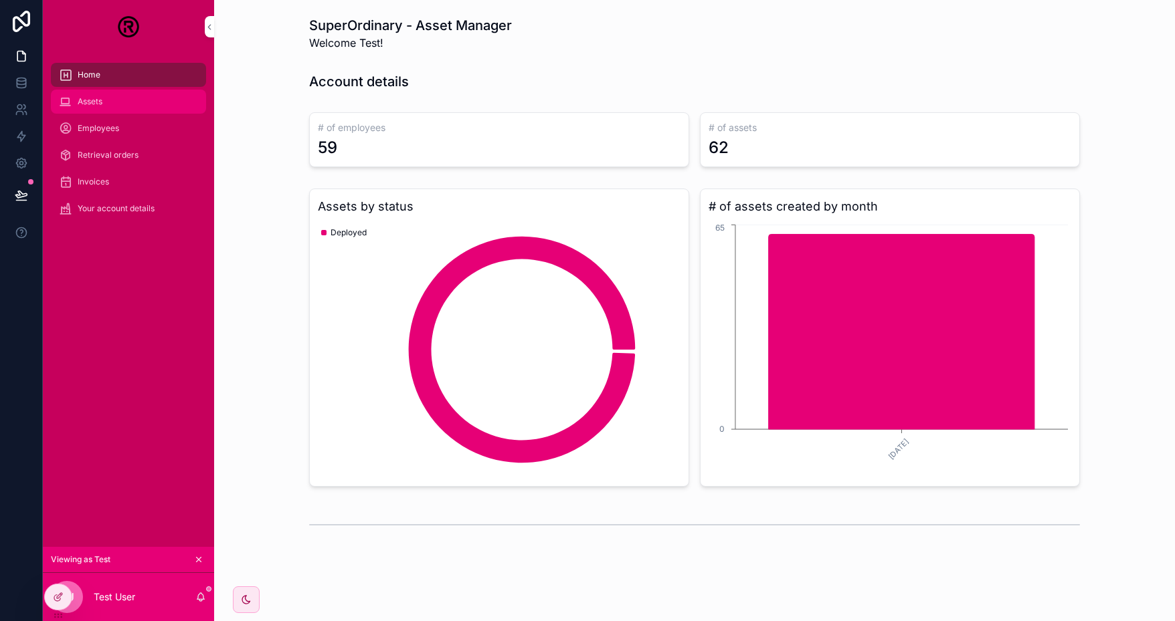
click at [127, 99] on div "Assets" at bounding box center [128, 101] width 139 height 21
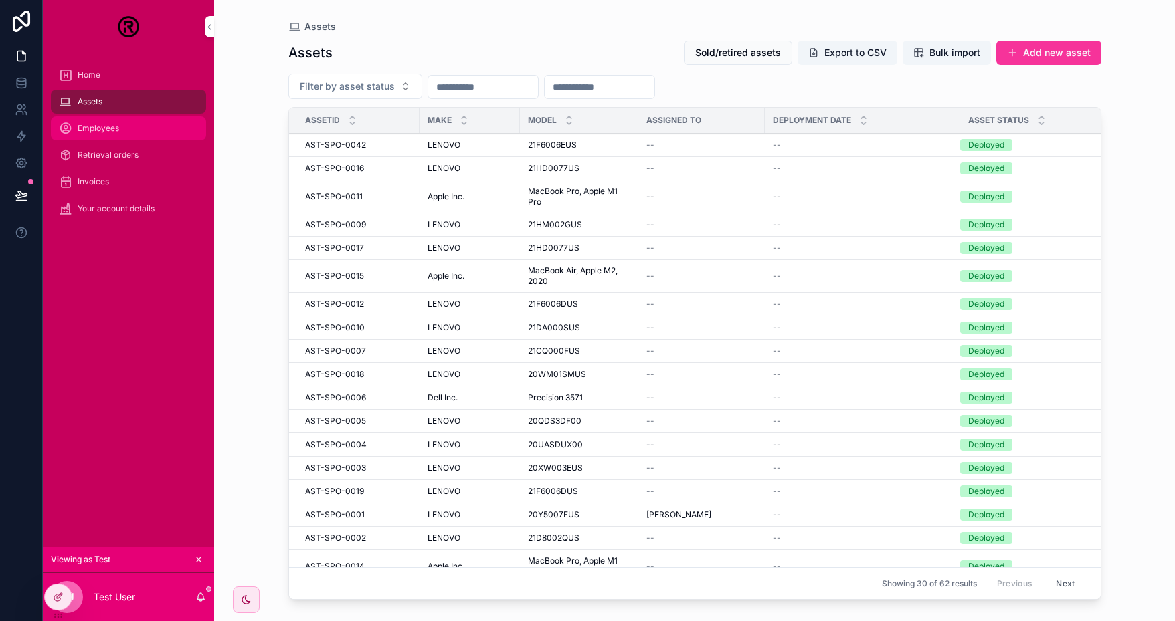
click at [74, 134] on div "Employees" at bounding box center [128, 128] width 139 height 21
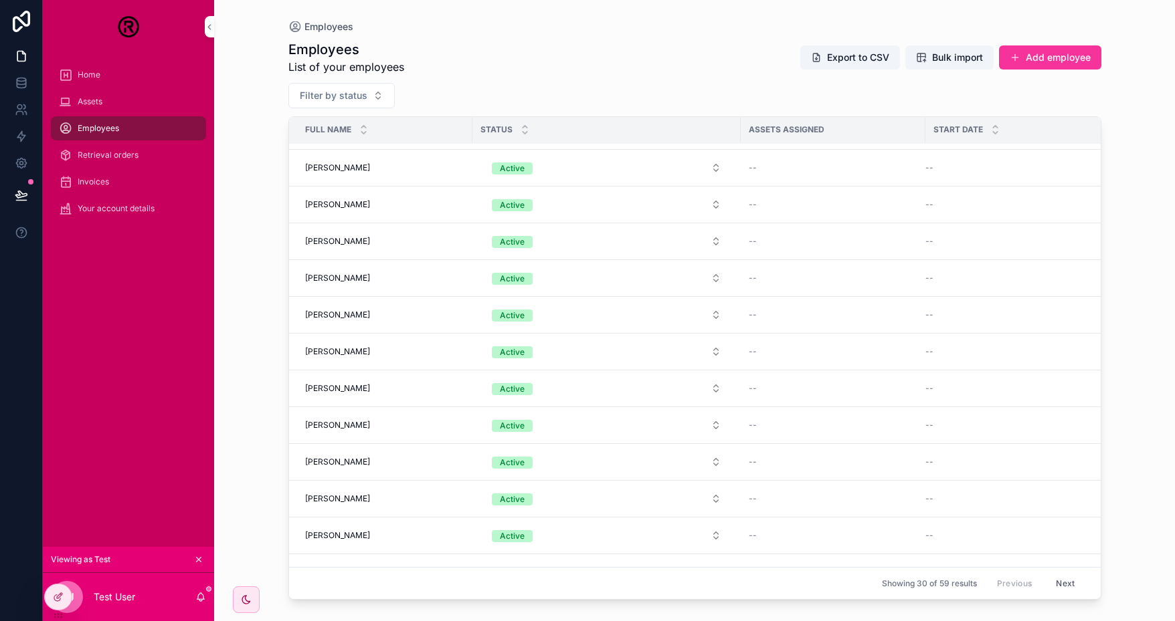
scroll to position [680, 0]
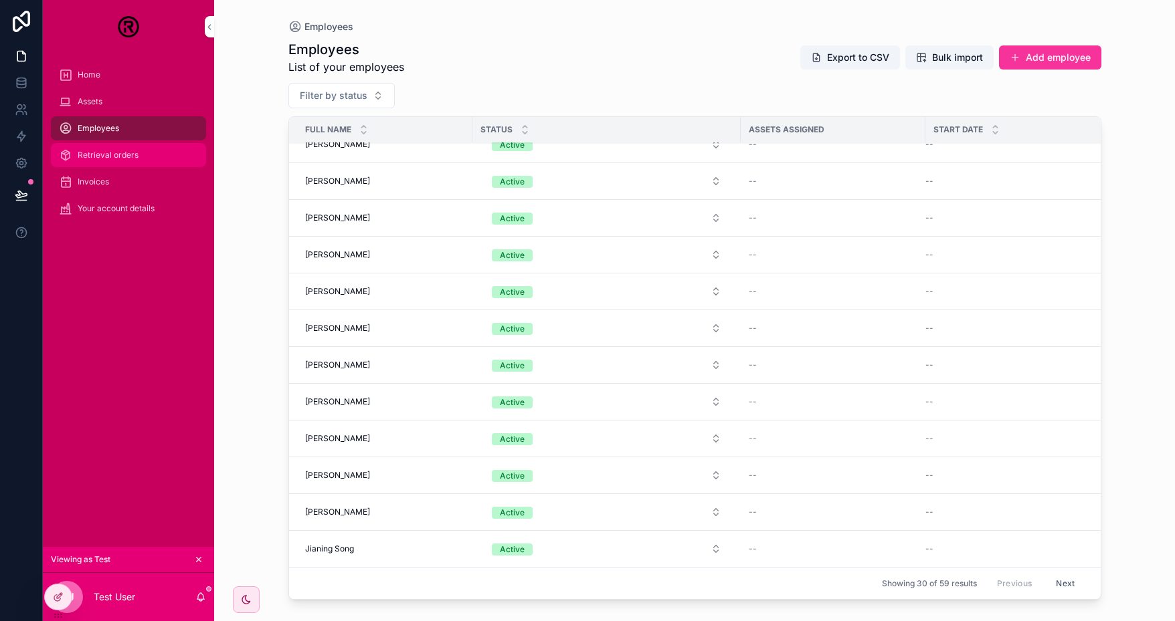
click at [112, 158] on span "Retrieval orders" at bounding box center [108, 155] width 61 height 11
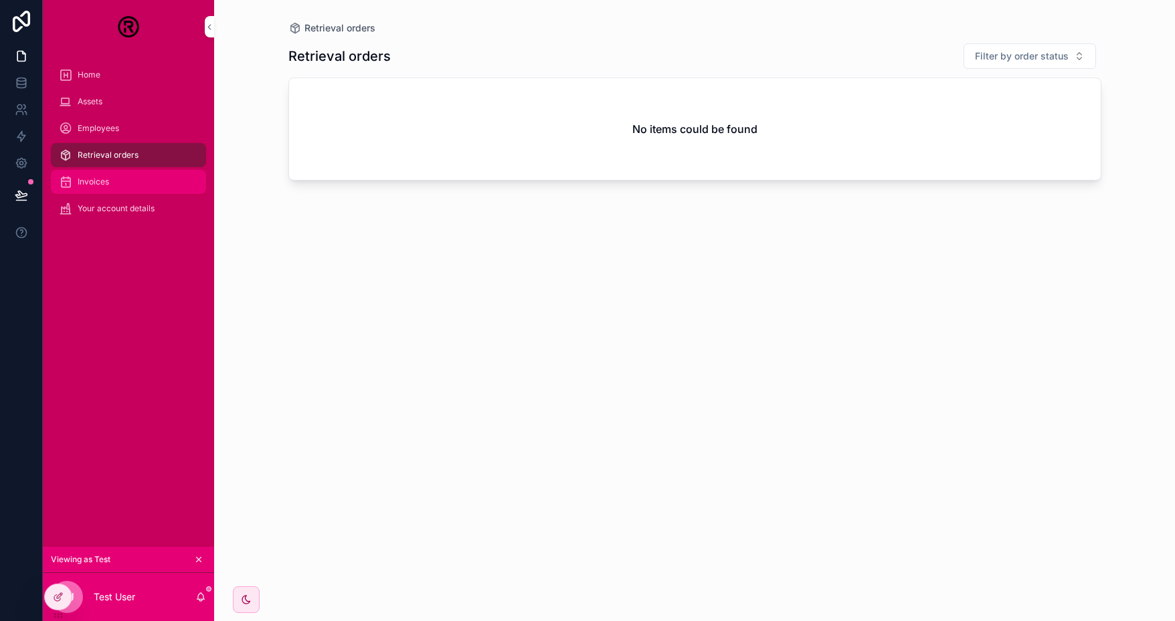
click at [112, 183] on div "Invoices" at bounding box center [128, 181] width 139 height 21
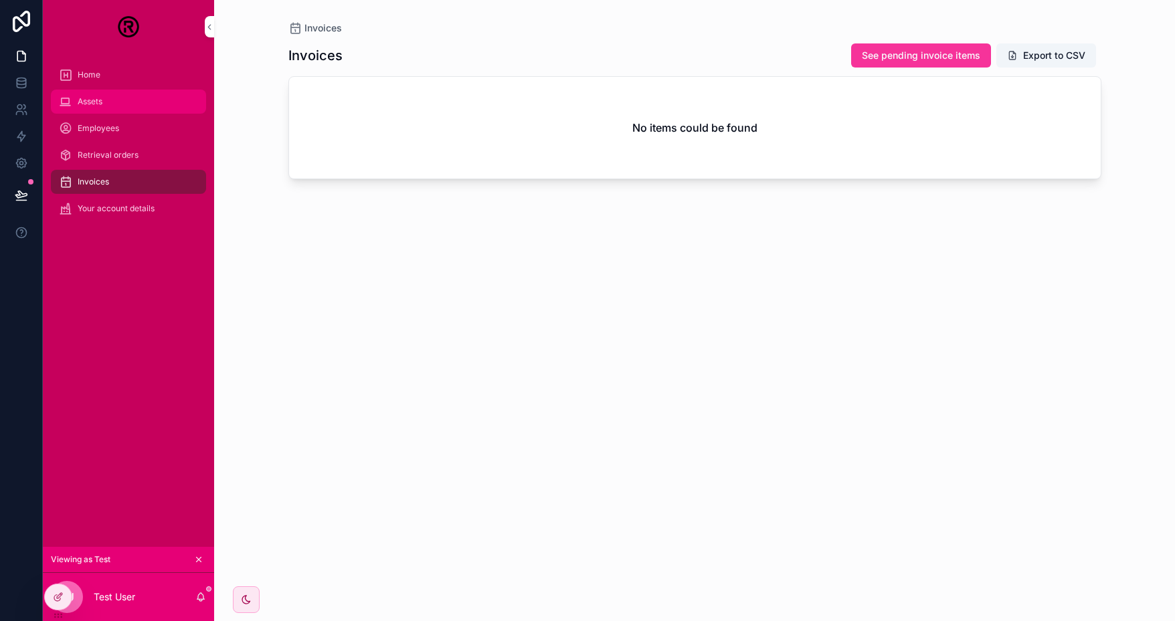
click at [101, 110] on div "Assets" at bounding box center [128, 101] width 139 height 21
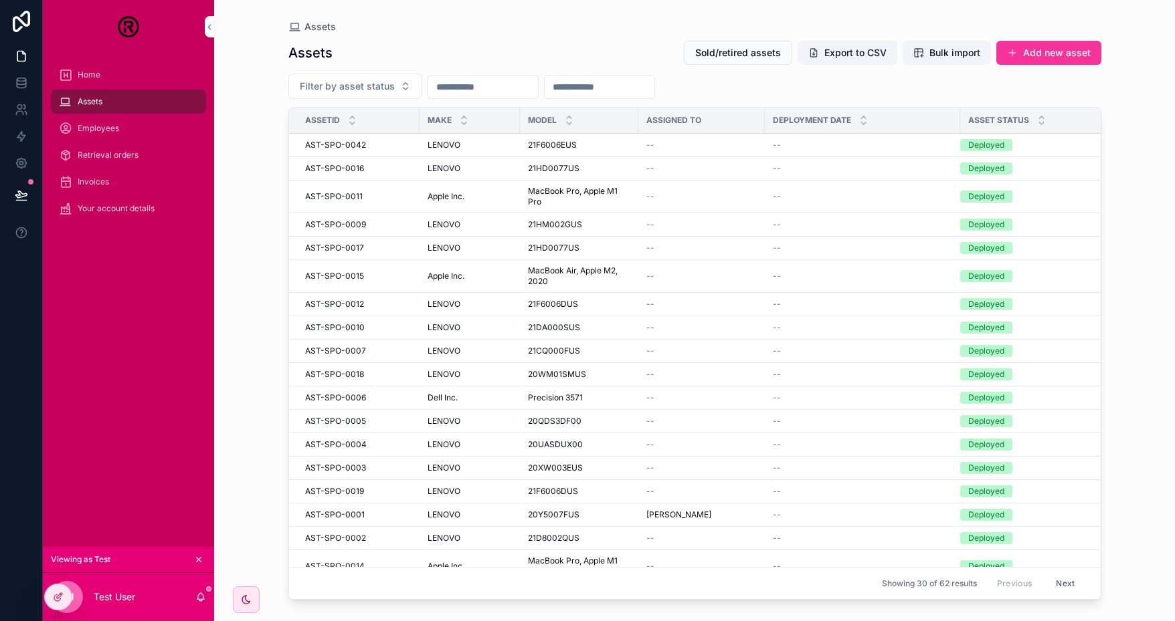
click at [550, 510] on span "20Y5007FUS" at bounding box center [554, 515] width 52 height 11
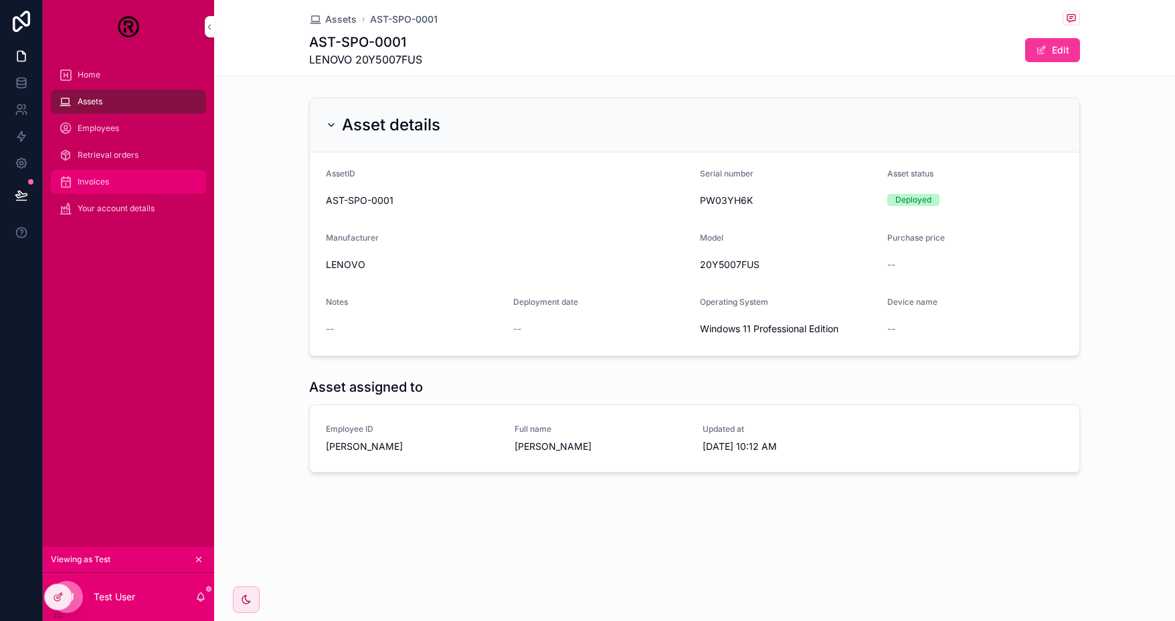
click at [100, 182] on span "Invoices" at bounding box center [93, 182] width 31 height 11
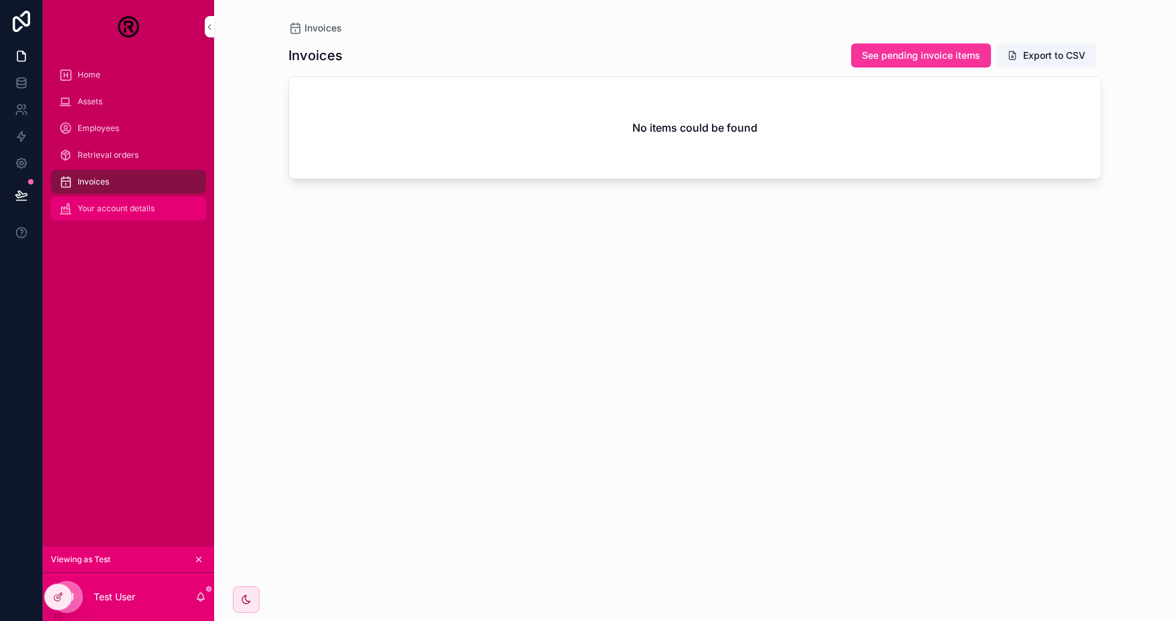
click at [123, 205] on span "Your account details" at bounding box center [116, 208] width 77 height 11
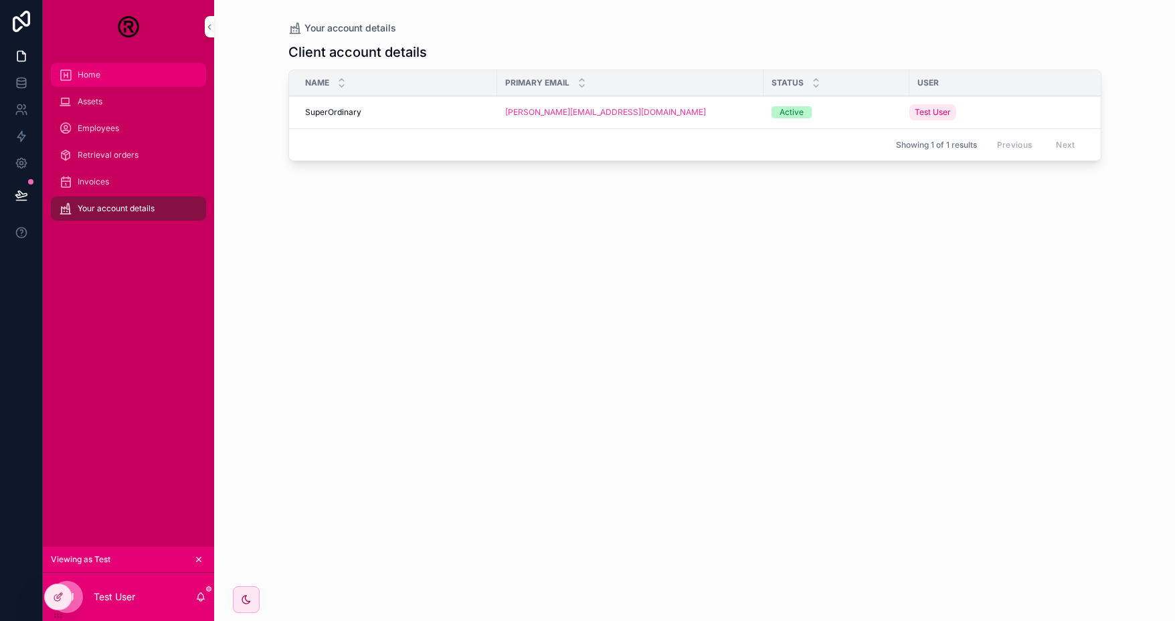
click at [97, 75] on span "Home" at bounding box center [89, 75] width 23 height 11
